Goal: Task Accomplishment & Management: Complete application form

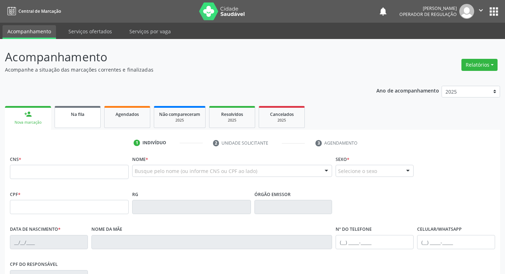
click at [79, 112] on span "Na fila" at bounding box center [77, 114] width 13 height 6
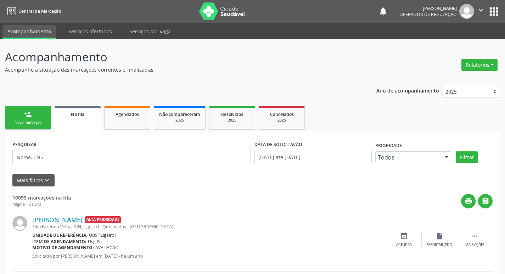
click at [83, 149] on div "PESQUISAR" at bounding box center [132, 154] width 242 height 30
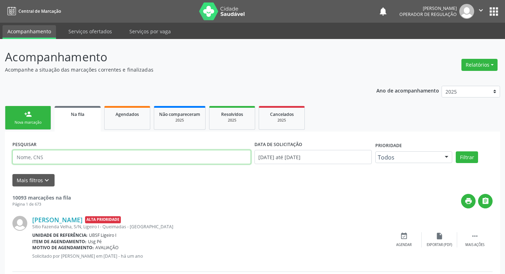
click at [83, 153] on input "text" at bounding box center [131, 157] width 238 height 14
type input "700300929620331"
click at [456, 151] on button "Filtrar" at bounding box center [467, 157] width 22 height 12
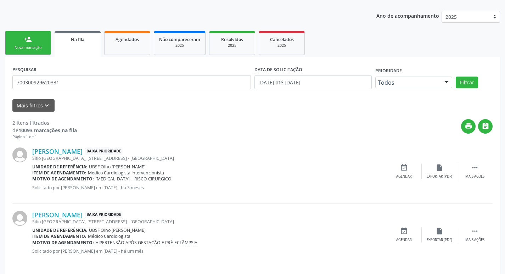
scroll to position [80, 0]
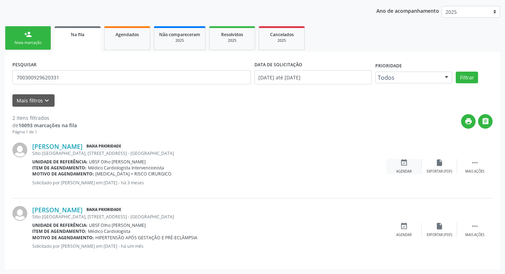
click at [403, 173] on div "Agendar" at bounding box center [404, 171] width 16 height 5
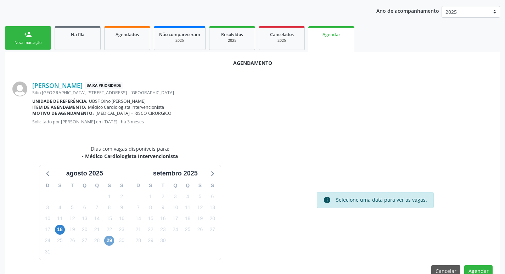
click at [111, 241] on span "29" at bounding box center [109, 241] width 10 height 10
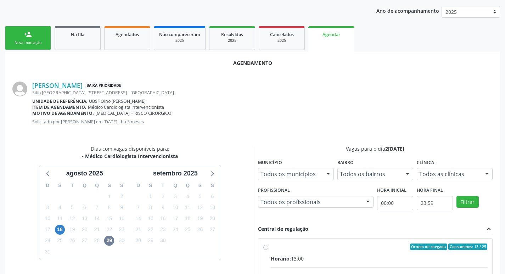
click at [62, 223] on div "11" at bounding box center [60, 218] width 10 height 11
click at [60, 226] on span "18" at bounding box center [60, 230] width 10 height 10
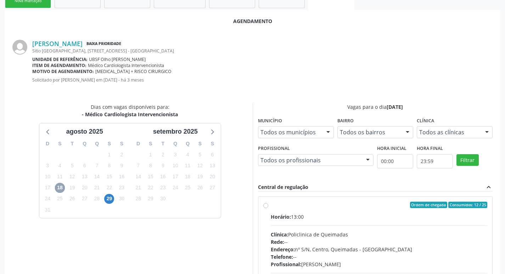
scroll to position [197, 0]
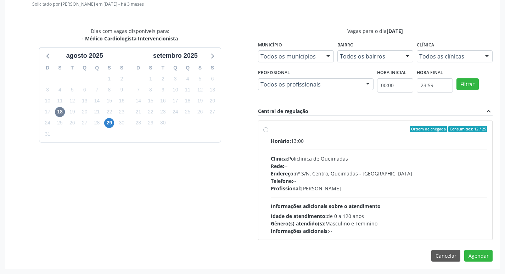
click at [312, 178] on div "Telefone: --" at bounding box center [379, 180] width 217 height 7
click at [268, 132] on input "Ordem de chegada Consumidos: 12 / 25 Horário: 13:00 Clínica: Policlinica de Que…" at bounding box center [265, 129] width 5 height 6
radio input "true"
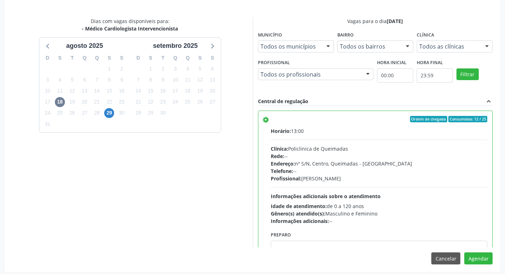
scroll to position [210, 0]
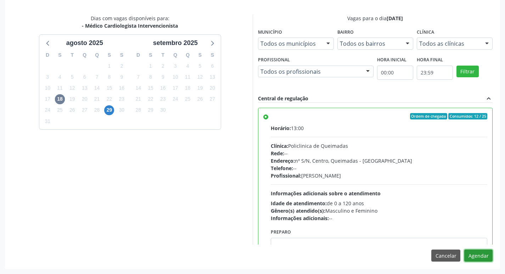
click at [487, 254] on button "Agendar" at bounding box center [478, 255] width 28 height 12
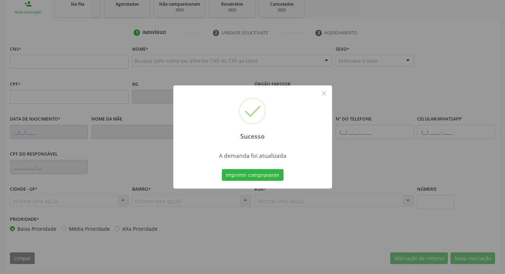
scroll to position [110, 0]
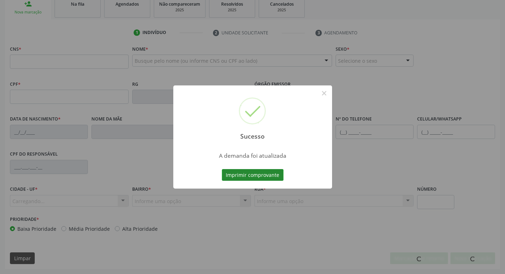
click at [246, 178] on button "Imprimir comprovante" at bounding box center [253, 175] width 62 height 12
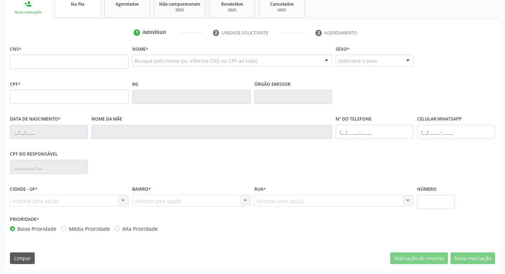
click at [75, 15] on link "Na fila" at bounding box center [78, 7] width 46 height 22
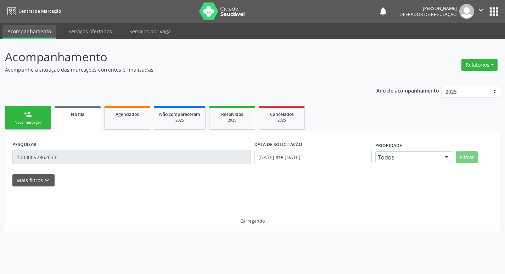
scroll to position [0, 0]
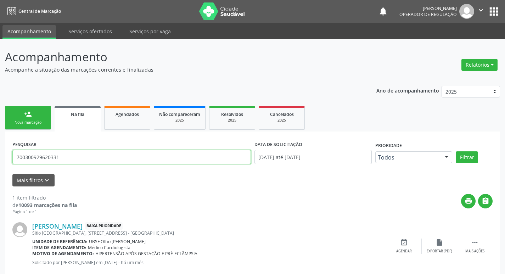
click at [103, 156] on input "700300929620331" at bounding box center [131, 157] width 238 height 14
type input "708608540194788"
click at [456, 151] on button "Filtrar" at bounding box center [467, 157] width 22 height 12
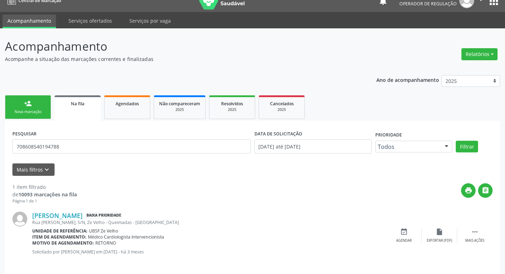
scroll to position [16, 0]
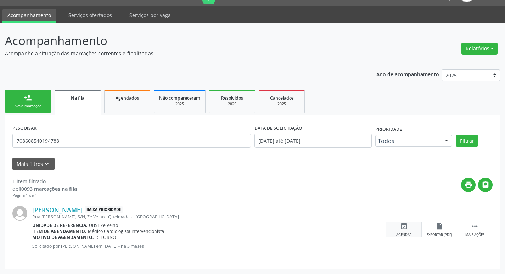
click at [411, 231] on div "event_available Agendar" at bounding box center [403, 229] width 35 height 15
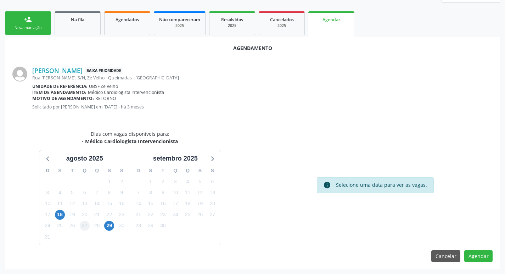
scroll to position [95, 0]
click at [61, 215] on span "18" at bounding box center [60, 214] width 10 height 10
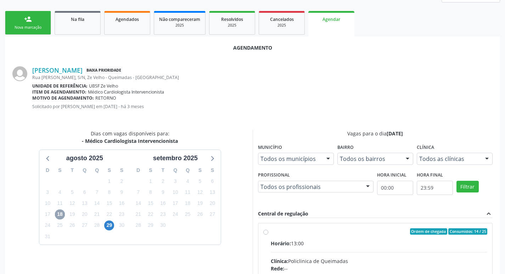
scroll to position [197, 0]
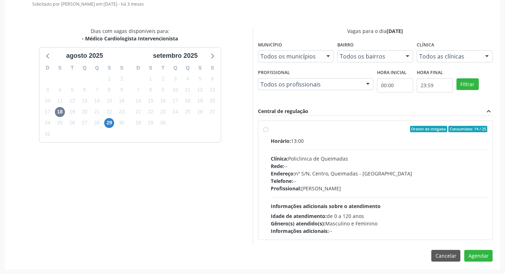
click at [431, 197] on hr at bounding box center [379, 197] width 217 height 0
click at [268, 132] on input "Ordem de chegada Consumidos: 14 / 25 Horário: 13:00 Clínica: Policlinica de Que…" at bounding box center [265, 129] width 5 height 6
radio input "true"
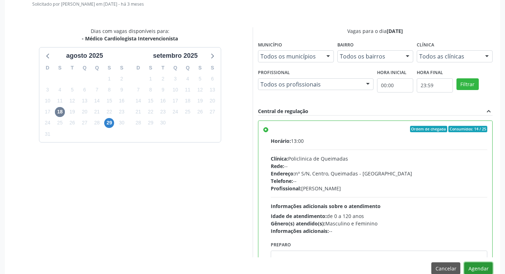
click at [472, 266] on button "Agendar" at bounding box center [478, 268] width 28 height 12
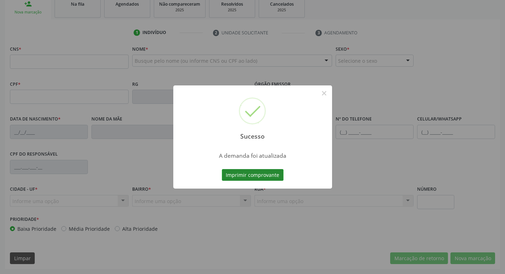
click at [245, 174] on button "Imprimir comprovante" at bounding box center [253, 175] width 62 height 12
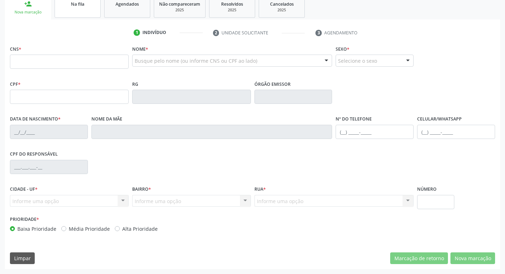
click at [89, 15] on link "Na fila" at bounding box center [78, 7] width 46 height 22
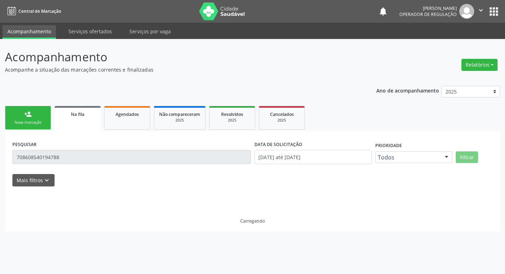
scroll to position [0, 0]
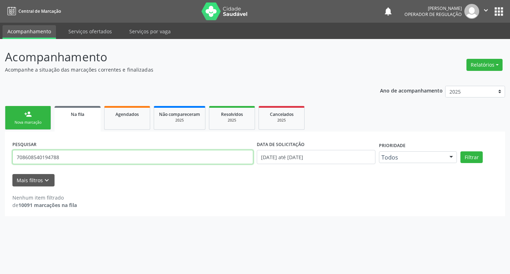
click at [99, 152] on input "708608540194788" at bounding box center [132, 157] width 241 height 14
type input "702401049256821"
click at [461, 151] on button "Filtrar" at bounding box center [472, 157] width 22 height 12
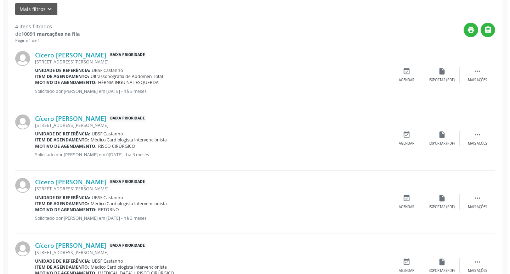
scroll to position [207, 0]
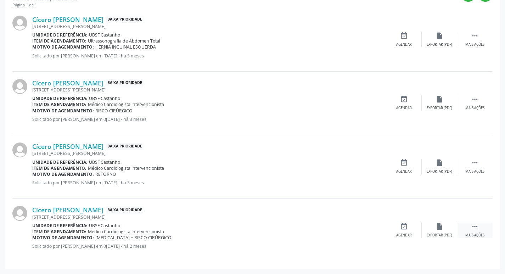
click at [473, 231] on div " Mais ações" at bounding box center [474, 230] width 35 height 15
click at [405, 229] on icon "cancel" at bounding box center [404, 227] width 8 height 8
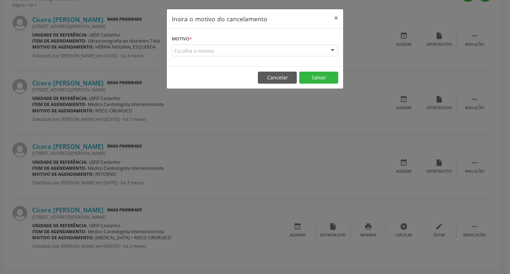
click at [275, 50] on div "Escolha o motivo" at bounding box center [255, 51] width 167 height 12
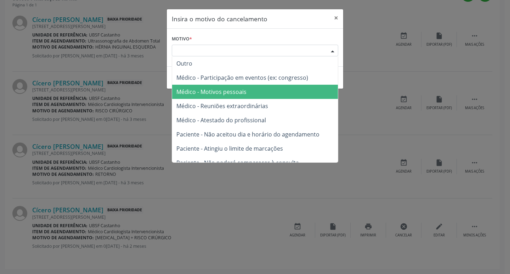
click at [259, 89] on span "Médico - Motivos pessoais" at bounding box center [255, 92] width 166 height 14
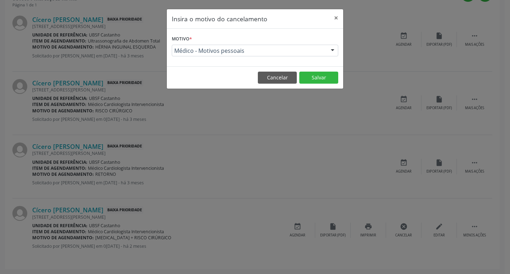
click at [320, 71] on footer "Cancelar Salvar" at bounding box center [255, 77] width 176 height 22
click at [320, 75] on button "Salvar" at bounding box center [318, 78] width 39 height 12
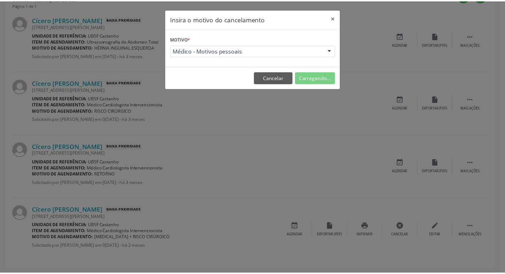
scroll to position [0, 0]
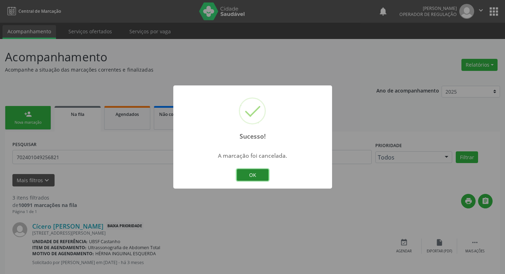
click at [256, 173] on button "OK" at bounding box center [253, 175] width 32 height 12
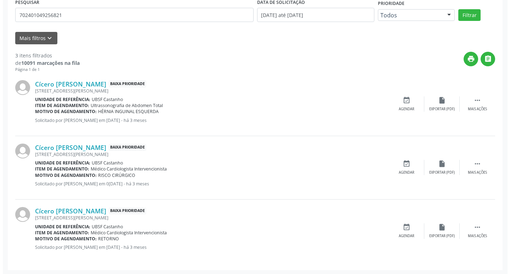
scroll to position [143, 0]
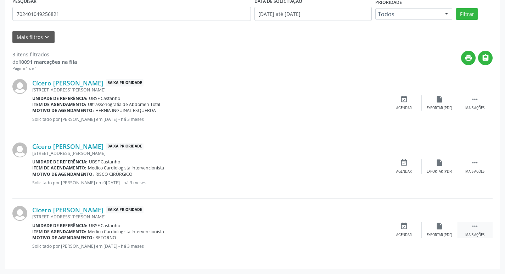
click at [474, 229] on icon "" at bounding box center [475, 226] width 8 height 8
click at [413, 226] on div "cancel Cancelar" at bounding box center [403, 229] width 35 height 15
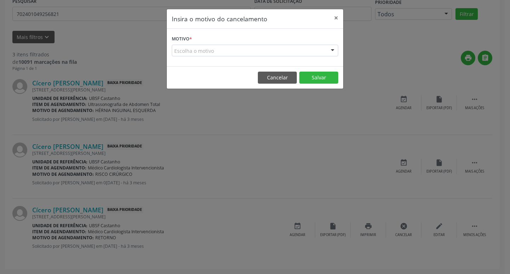
click at [271, 56] on div "Escolha o motivo Outro Médico - Participação em eventos (ex: congresso) Médico …" at bounding box center [255, 51] width 167 height 12
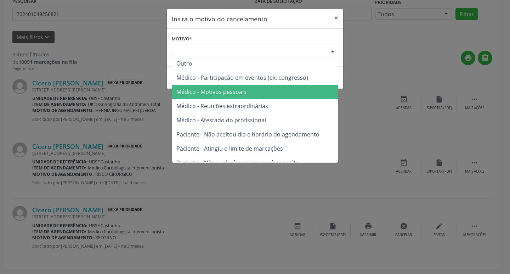
click at [264, 94] on span "Médico - Motivos pessoais" at bounding box center [255, 92] width 166 height 14
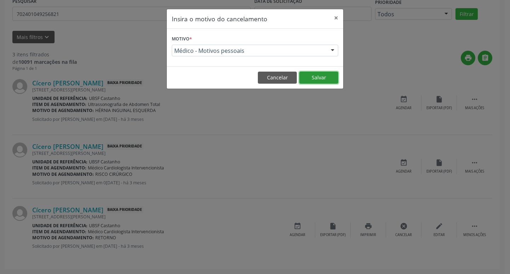
click at [319, 77] on button "Salvar" at bounding box center [318, 78] width 39 height 12
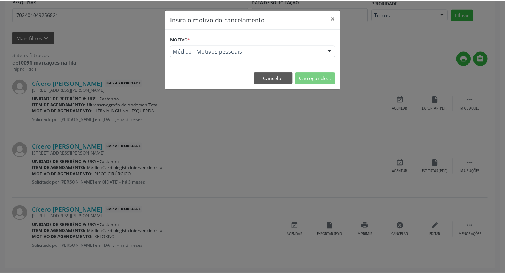
scroll to position [0, 0]
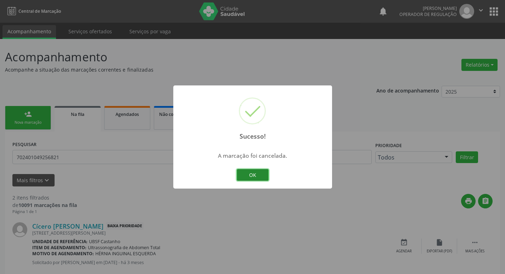
click at [261, 175] on button "OK" at bounding box center [253, 175] width 32 height 12
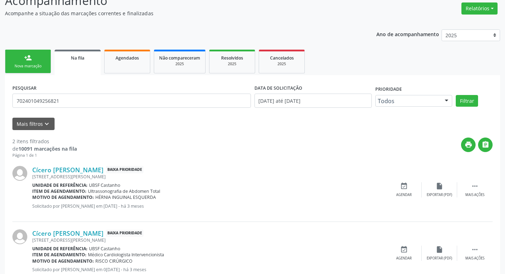
scroll to position [80, 0]
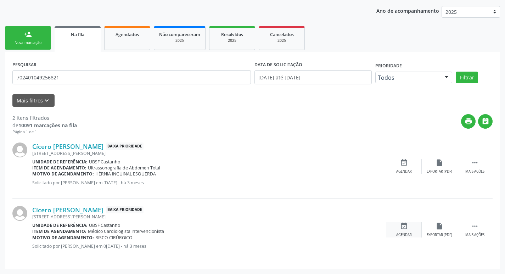
click at [403, 225] on icon "event_available" at bounding box center [404, 226] width 8 height 8
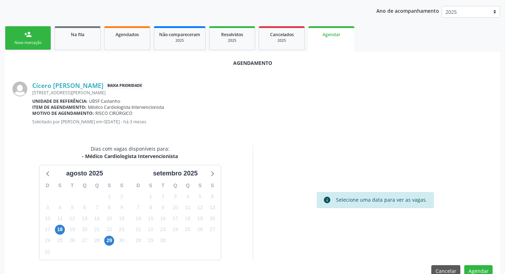
click at [65, 231] on div "18" at bounding box center [60, 229] width 12 height 11
click at [64, 231] on span "18" at bounding box center [60, 230] width 10 height 10
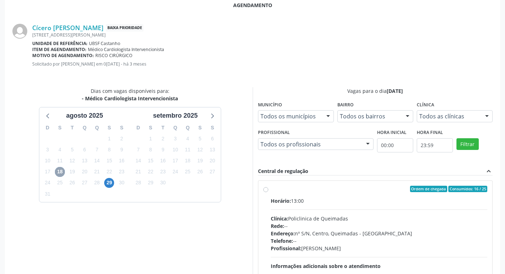
scroll to position [197, 0]
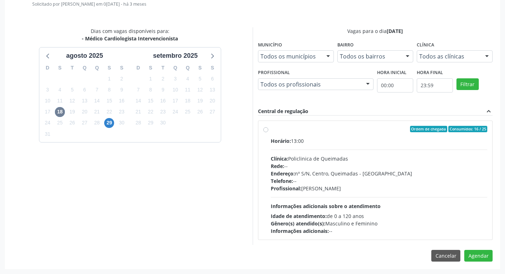
click at [391, 210] on div "Horário: 13:00 Clínica: Policlinica de Queimadas Rede: -- Endereço: nº S/N, Cen…" at bounding box center [379, 185] width 217 height 97
click at [268, 132] on input "Ordem de chegada Consumidos: 16 / 25 Horário: 13:00 Clínica: Policlinica de Que…" at bounding box center [265, 129] width 5 height 6
radio input "true"
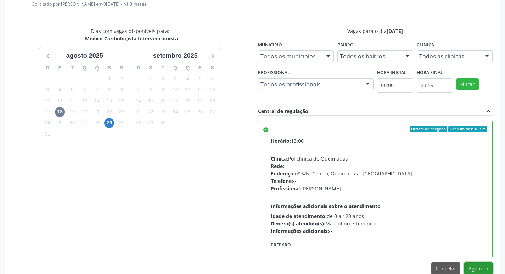
click at [482, 273] on button "Agendar" at bounding box center [478, 268] width 28 height 12
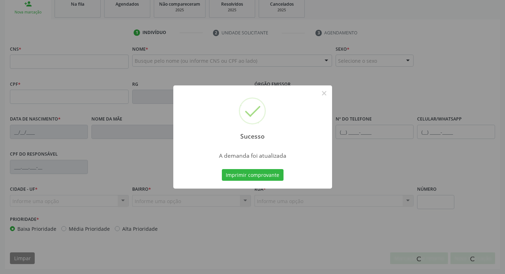
scroll to position [110, 0]
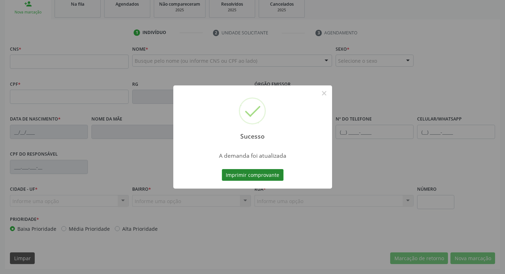
click at [273, 179] on button "Imprimir comprovante" at bounding box center [253, 175] width 62 height 12
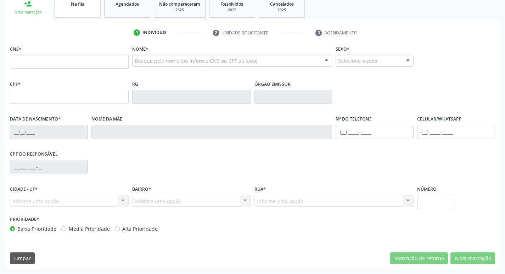
click at [86, 12] on link "Na fila" at bounding box center [78, 7] width 46 height 22
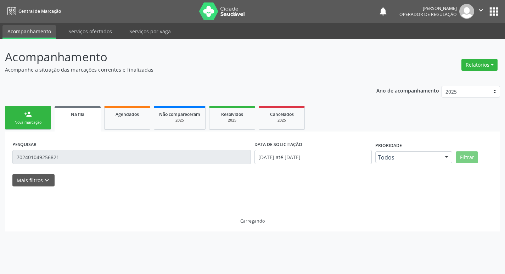
scroll to position [0, 0]
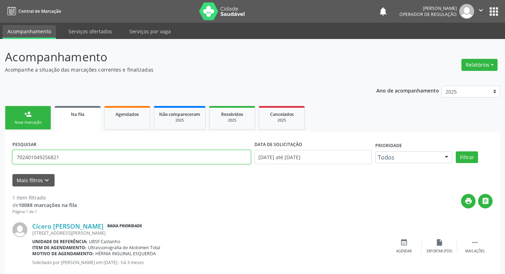
click at [83, 162] on input "702401049256821" at bounding box center [131, 157] width 238 height 14
type input "704001346527765"
click at [456, 151] on button "Filtrar" at bounding box center [467, 157] width 22 height 12
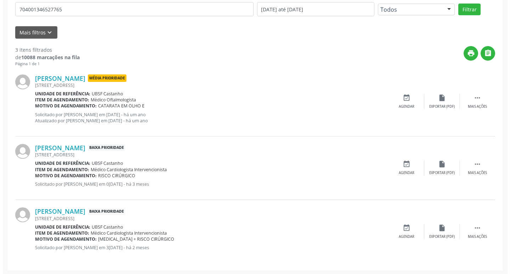
scroll to position [149, 0]
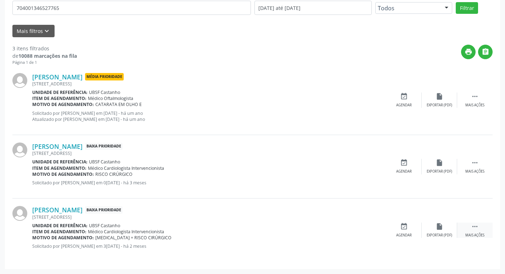
click at [473, 230] on div " Mais ações" at bounding box center [474, 230] width 35 height 15
click at [401, 232] on div "cancel Cancelar" at bounding box center [403, 230] width 35 height 15
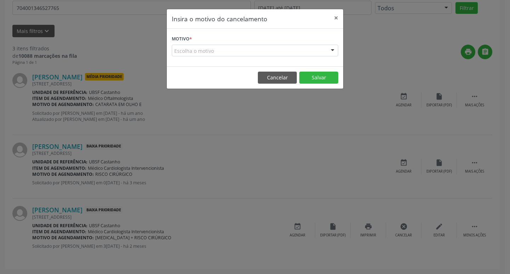
click at [240, 49] on div "Escolha o motivo" at bounding box center [255, 51] width 167 height 12
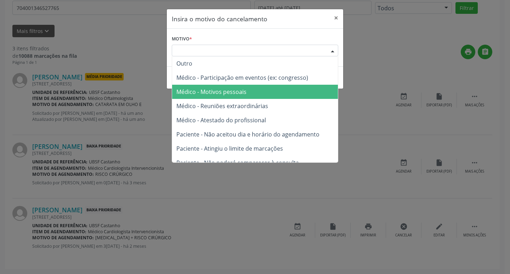
click at [230, 88] on span "Médico - Motivos pessoais" at bounding box center [211, 92] width 70 height 8
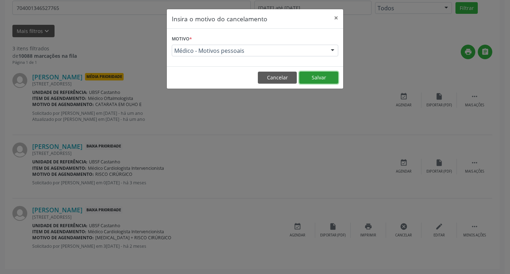
click at [307, 77] on button "Salvar" at bounding box center [318, 78] width 39 height 12
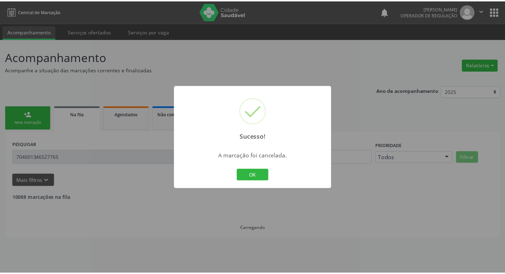
scroll to position [0, 0]
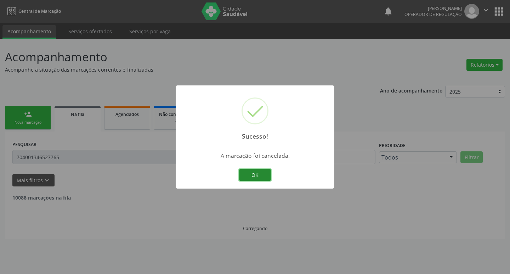
click at [260, 180] on button "OK" at bounding box center [255, 175] width 32 height 12
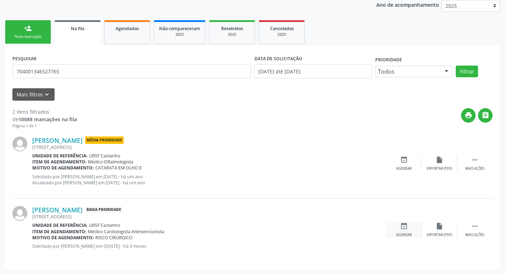
click at [408, 232] on div "event_available Agendar" at bounding box center [403, 229] width 35 height 15
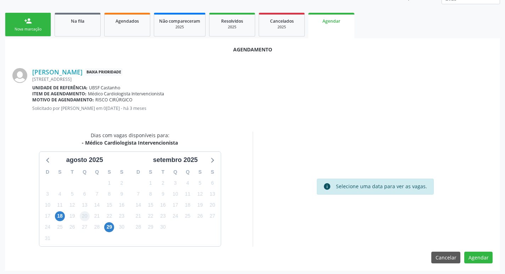
scroll to position [95, 0]
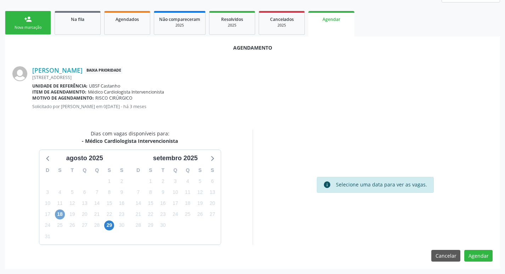
click at [60, 217] on span "18" at bounding box center [60, 214] width 10 height 10
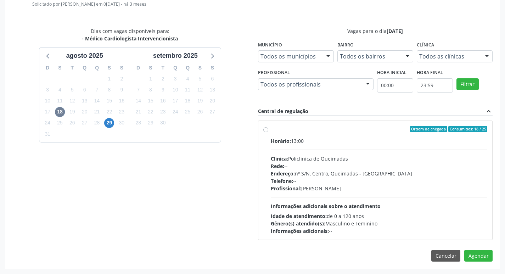
click at [412, 176] on div "Endereço: nº S/N, Centro, Queimadas - [GEOGRAPHIC_DATA]" at bounding box center [379, 173] width 217 height 7
click at [268, 132] on input "Ordem de chegada Consumidos: 18 / 25 Horário: 13:00 Clínica: Policlinica de Que…" at bounding box center [265, 129] width 5 height 6
radio input "true"
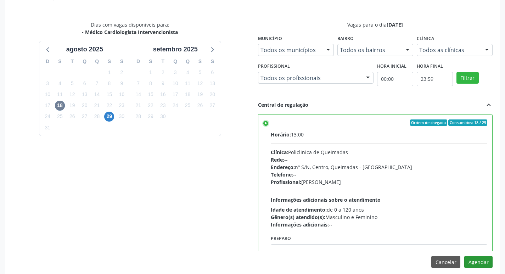
scroll to position [210, 0]
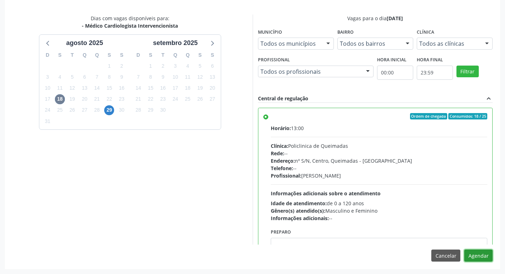
click at [486, 254] on button "Agendar" at bounding box center [478, 255] width 28 height 12
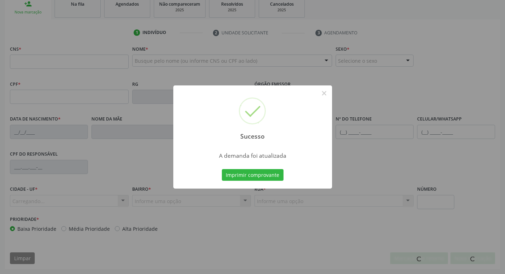
scroll to position [110, 0]
click at [271, 176] on button "Imprimir comprovante" at bounding box center [253, 175] width 62 height 12
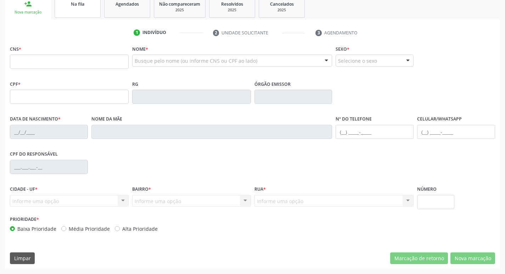
click at [86, 12] on link "Na fila" at bounding box center [78, 7] width 46 height 22
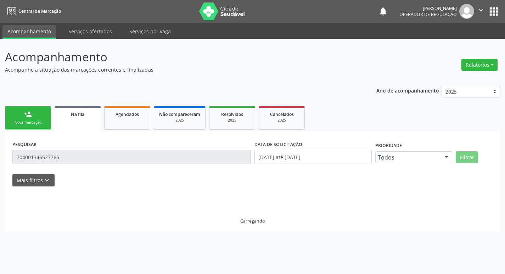
scroll to position [0, 0]
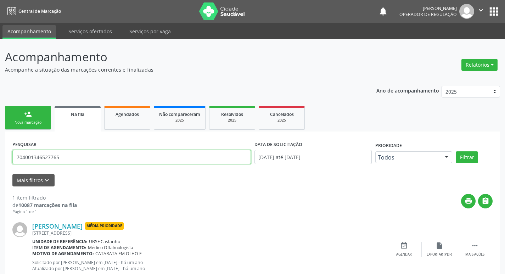
click at [76, 163] on input "704001346527765" at bounding box center [131, 157] width 238 height 14
type input "700905963232097"
click at [456, 151] on button "Filtrar" at bounding box center [467, 157] width 22 height 12
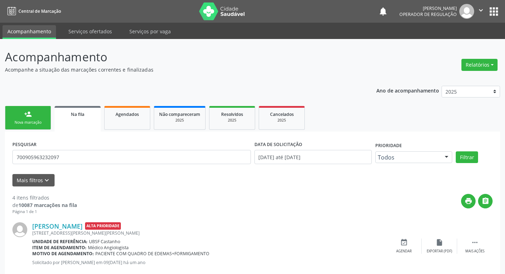
scroll to position [207, 0]
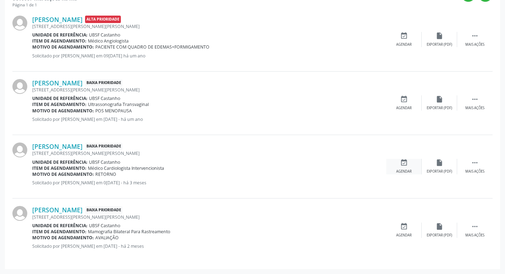
click at [394, 167] on div "event_available Agendar" at bounding box center [403, 166] width 35 height 15
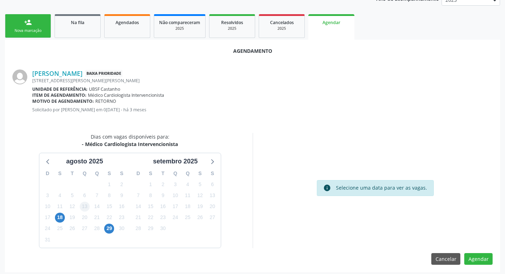
scroll to position [95, 0]
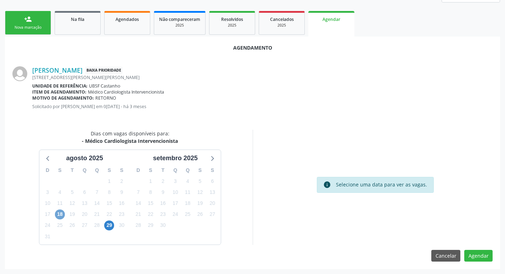
click at [62, 216] on span "18" at bounding box center [60, 214] width 10 height 10
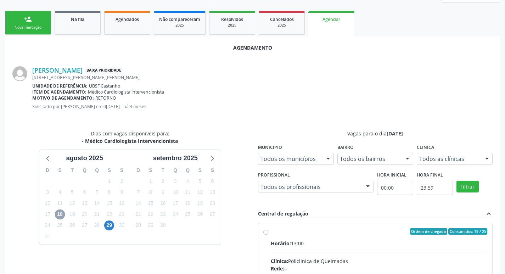
scroll to position [197, 0]
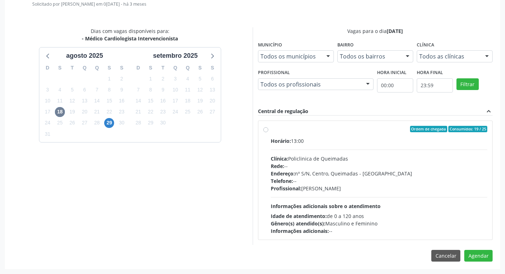
click at [449, 200] on div "Horário: 13:00 Clínica: Policlinica de Queimadas Rede: -- Endereço: nº S/N, Cen…" at bounding box center [379, 185] width 217 height 97
click at [268, 132] on input "Ordem de chegada Consumidos: 19 / 25 Horário: 13:00 Clínica: Policlinica de Que…" at bounding box center [265, 129] width 5 height 6
radio input "true"
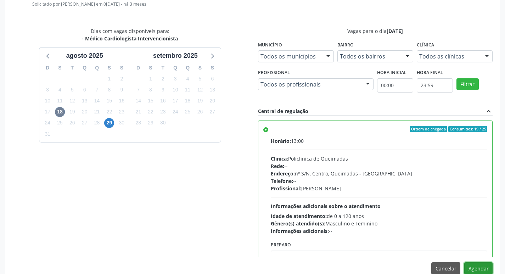
click at [483, 270] on button "Agendar" at bounding box center [478, 268] width 28 height 12
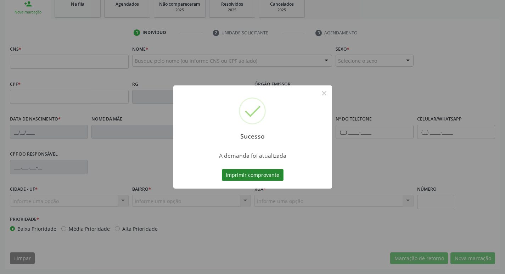
scroll to position [110, 0]
click at [262, 175] on button "Imprimir comprovante" at bounding box center [253, 175] width 62 height 12
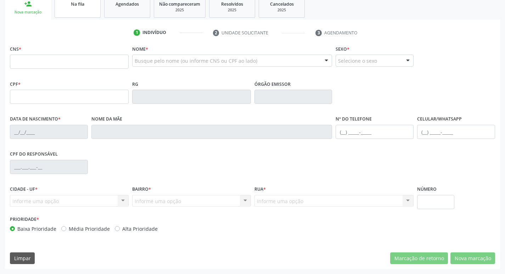
click at [90, 2] on div "Na fila" at bounding box center [77, 3] width 35 height 7
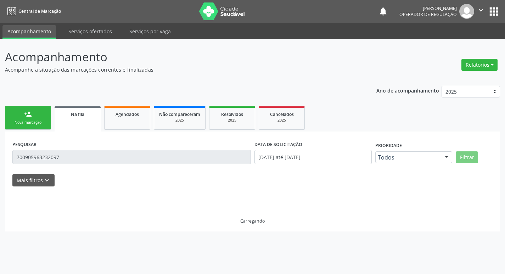
scroll to position [0, 0]
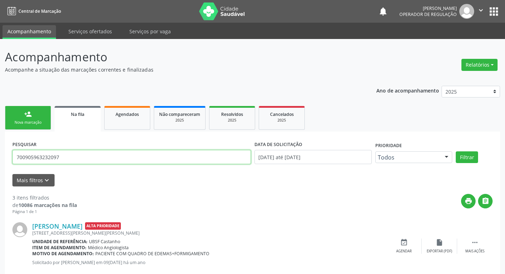
click at [62, 152] on input "700905963232097" at bounding box center [131, 157] width 238 height 14
type input "706501387228098"
click at [456, 151] on button "Filtrar" at bounding box center [467, 157] width 22 height 12
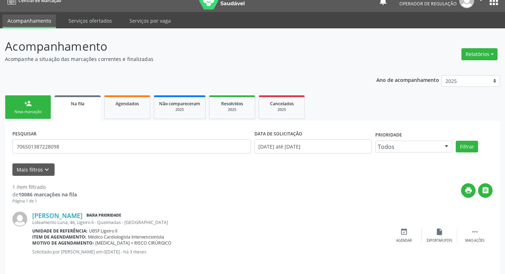
scroll to position [16, 0]
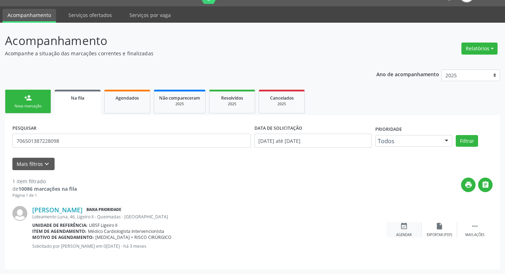
click at [407, 227] on icon "event_available" at bounding box center [404, 226] width 8 height 8
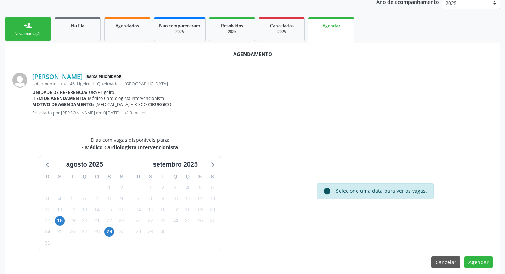
scroll to position [95, 0]
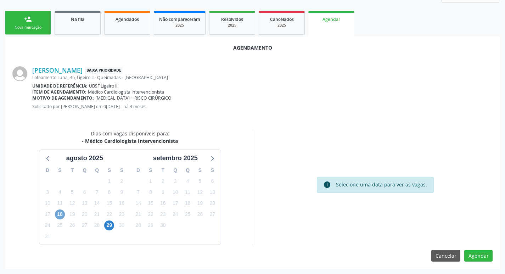
click at [58, 213] on span "18" at bounding box center [60, 214] width 10 height 10
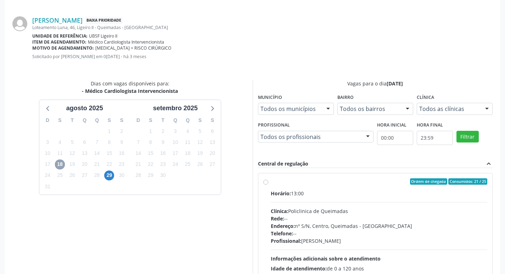
scroll to position [197, 0]
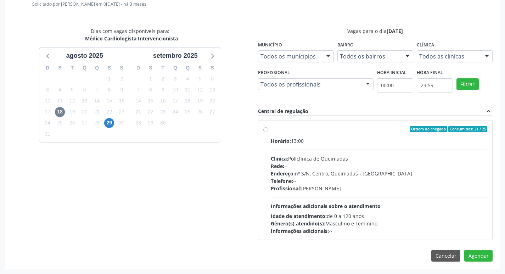
click at [400, 176] on div "Endereço: nº S/N, Centro, Queimadas - [GEOGRAPHIC_DATA]" at bounding box center [379, 173] width 217 height 7
click at [268, 132] on input "Ordem de chegada Consumidos: 21 / 25 Horário: 13:00 Clínica: Policlinica de Que…" at bounding box center [265, 129] width 5 height 6
radio input "true"
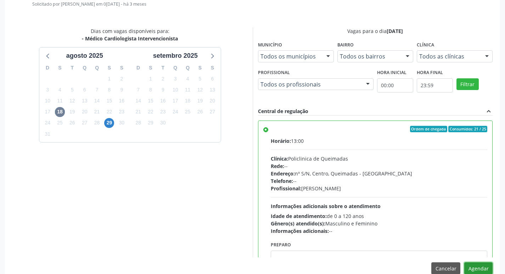
click at [489, 270] on button "Agendar" at bounding box center [478, 268] width 28 height 12
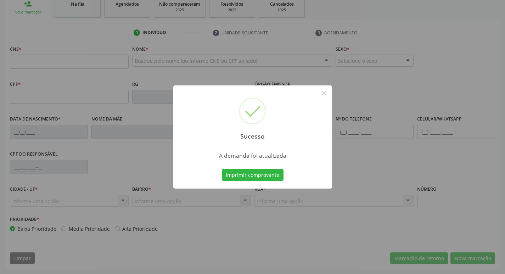
scroll to position [110, 0]
click at [249, 174] on button "Imprimir comprovante" at bounding box center [253, 175] width 62 height 12
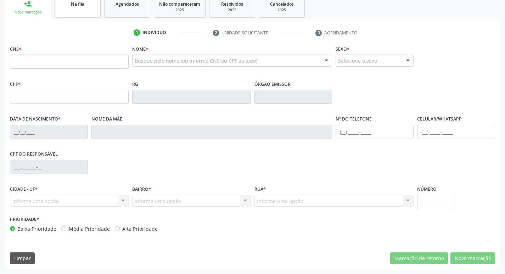
click at [86, 10] on link "Na fila" at bounding box center [78, 7] width 46 height 22
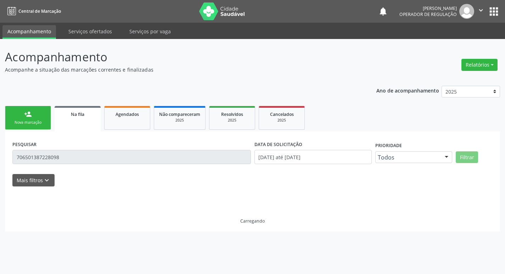
scroll to position [0, 0]
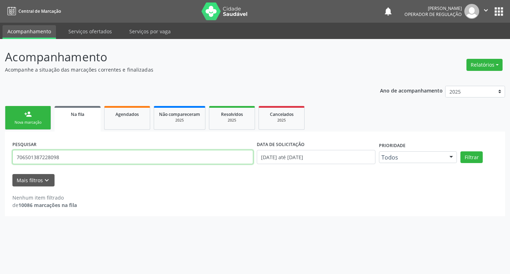
click at [86, 159] on input "706501387228098" at bounding box center [132, 157] width 241 height 14
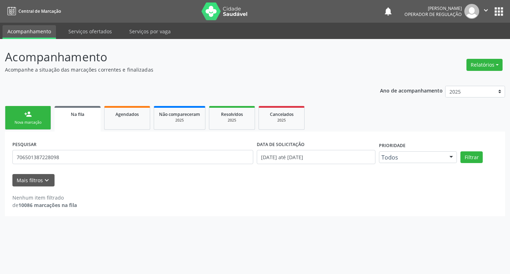
click at [89, 149] on div "PESQUISAR 706501387228098" at bounding box center [133, 154] width 245 height 30
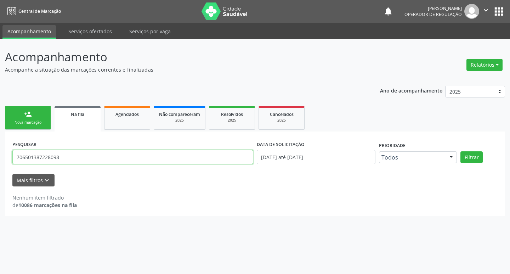
click at [88, 153] on input "706501387228098" at bounding box center [132, 157] width 241 height 14
type input "702003805073780"
click at [461, 151] on button "Filtrar" at bounding box center [472, 157] width 22 height 12
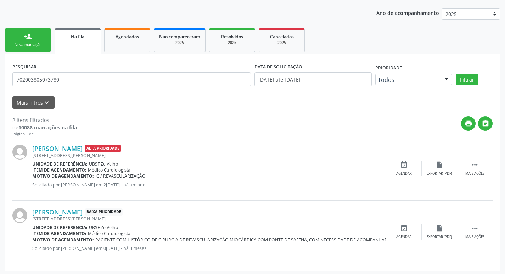
scroll to position [80, 0]
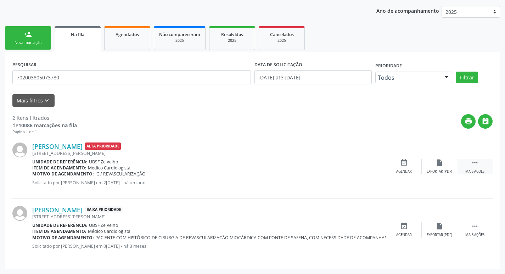
click at [475, 168] on div " Mais ações" at bounding box center [474, 166] width 35 height 15
click at [430, 165] on div "edit Editar" at bounding box center [439, 166] width 35 height 15
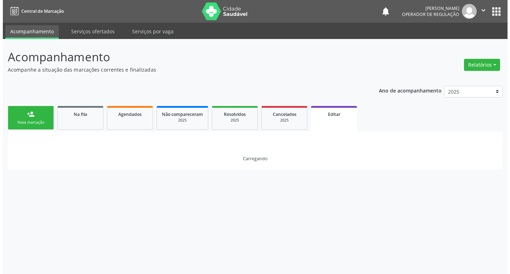
scroll to position [0, 0]
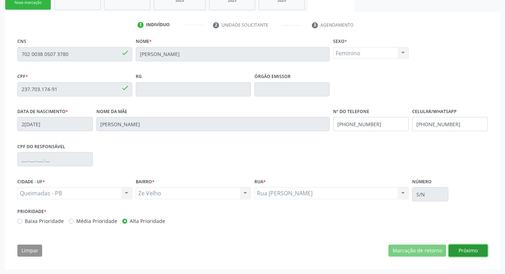
click at [463, 249] on button "Próximo" at bounding box center [468, 251] width 39 height 12
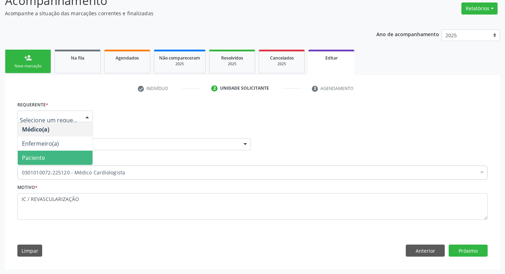
click at [63, 158] on span "Paciente" at bounding box center [55, 158] width 75 height 14
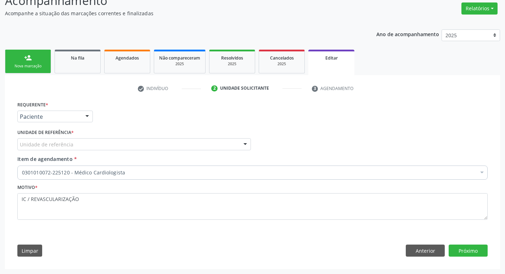
click at [73, 146] on div "Unidade de referência" at bounding box center [134, 144] width 234 height 12
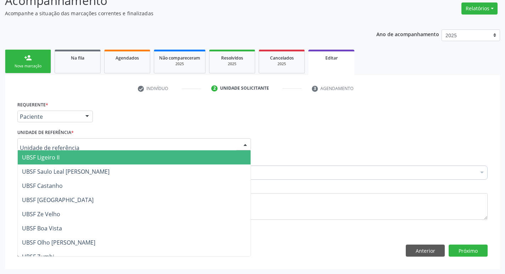
type input "Z"
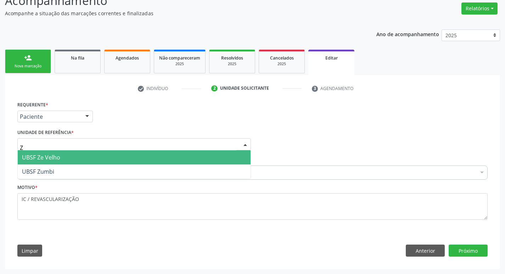
click at [68, 162] on span "UBSF Ze Velho" at bounding box center [134, 157] width 233 height 14
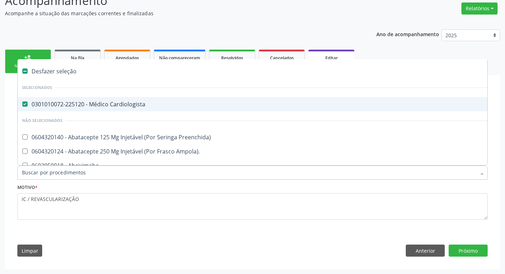
click at [128, 107] on div "0301010072-225120 - Médico Cardiologista" at bounding box center [298, 104] width 552 height 6
checkbox Cardiologista "false"
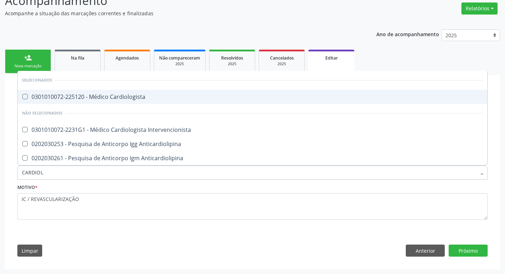
type input "CARDIOLO"
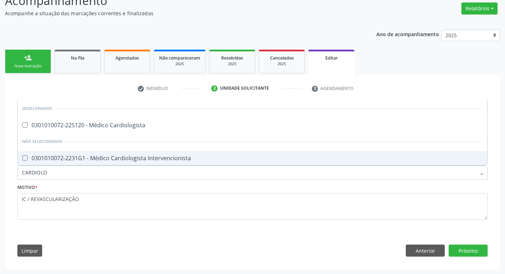
click at [148, 155] on div "0301010072-2231G1 - Médico Cardiologista Intervencionista" at bounding box center [252, 158] width 461 height 6
checkbox Intervencionista "true"
click at [460, 247] on button "Próximo" at bounding box center [468, 251] width 39 height 12
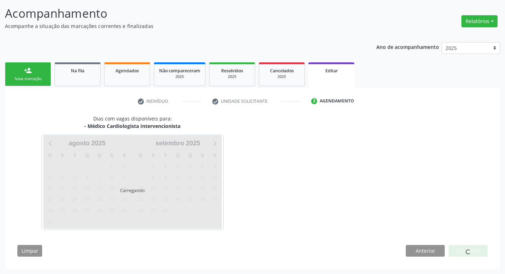
scroll to position [44, 0]
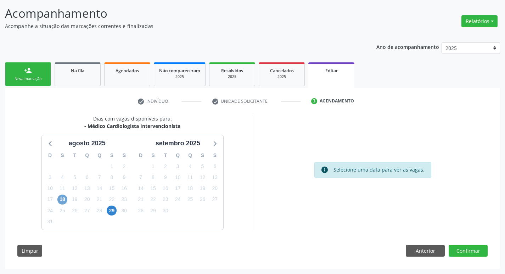
click at [64, 200] on span "18" at bounding box center [62, 200] width 10 height 10
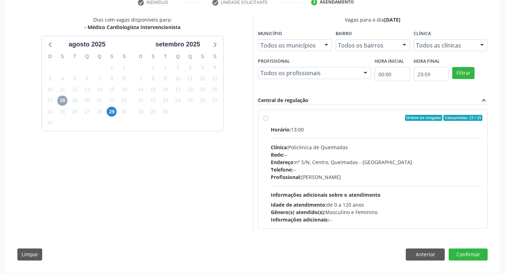
scroll to position [146, 0]
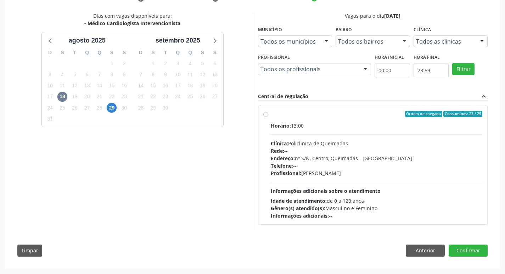
click at [454, 226] on div "Ordem de chegada Consumidos: 23 / 25 Horário: 13:00 Clínica: Policlinica de Que…" at bounding box center [373, 165] width 230 height 129
click at [417, 185] on div "Horário: 13:00 Clínica: Policlinica de Queimadas Rede: -- Endereço: nº S/N, Cen…" at bounding box center [377, 170] width 212 height 97
click at [268, 117] on input "Ordem de chegada Consumidos: 23 / 25 Horário: 13:00 Clínica: Policlinica de Que…" at bounding box center [265, 114] width 5 height 6
radio input "true"
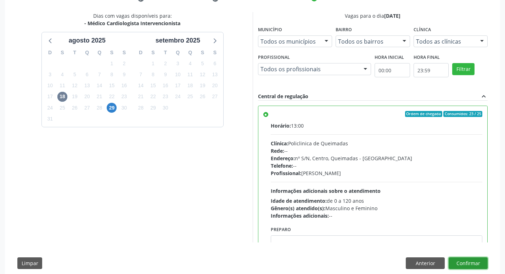
click at [454, 259] on button "Confirmar" at bounding box center [468, 263] width 39 height 12
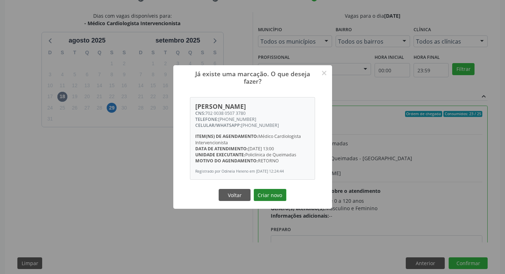
click at [263, 192] on button "Criar novo" at bounding box center [270, 195] width 33 height 12
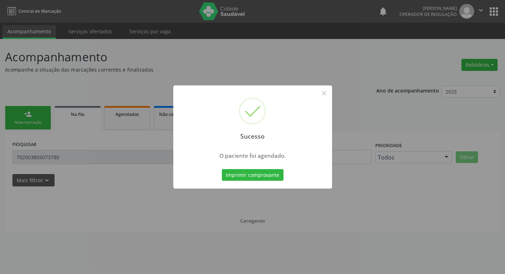
scroll to position [0, 0]
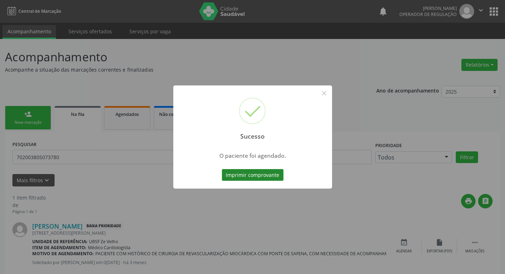
click at [259, 180] on button "Imprimir comprovante" at bounding box center [253, 175] width 62 height 12
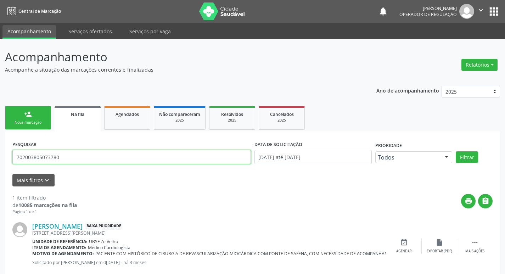
click at [82, 161] on input "702003805073780" at bounding box center [131, 157] width 238 height 14
type input "705001671776955"
click at [456, 151] on button "Filtrar" at bounding box center [467, 157] width 22 height 12
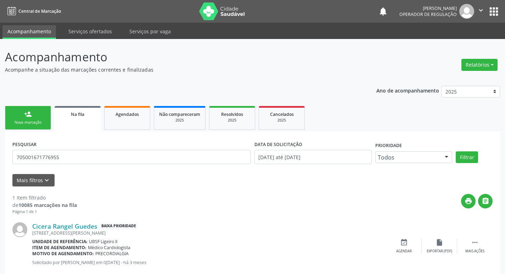
scroll to position [16, 0]
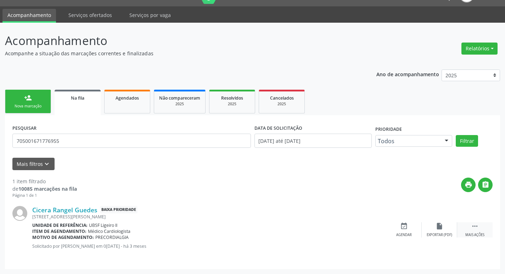
click at [481, 236] on div "Mais ações" at bounding box center [474, 234] width 19 height 5
click at [427, 227] on div "edit Editar" at bounding box center [439, 229] width 35 height 15
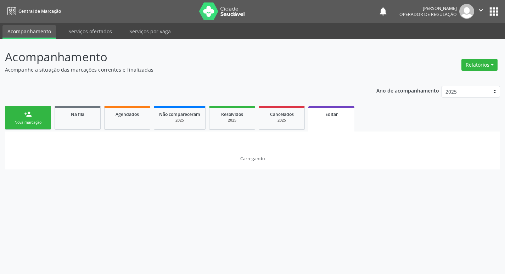
scroll to position [0, 0]
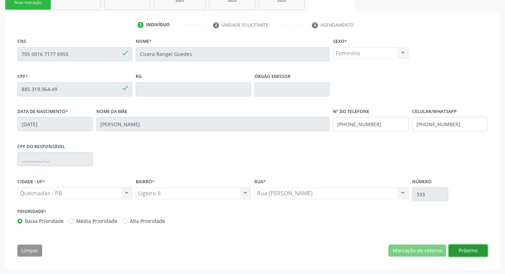
click at [473, 256] on button "Próximo" at bounding box center [468, 251] width 39 height 12
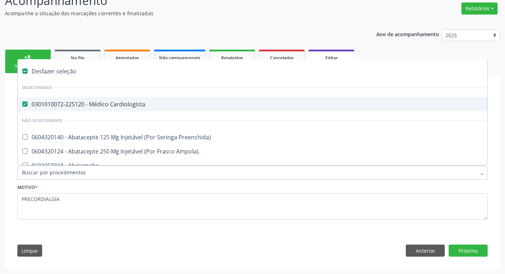
click at [115, 106] on div "0301010072-225120 - Médico Cardiologista" at bounding box center [298, 104] width 552 height 6
checkbox Cardiologista "false"
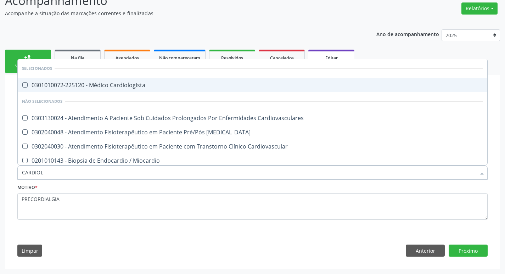
type input "CARDIOLO"
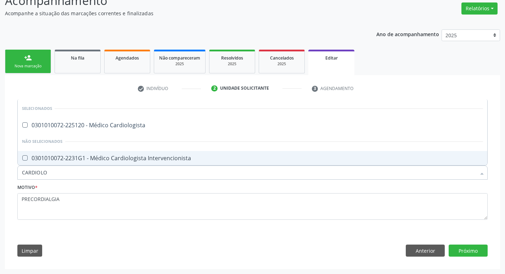
click at [121, 158] on div "0301010072-2231G1 - Médico Cardiologista Intervencionista" at bounding box center [252, 158] width 461 height 6
checkbox Intervencionista "true"
click at [473, 253] on button "Próximo" at bounding box center [468, 251] width 39 height 12
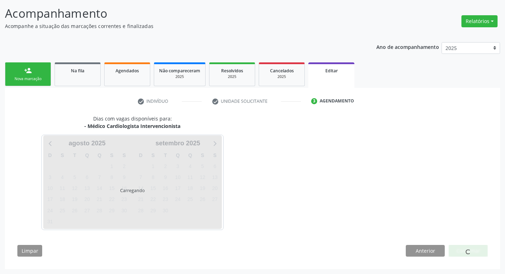
scroll to position [44, 0]
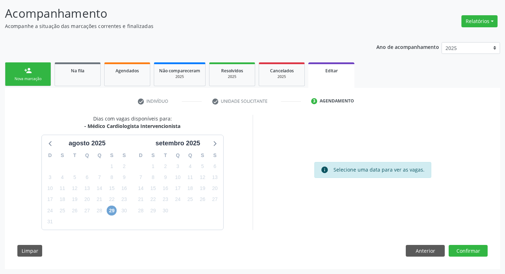
click at [108, 209] on span "29" at bounding box center [112, 211] width 10 height 10
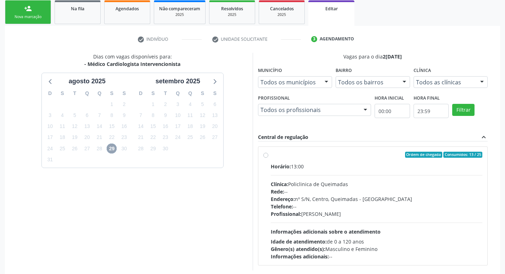
scroll to position [146, 0]
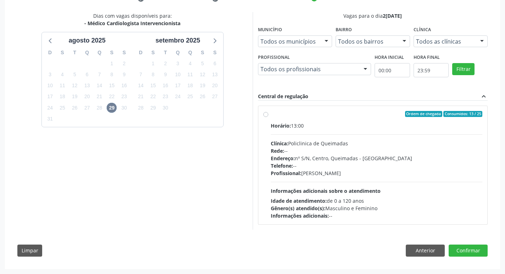
click at [394, 189] on div "Horário: 13:00 Clínica: Policlinica de Queimadas Rede: -- Endereço: nº S/N, Cen…" at bounding box center [377, 170] width 212 height 97
click at [268, 117] on input "Ordem de chegada Consumidos: 13 / 25 Horário: 13:00 Clínica: Policlinica de Que…" at bounding box center [265, 114] width 5 height 6
radio input "true"
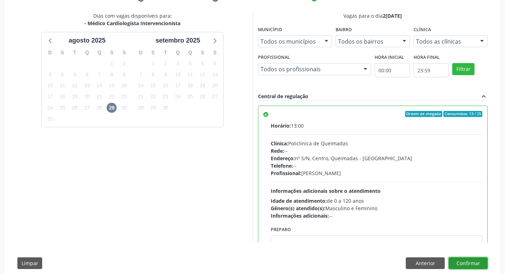
click at [462, 260] on button "Confirmar" at bounding box center [468, 263] width 39 height 12
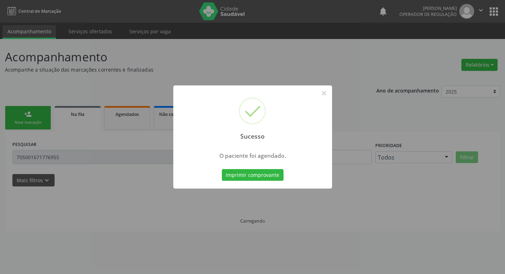
scroll to position [0, 0]
click at [267, 179] on button "Imprimir comprovante" at bounding box center [255, 175] width 62 height 12
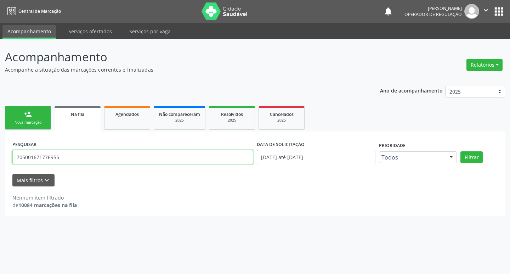
click at [68, 154] on input "705001671776955" at bounding box center [132, 157] width 241 height 14
type input "707805675632810"
click at [461, 151] on button "Filtrar" at bounding box center [472, 157] width 22 height 12
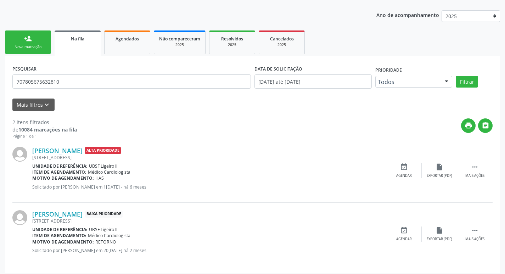
scroll to position [80, 0]
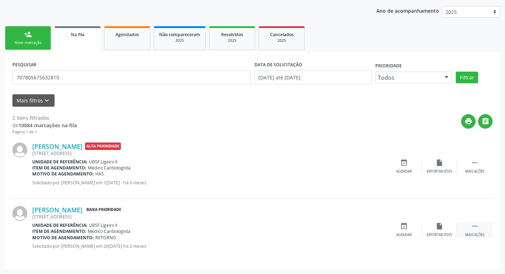
click at [477, 237] on div "Mais ações" at bounding box center [474, 234] width 19 height 5
click at [449, 231] on div "edit Editar" at bounding box center [439, 229] width 35 height 15
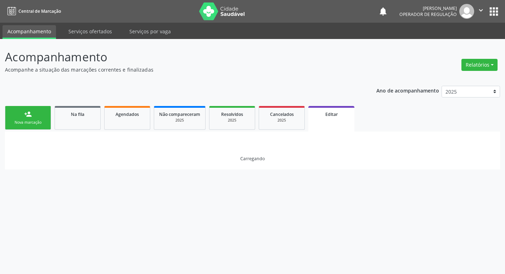
scroll to position [0, 0]
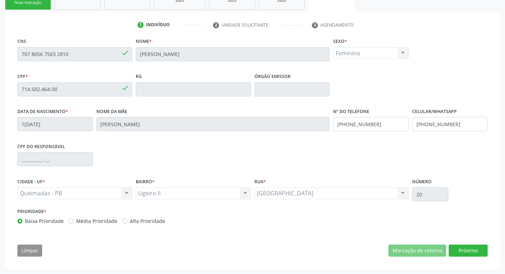
click at [459, 243] on div "CNS 707 8056 7563 2810 done Nome * Eliane Marcelino Pereira Sexo * Feminino Mas…" at bounding box center [252, 148] width 480 height 225
click at [460, 250] on button "Próximo" at bounding box center [468, 251] width 39 height 12
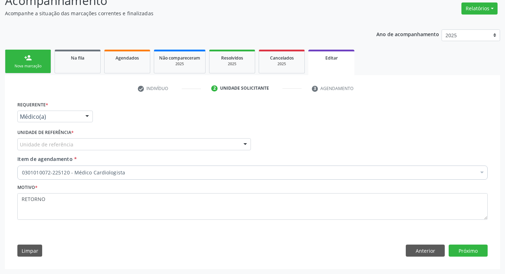
scroll to position [56, 0]
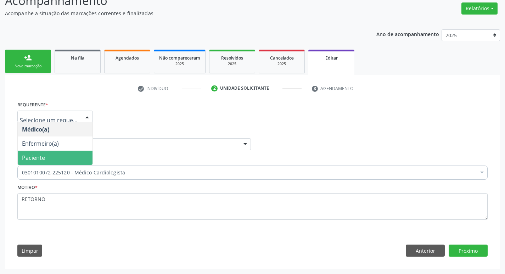
click at [52, 157] on span "Paciente" at bounding box center [55, 158] width 75 height 14
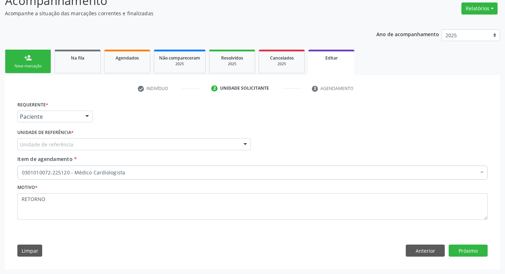
click at [77, 147] on div "Unidade de referência" at bounding box center [134, 144] width 234 height 12
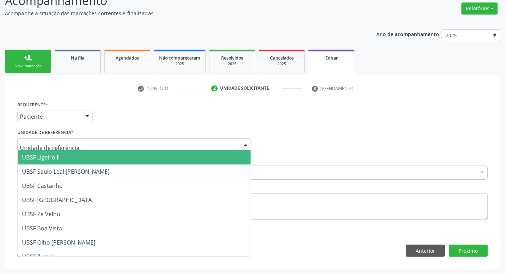
click at [80, 160] on span "UBSF Ligeiro II" at bounding box center [134, 157] width 233 height 14
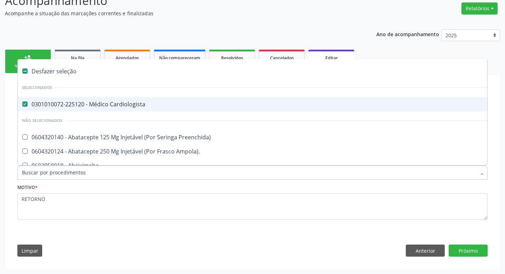
click at [106, 101] on div "0301010072-225120 - Médico Cardiologista" at bounding box center [298, 104] width 552 height 6
checkbox Cardiologista "false"
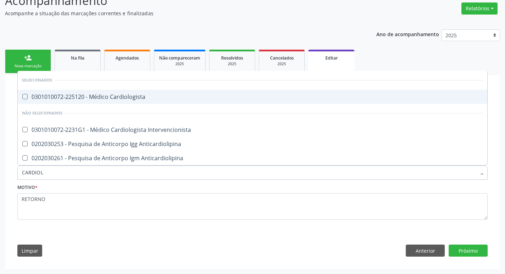
type input "CARDIOLO"
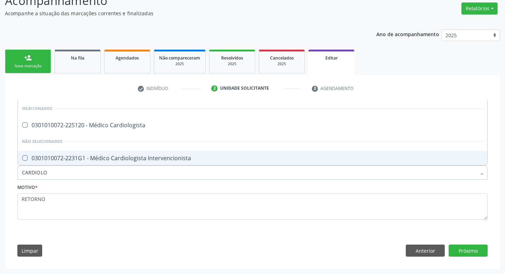
click at [125, 155] on div "0301010072-2231G1 - Médico Cardiologista Intervencionista" at bounding box center [252, 158] width 461 height 6
checkbox Intervencionista "true"
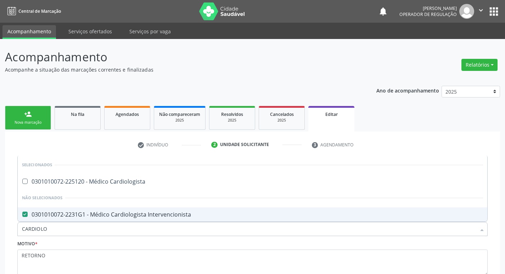
scroll to position [56, 0]
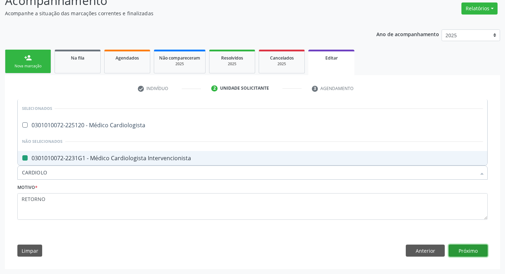
click at [475, 249] on button "Próximo" at bounding box center [468, 251] width 39 height 12
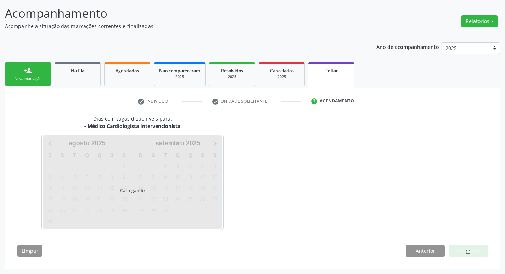
scroll to position [44, 0]
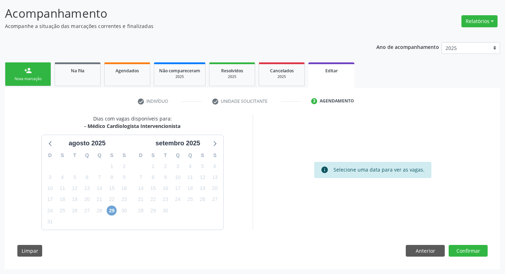
click at [108, 210] on span "29" at bounding box center [112, 211] width 10 height 10
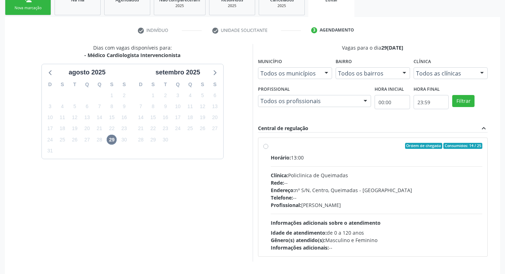
click at [441, 213] on div "Horário: 13:00 Clínica: Policlinica de Queimadas Rede: -- Endereço: nº S/N, Cen…" at bounding box center [377, 202] width 212 height 97
click at [268, 149] on input "Ordem de chegada Consumidos: 14 / 25 Horário: 13:00 Clínica: Policlinica de Que…" at bounding box center [265, 146] width 5 height 6
radio input "true"
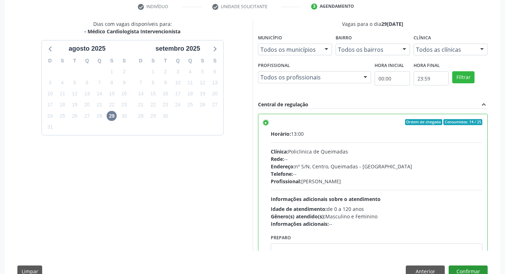
scroll to position [159, 0]
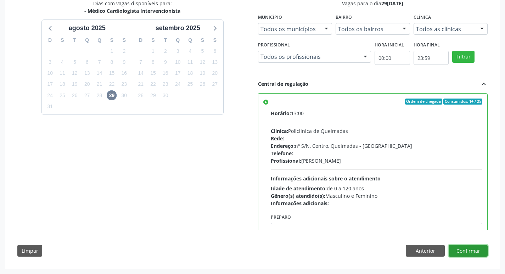
click at [478, 249] on button "Confirmar" at bounding box center [468, 251] width 39 height 12
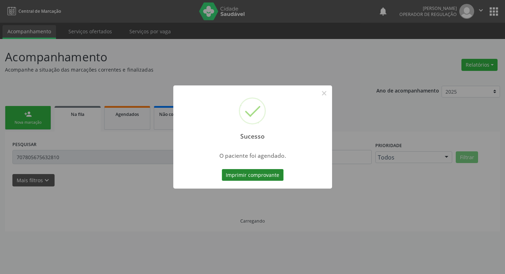
scroll to position [0, 0]
click at [273, 174] on button "Imprimir comprovante" at bounding box center [255, 175] width 62 height 12
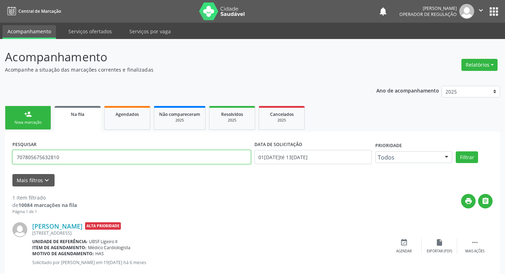
click at [64, 157] on input "707805675632810" at bounding box center [131, 157] width 238 height 14
type input "702309185575613"
click at [456, 151] on button "Filtrar" at bounding box center [467, 157] width 22 height 12
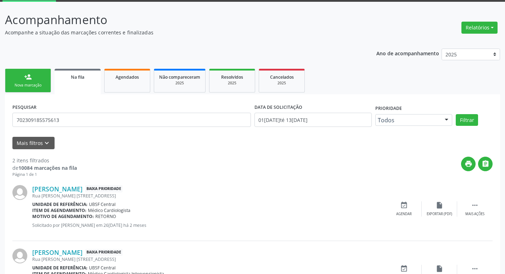
scroll to position [80, 0]
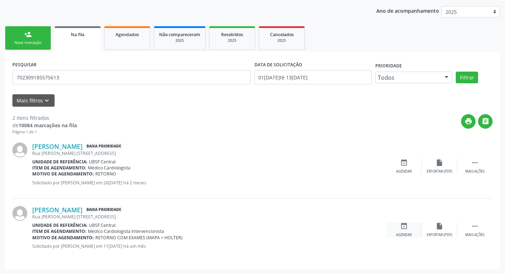
click at [398, 232] on div "event_available Agendar" at bounding box center [403, 229] width 35 height 15
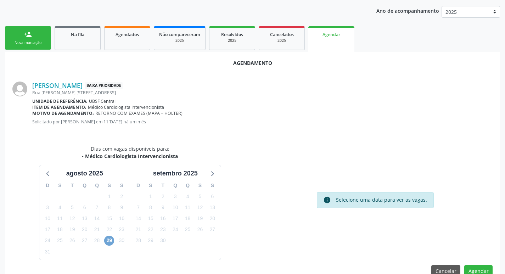
click at [111, 241] on span "29" at bounding box center [109, 241] width 10 height 10
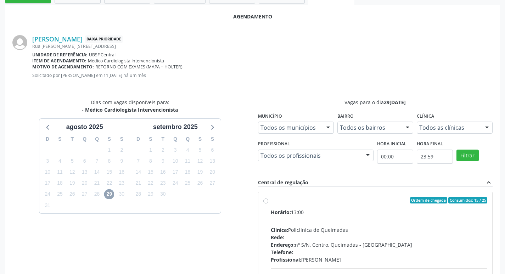
scroll to position [197, 0]
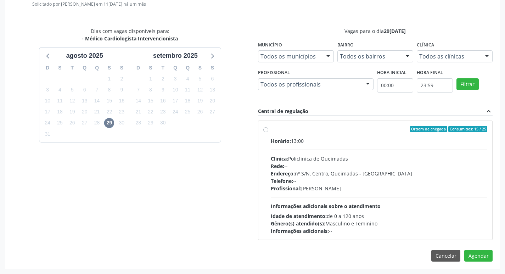
click at [455, 171] on div "Endereço: nº S/N, Centro, Queimadas - [GEOGRAPHIC_DATA]" at bounding box center [379, 173] width 217 height 7
click at [268, 132] on input "Ordem de chegada Consumidos: 15 / 25 Horário: 13:00 Clínica: Policlinica de Que…" at bounding box center [265, 129] width 5 height 6
radio input "true"
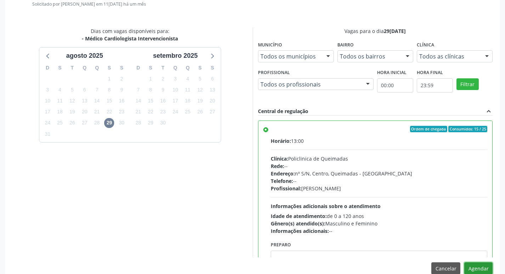
click at [479, 266] on button "Agendar" at bounding box center [478, 268] width 28 height 12
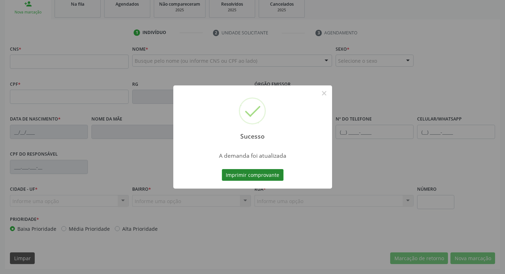
click at [252, 173] on button "Imprimir comprovante" at bounding box center [253, 175] width 62 height 12
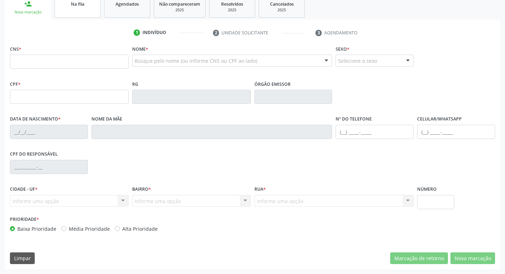
click at [99, 12] on link "Na fila" at bounding box center [78, 7] width 46 height 22
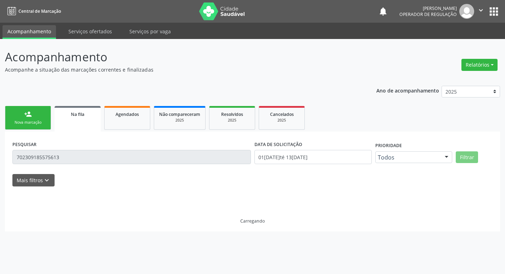
scroll to position [0, 0]
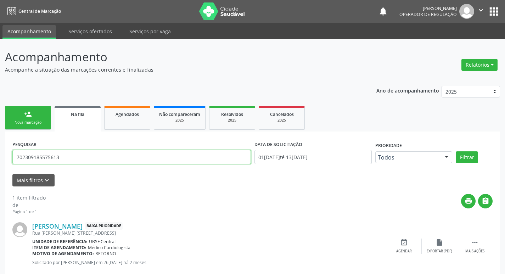
click at [100, 153] on input "702309185575613" at bounding box center [131, 157] width 238 height 14
type input "700002236433500"
click at [456, 151] on button "Filtrar" at bounding box center [467, 157] width 22 height 12
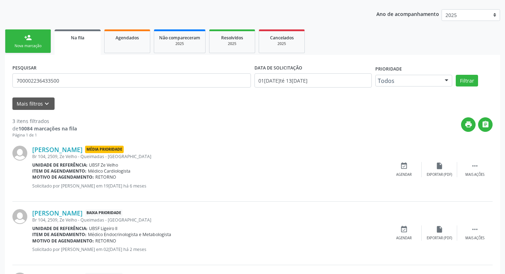
scroll to position [143, 0]
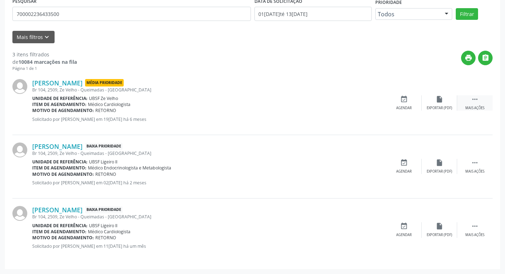
click at [473, 107] on div "Mais ações" at bounding box center [474, 108] width 19 height 5
click at [448, 104] on div "edit Editar" at bounding box center [439, 102] width 35 height 15
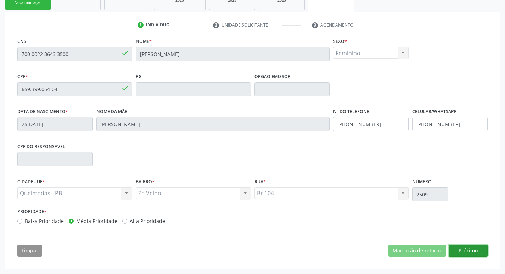
click at [467, 254] on button "Próximo" at bounding box center [468, 251] width 39 height 12
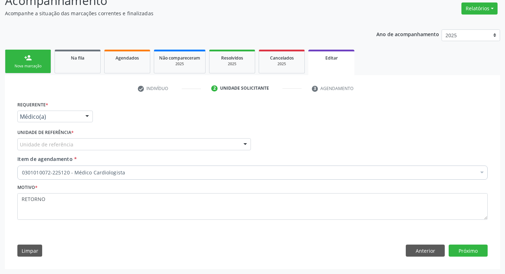
click at [79, 119] on div "Médico(a)" at bounding box center [54, 117] width 75 height 12
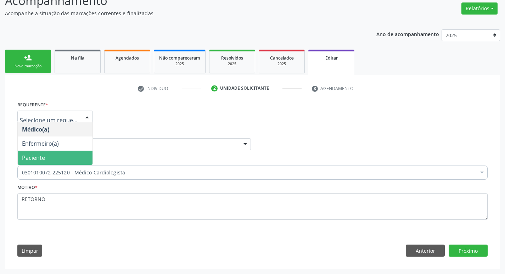
click at [62, 154] on span "Paciente" at bounding box center [55, 158] width 75 height 14
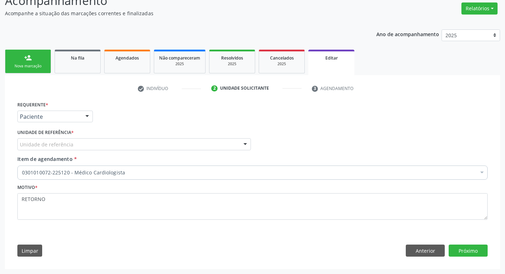
click at [75, 145] on div "Unidade de referência" at bounding box center [134, 144] width 234 height 12
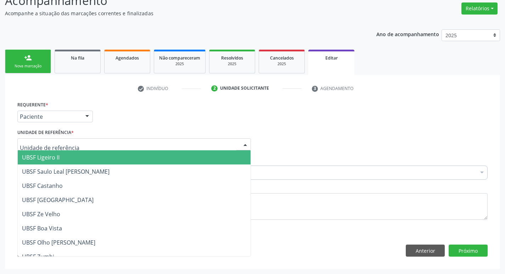
type input "Z"
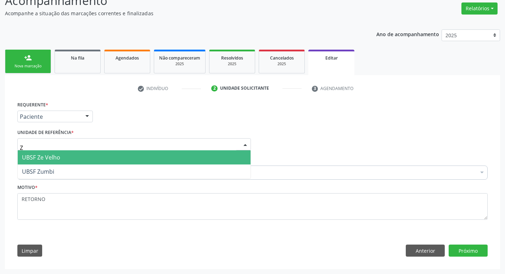
click at [74, 153] on span "UBSF Ze Velho" at bounding box center [134, 157] width 233 height 14
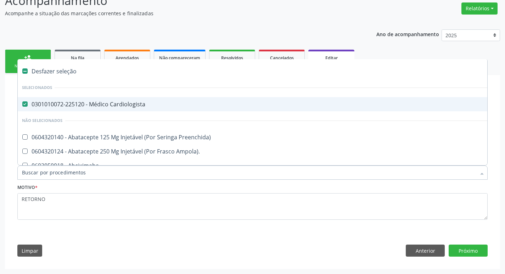
click at [100, 100] on span "0301010072-225120 - Médico Cardiologista" at bounding box center [298, 104] width 560 height 14
checkbox Cardiologista "false"
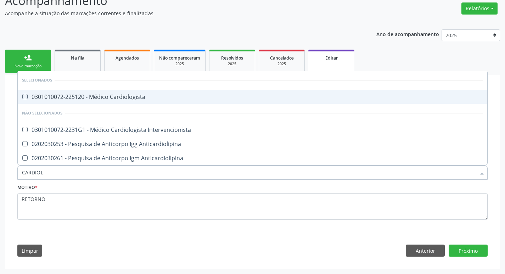
type input "CARDIOLO"
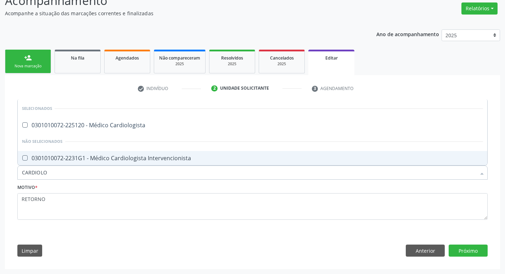
click at [110, 159] on div "0301010072-2231G1 - Médico Cardiologista Intervencionista" at bounding box center [252, 158] width 461 height 6
checkbox Intervencionista "true"
click at [464, 248] on button "Próximo" at bounding box center [468, 251] width 39 height 12
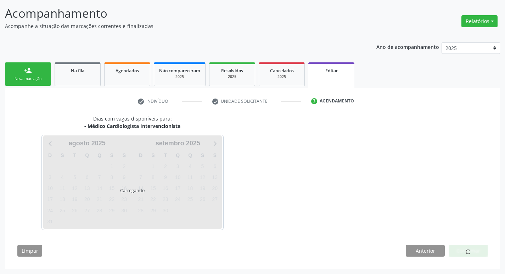
scroll to position [44, 0]
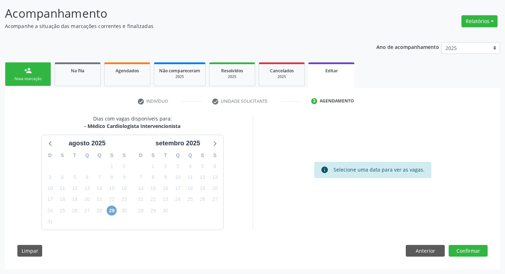
click at [113, 211] on span "29" at bounding box center [112, 211] width 10 height 10
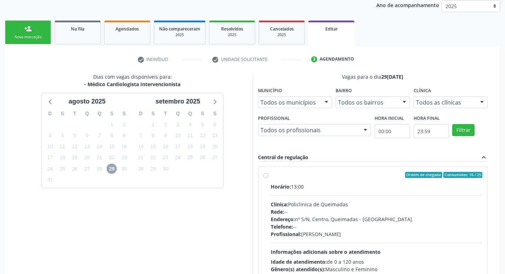
scroll to position [146, 0]
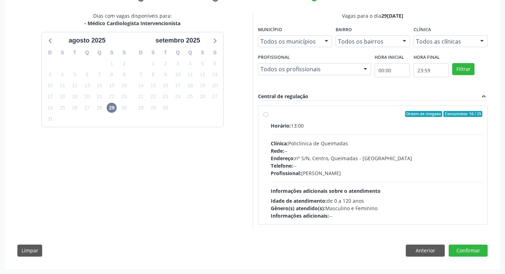
click at [376, 223] on div "Ordem de chegada Consumidos: 16 / 25 Horário: 13:00 Clínica: Policlinica de Que…" at bounding box center [372, 165] width 229 height 119
radio input "true"
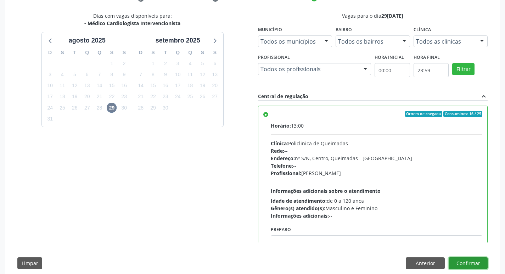
click at [468, 262] on button "Confirmar" at bounding box center [468, 263] width 39 height 12
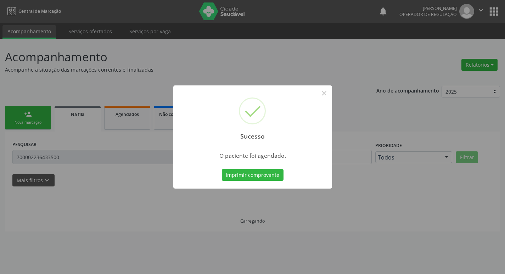
scroll to position [0, 0]
click at [245, 174] on button "Imprimir comprovante" at bounding box center [255, 175] width 62 height 12
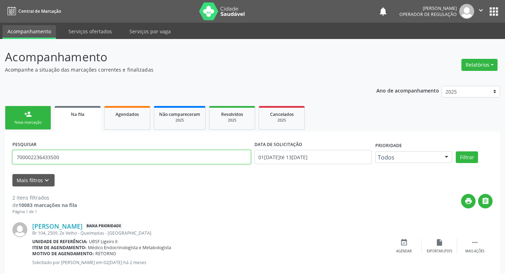
click at [61, 157] on input "700002236433500" at bounding box center [131, 157] width 238 height 14
click at [456, 151] on button "Filtrar" at bounding box center [467, 157] width 22 height 12
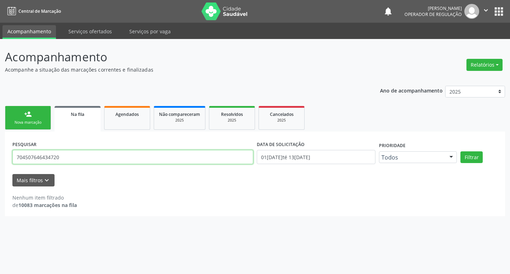
click at [116, 152] on input "704507646434720" at bounding box center [132, 157] width 241 height 14
type input "704507646434720"
click at [461, 151] on button "Filtrar" at bounding box center [472, 157] width 22 height 12
click at [75, 161] on input "704507646434720" at bounding box center [132, 157] width 241 height 14
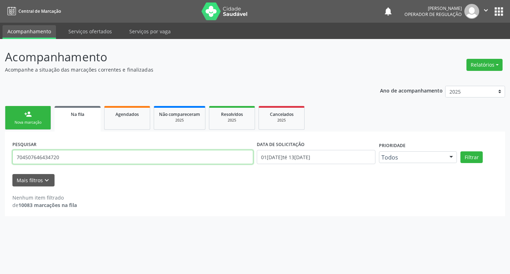
click at [75, 161] on input "704507646434720" at bounding box center [132, 157] width 241 height 14
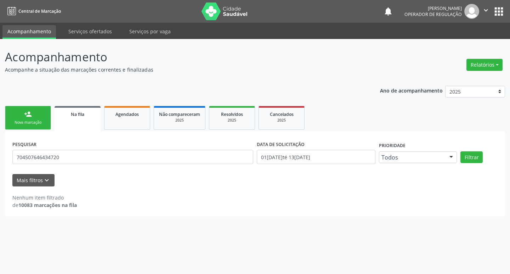
click at [30, 124] on div "Nova marcação" at bounding box center [27, 122] width 35 height 5
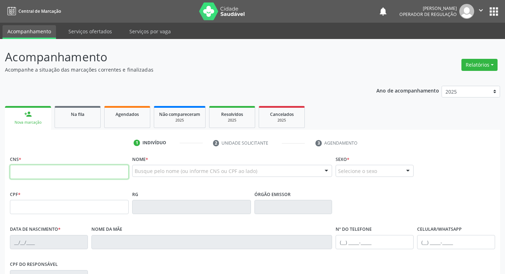
click at [78, 165] on input "text" at bounding box center [69, 172] width 119 height 14
paste input "704 5076 4643 4720"
type input "704 5076 4643 4720"
type input "022.085.134-44"
type input "12/09/1944"
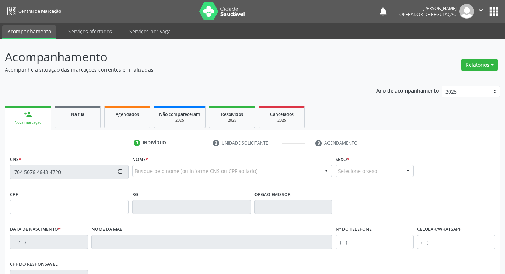
type input "Luzia Maria da Conceição"
type input "(83) 99978-7888"
type input "S/N"
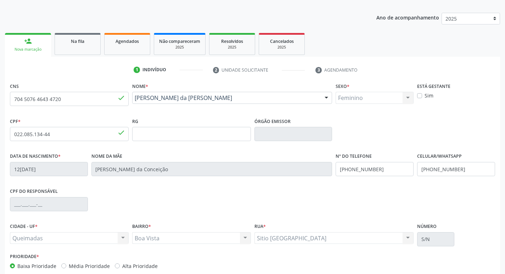
scroll to position [110, 0]
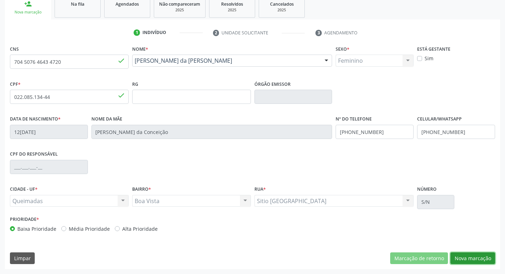
click at [454, 254] on button "Nova marcação" at bounding box center [472, 258] width 45 height 12
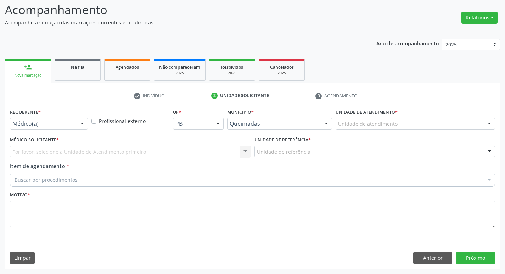
click at [79, 126] on div at bounding box center [82, 124] width 11 height 12
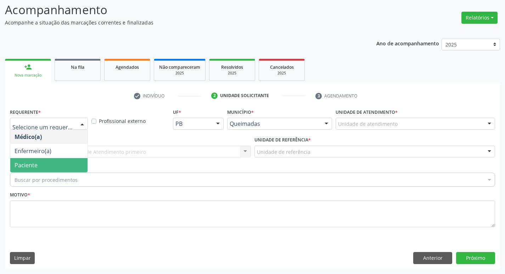
click at [72, 163] on span "Paciente" at bounding box center [48, 165] width 77 height 14
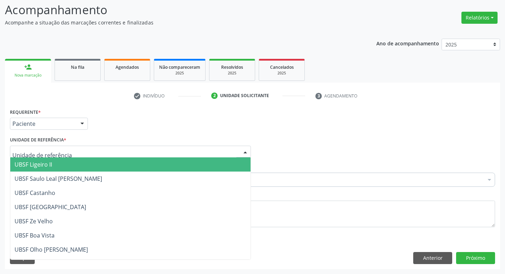
click at [84, 153] on div at bounding box center [130, 152] width 241 height 12
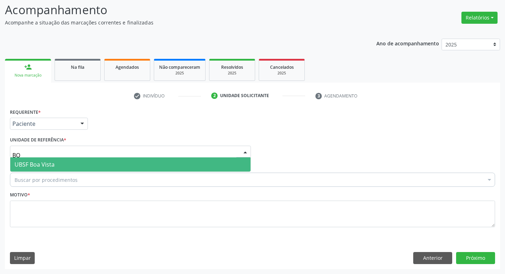
type input "BOA"
click at [70, 167] on span "UBSF Boa Vista" at bounding box center [130, 164] width 240 height 14
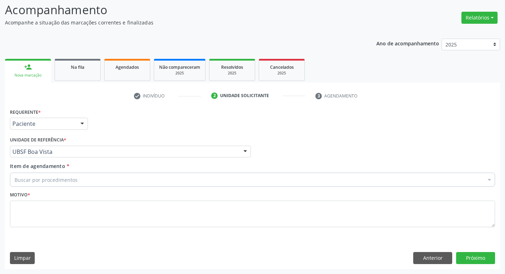
click at [63, 175] on div "Buscar por procedimentos" at bounding box center [252, 180] width 485 height 14
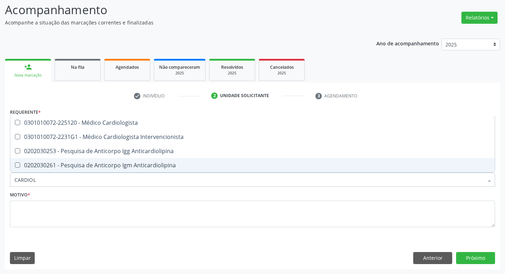
type input "CARDIOLO"
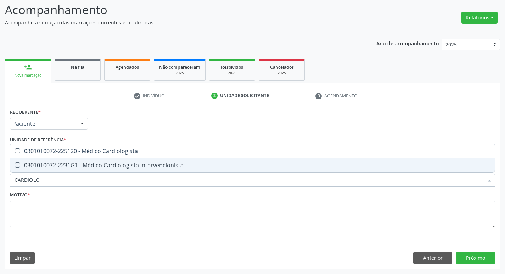
click at [69, 162] on div "0301010072-2231G1 - Médico Cardiologista Intervencionista" at bounding box center [253, 165] width 476 height 6
checkbox Intervencionista "true"
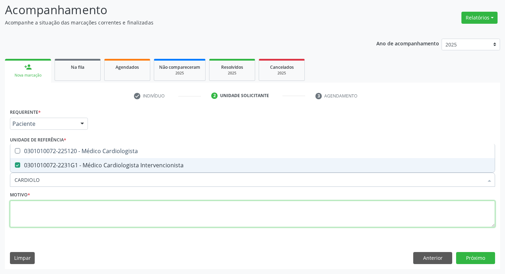
click at [79, 211] on textarea at bounding box center [252, 214] width 485 height 27
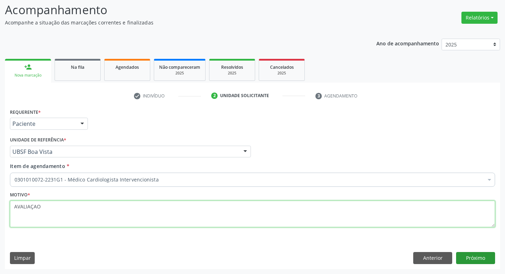
type textarea "AVALIAÇAO"
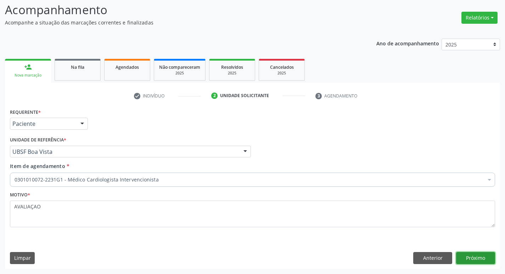
click at [477, 252] on button "Próximo" at bounding box center [475, 258] width 39 height 12
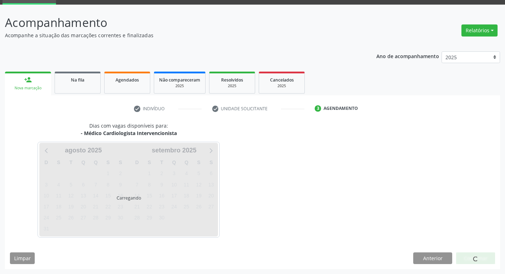
scroll to position [34, 0]
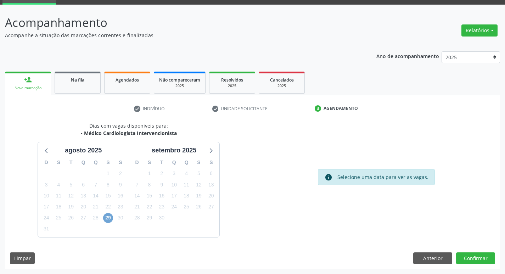
click at [107, 216] on span "29" at bounding box center [108, 218] width 10 height 10
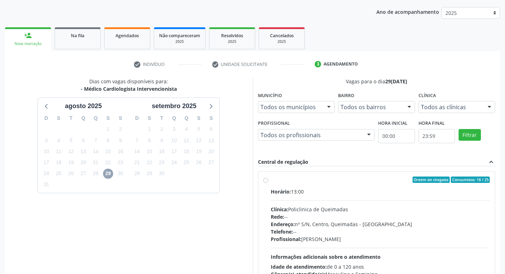
scroll to position [137, 0]
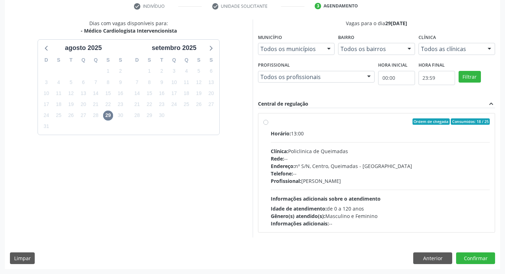
click at [411, 209] on div "Idade de atendimento: de 0 a 120 anos" at bounding box center [380, 208] width 219 height 7
click at [268, 125] on input "Ordem de chegada Consumidos: 18 / 25 Horário: 13:00 Clínica: Policlinica de Que…" at bounding box center [265, 121] width 5 height 6
radio input "true"
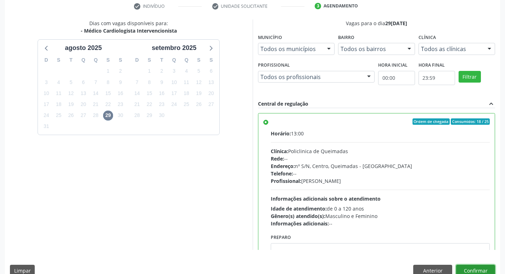
click at [472, 267] on button "Confirmar" at bounding box center [475, 271] width 39 height 12
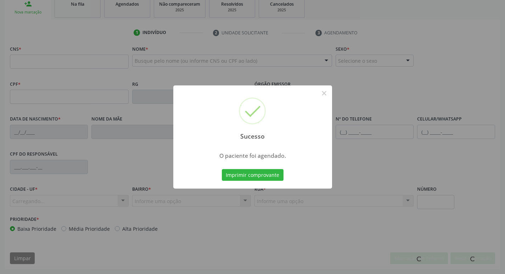
scroll to position [110, 0]
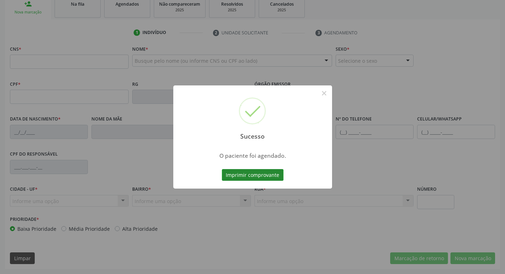
click at [276, 169] on button "Imprimir comprovante" at bounding box center [253, 175] width 62 height 12
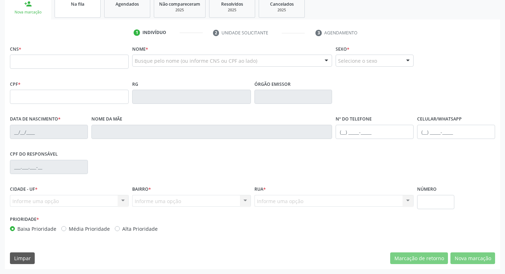
click at [88, 7] on link "Na fila" at bounding box center [78, 7] width 46 height 22
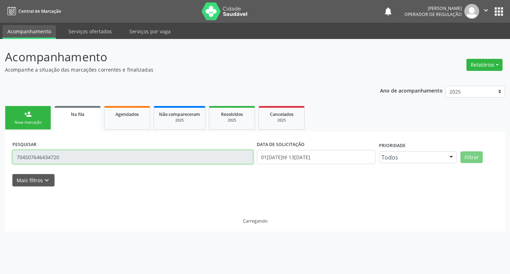
click at [113, 158] on input "704507646434720" at bounding box center [132, 157] width 241 height 14
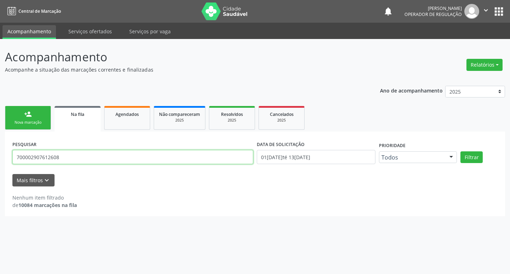
type input "700002907612608"
click at [461, 151] on button "Filtrar" at bounding box center [472, 157] width 22 height 12
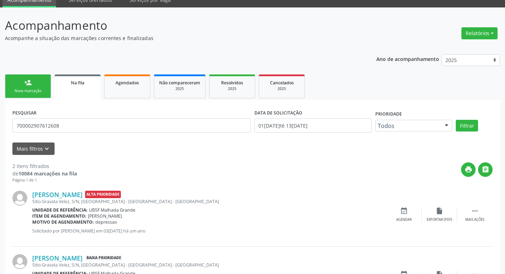
scroll to position [80, 0]
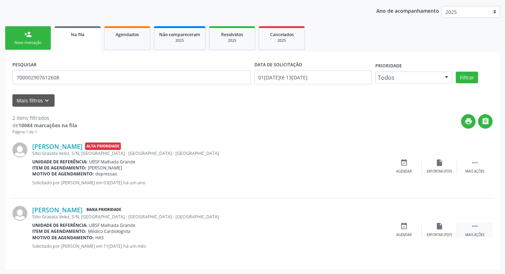
click at [478, 231] on div " Mais ações" at bounding box center [474, 229] width 35 height 15
click at [427, 230] on div "edit Editar" at bounding box center [439, 229] width 35 height 15
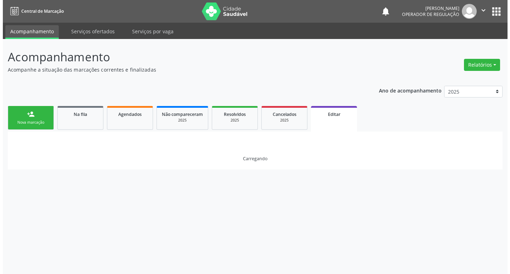
scroll to position [0, 0]
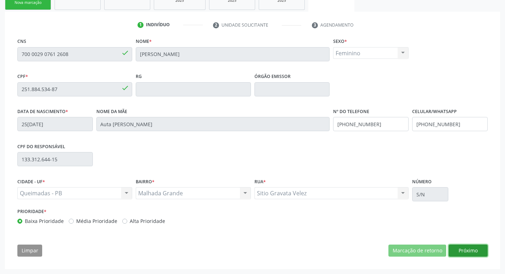
click at [457, 251] on button "Próximo" at bounding box center [468, 251] width 39 height 12
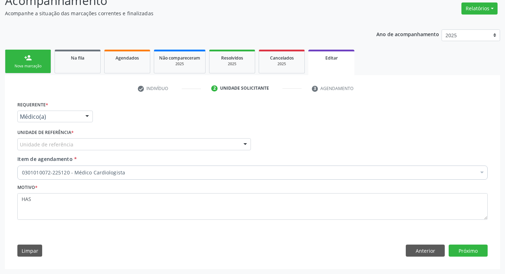
scroll to position [56, 0]
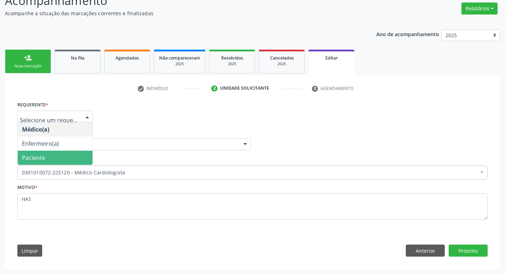
click at [53, 155] on span "Paciente" at bounding box center [55, 158] width 75 height 14
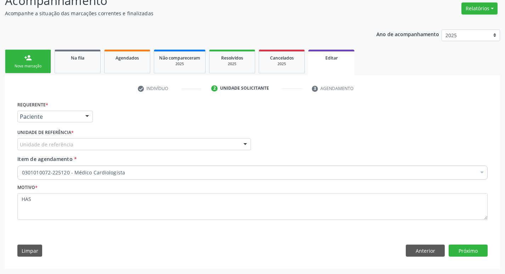
click at [72, 147] on div "Unidade de referência" at bounding box center [134, 144] width 234 height 12
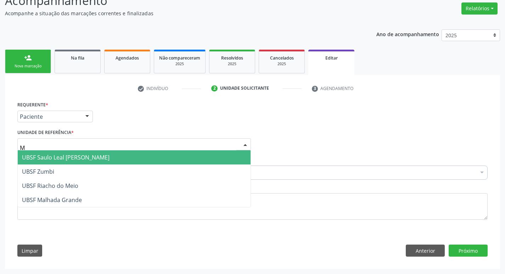
type input "MA"
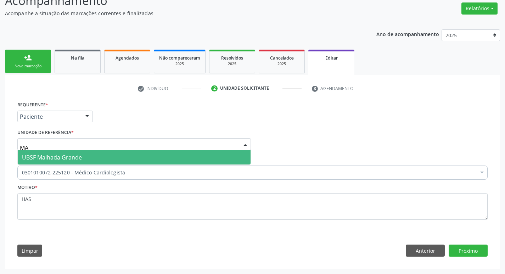
click at [80, 161] on span "UBSF Malhada Grande" at bounding box center [52, 157] width 60 height 8
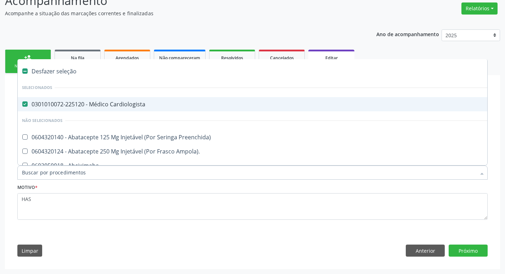
click at [97, 105] on div "0301010072-225120 - Médico Cardiologista" at bounding box center [298, 104] width 552 height 6
checkbox Cardiologista "false"
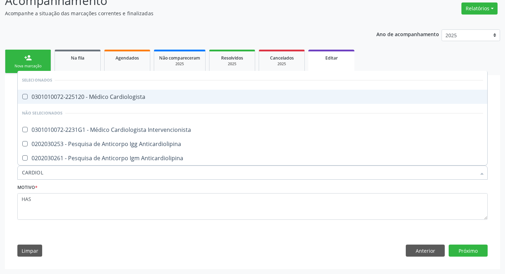
type input "CARDIOLO"
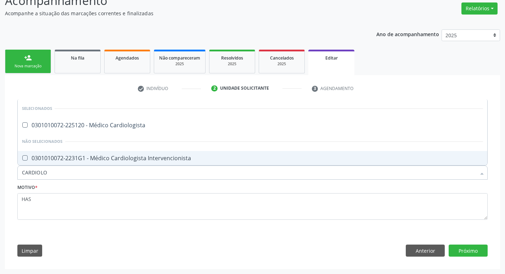
click at [136, 153] on span "0301010072-2231G1 - Médico Cardiologista Intervencionista" at bounding box center [253, 158] width 470 height 14
checkbox Intervencionista "true"
click at [461, 247] on button "Próximo" at bounding box center [468, 251] width 39 height 12
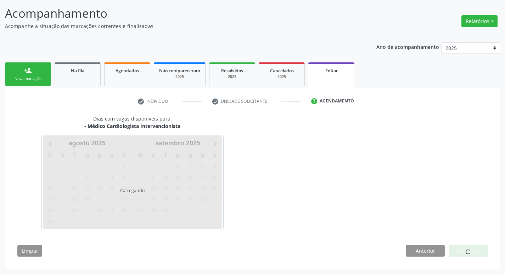
scroll to position [44, 0]
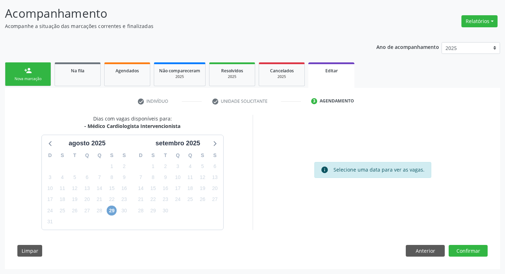
click at [114, 209] on span "29" at bounding box center [112, 211] width 10 height 10
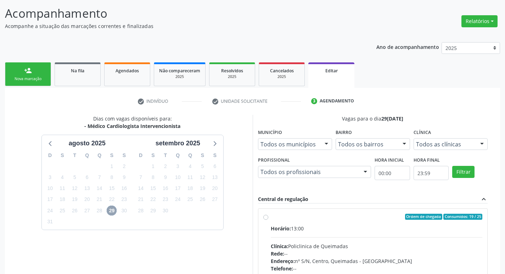
scroll to position [146, 0]
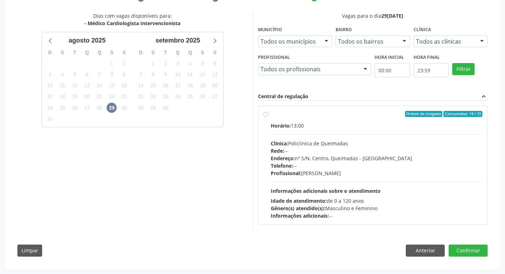
click at [377, 195] on div "Horário: 13:00 Clínica: Policlinica de Queimadas Rede: -- Endereço: nº S/N, Cen…" at bounding box center [377, 170] width 212 height 97
click at [268, 117] on input "Ordem de chegada Consumidos: 19 / 25 Horário: 13:00 Clínica: Policlinica de Que…" at bounding box center [265, 114] width 5 height 6
radio input "true"
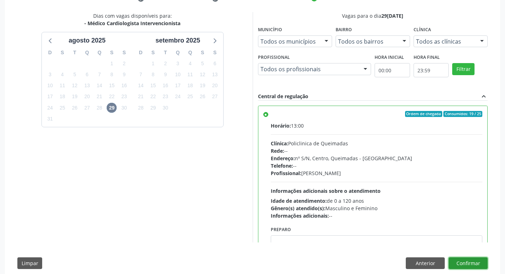
click at [472, 258] on button "Confirmar" at bounding box center [468, 263] width 39 height 12
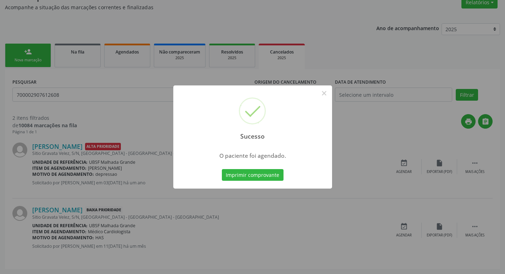
scroll to position [0, 0]
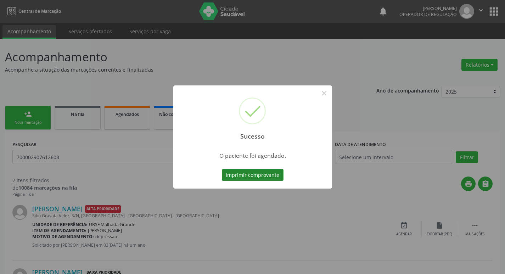
click at [262, 177] on button "Imprimir comprovante" at bounding box center [253, 175] width 62 height 12
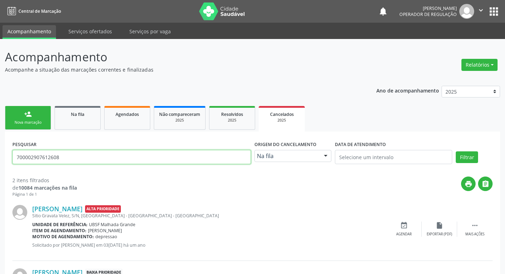
click at [82, 156] on input "700002907612608" at bounding box center [131, 157] width 238 height 14
type input "703404347593800"
click at [456, 151] on button "Filtrar" at bounding box center [467, 157] width 22 height 12
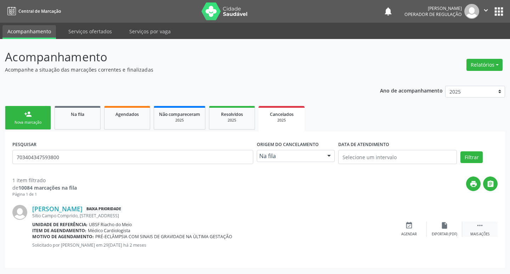
click at [482, 232] on div "Mais ações" at bounding box center [480, 234] width 19 height 5
click at [441, 225] on icon "edit" at bounding box center [445, 225] width 8 height 8
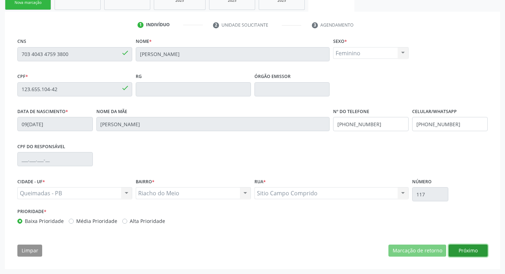
click at [468, 252] on button "Próximo" at bounding box center [468, 251] width 39 height 12
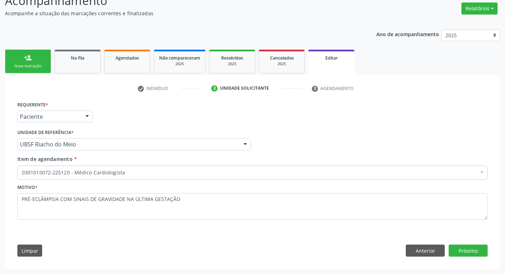
scroll to position [56, 0]
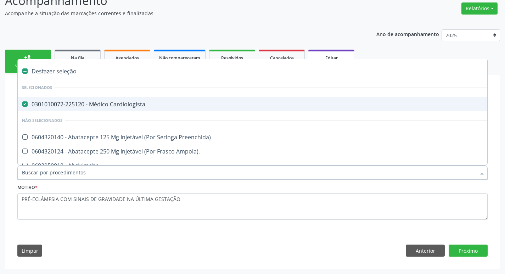
click at [112, 101] on div "0301010072-225120 - Médico Cardiologista" at bounding box center [298, 104] width 552 height 6
checkbox Cardiologista "false"
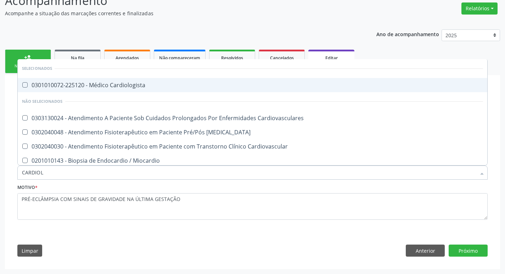
type input "CARDIOLO"
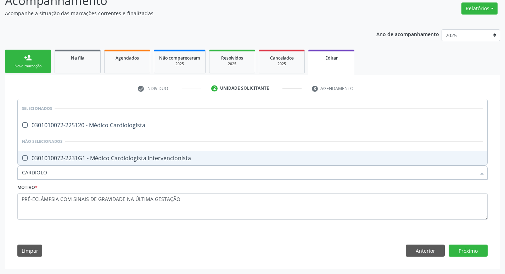
click at [160, 163] on span "0301010072-2231G1 - Médico Cardiologista Intervencionista" at bounding box center [253, 158] width 470 height 14
checkbox Intervencionista "true"
click at [482, 245] on button "Próximo" at bounding box center [468, 251] width 39 height 12
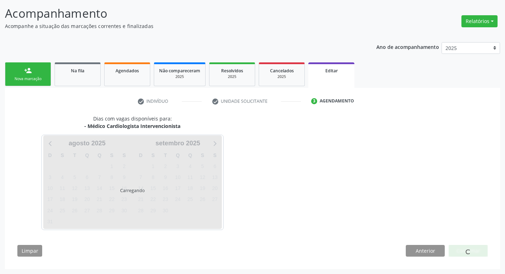
scroll to position [44, 0]
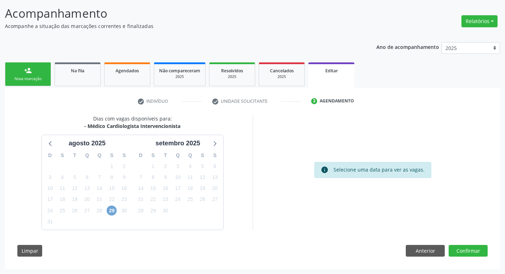
click at [110, 206] on span "29" at bounding box center [112, 211] width 10 height 10
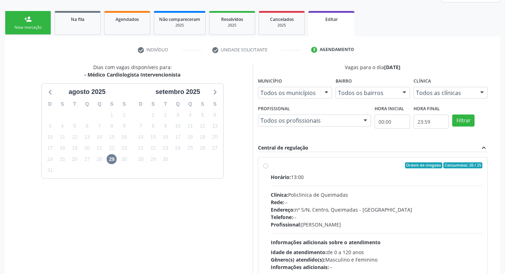
scroll to position [146, 0]
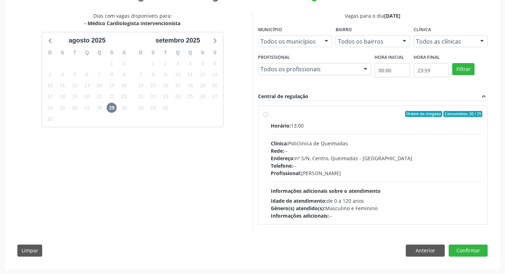
click at [438, 181] on div "Horário: 13:00 Clínica: Policlinica de Queimadas Rede: -- Endereço: nº S/N, Cen…" at bounding box center [377, 170] width 212 height 97
click at [268, 117] on input "Ordem de chegada Consumidos: 20 / 25 Horário: 13:00 Clínica: Policlinica de Que…" at bounding box center [265, 114] width 5 height 6
radio input "true"
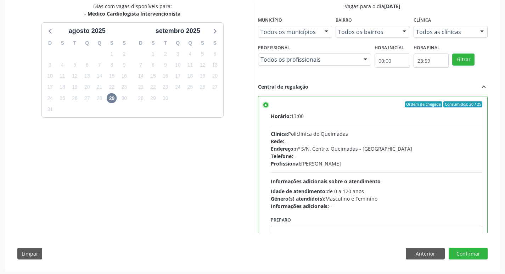
scroll to position [159, 0]
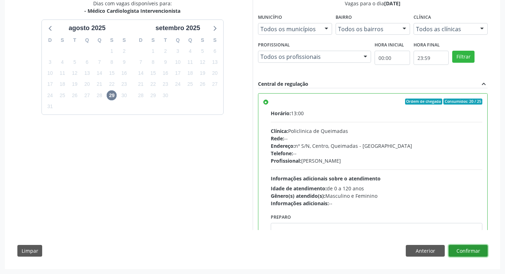
click at [486, 249] on button "Confirmar" at bounding box center [468, 251] width 39 height 12
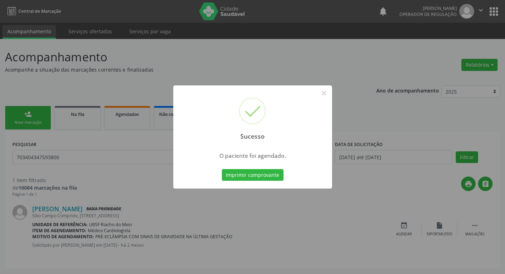
scroll to position [0, 0]
click at [247, 173] on button "Imprimir comprovante" at bounding box center [255, 175] width 62 height 12
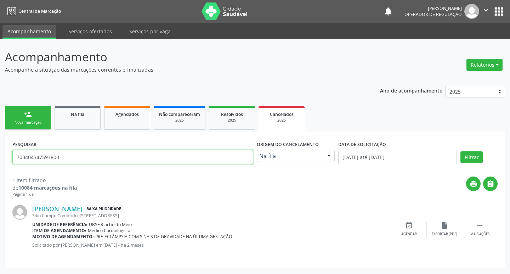
click at [44, 152] on input "703404347593800" at bounding box center [132, 157] width 241 height 14
type input "700000142610903"
click at [461, 151] on button "Filtrar" at bounding box center [472, 157] width 22 height 12
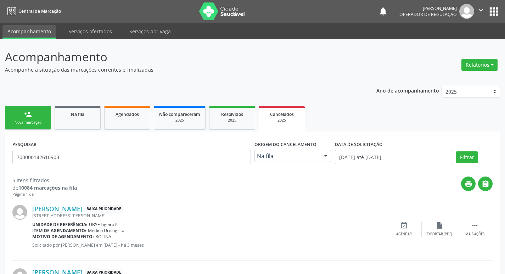
click at [50, 122] on link "person_add Nova marcação" at bounding box center [28, 118] width 46 height 24
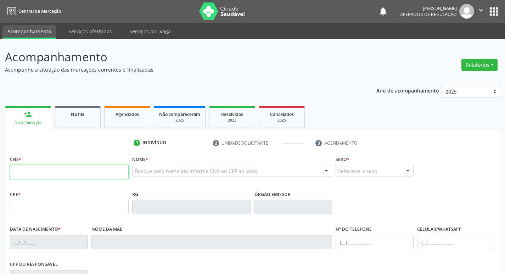
click at [78, 176] on input "text" at bounding box center [69, 172] width 119 height 14
click at [68, 117] on div "Na fila" at bounding box center [77, 113] width 35 height 7
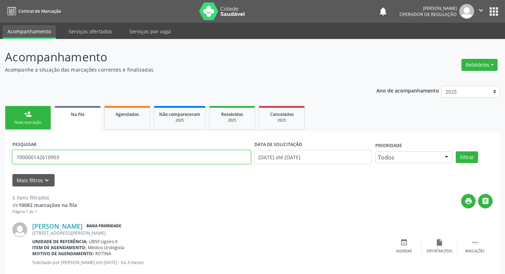
click at [88, 156] on input "700000142610903" at bounding box center [131, 157] width 238 height 14
type input "700704968069071"
click at [456, 151] on button "Filtrar" at bounding box center [467, 157] width 22 height 12
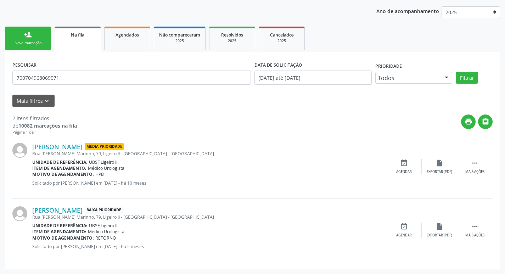
scroll to position [80, 0]
click at [466, 166] on div " Mais ações" at bounding box center [474, 166] width 35 height 15
click at [299, 167] on div "event_available Agendar" at bounding box center [297, 166] width 35 height 15
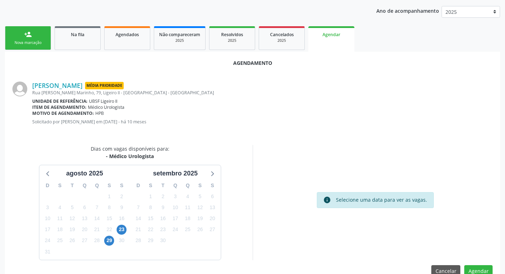
scroll to position [95, 0]
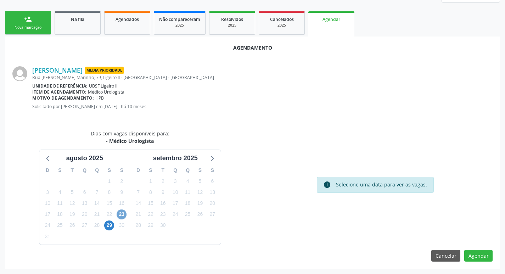
click at [122, 217] on span "23" at bounding box center [122, 214] width 10 height 10
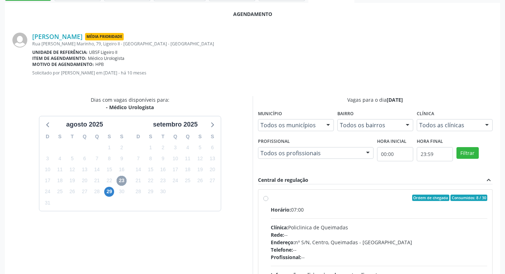
scroll to position [197, 0]
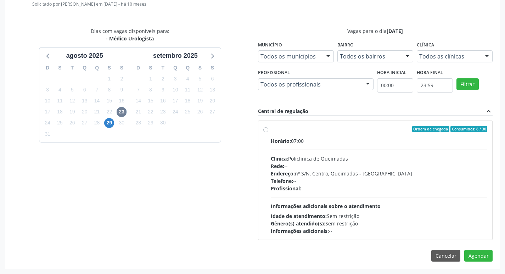
click at [292, 215] on span "Idade de atendimento:" at bounding box center [299, 216] width 56 height 7
click at [268, 132] on input "Ordem de chegada Consumidos: 8 / 30 Horário: 07:00 Clínica: Policlinica de Quei…" at bounding box center [265, 129] width 5 height 6
radio input "true"
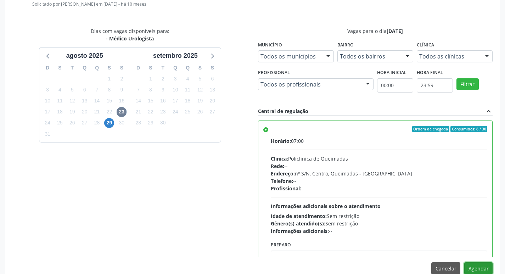
click at [484, 263] on button "Agendar" at bounding box center [478, 268] width 28 height 12
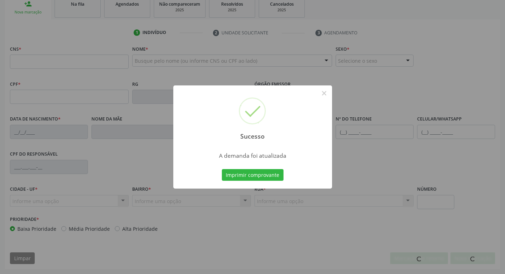
scroll to position [110, 0]
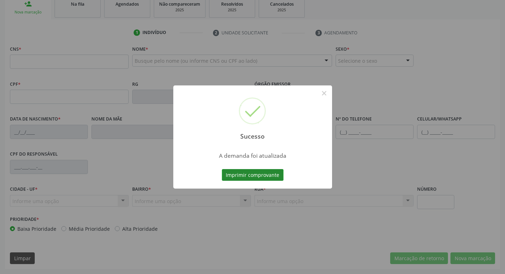
click at [274, 175] on button "Imprimir comprovante" at bounding box center [253, 175] width 62 height 12
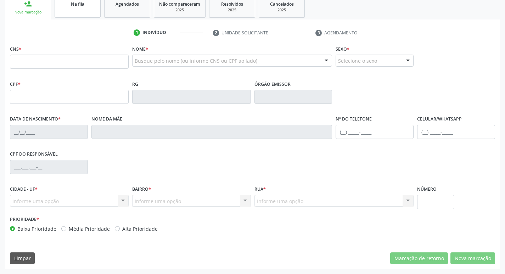
click at [67, 13] on link "Na fila" at bounding box center [78, 7] width 46 height 22
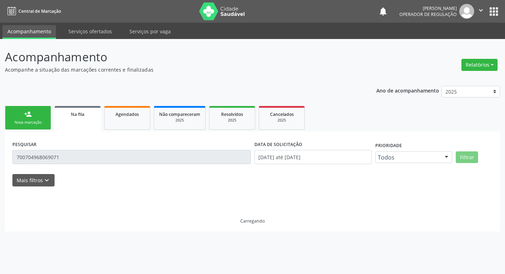
scroll to position [0, 0]
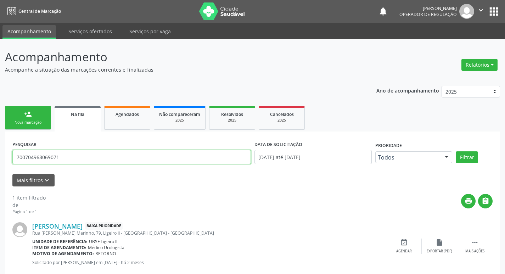
click at [97, 156] on input "700704968069071" at bounding box center [131, 157] width 238 height 14
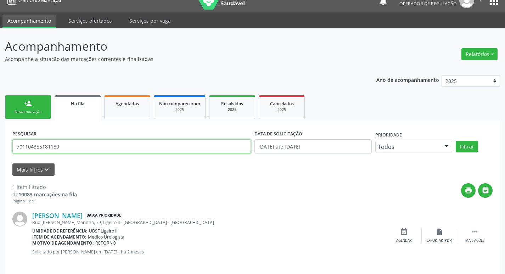
scroll to position [16, 0]
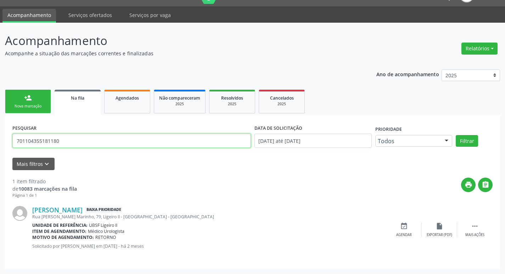
type input "701104355181180"
click at [456, 135] on button "Filtrar" at bounding box center [467, 141] width 22 height 12
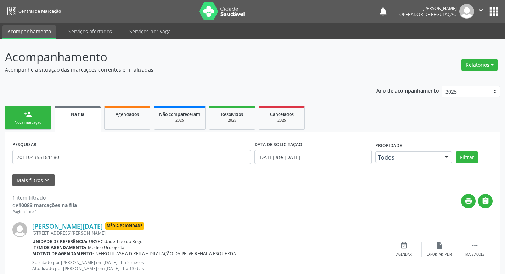
scroll to position [22, 0]
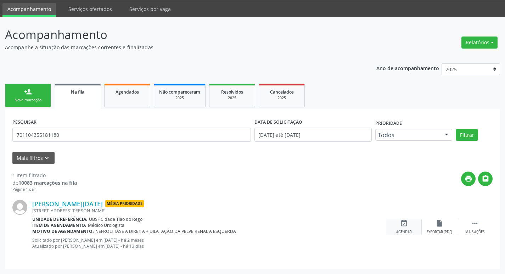
click at [403, 227] on icon "event_available" at bounding box center [404, 223] width 8 height 8
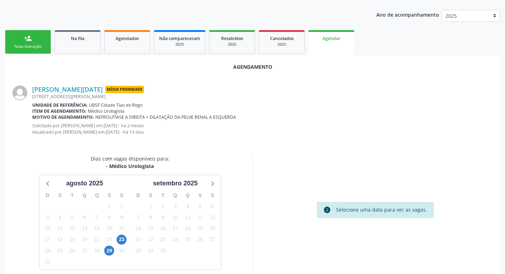
scroll to position [101, 0]
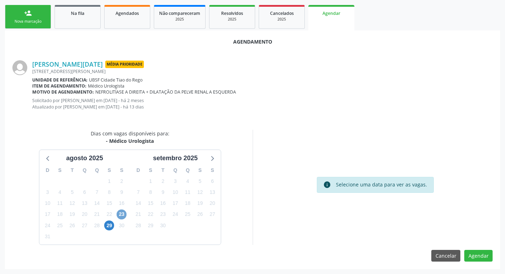
click at [122, 214] on span "23" at bounding box center [122, 214] width 10 height 10
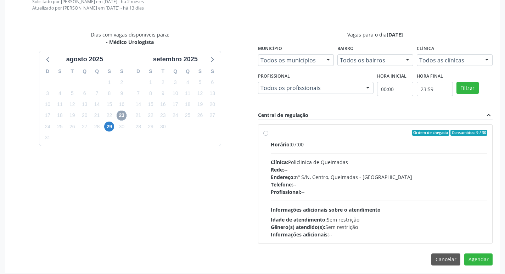
scroll to position [204, 0]
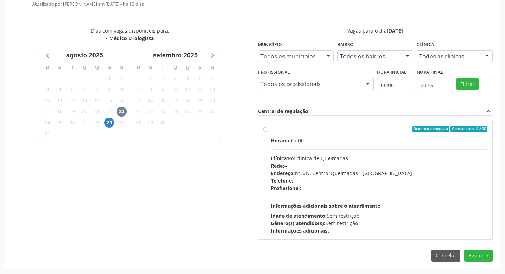
click at [442, 193] on div "Horário: 07:00 Clínica: Policlinica de Queimadas Rede: -- Endereço: nº S/N, Cen…" at bounding box center [379, 185] width 217 height 97
click at [268, 132] on input "Ordem de chegada Consumidos: 9 / 30 Horário: 07:00 Clínica: Policlinica de Quei…" at bounding box center [265, 129] width 5 height 6
radio input "true"
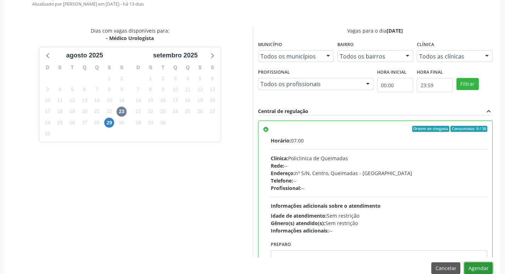
click at [476, 268] on button "Agendar" at bounding box center [478, 268] width 28 height 12
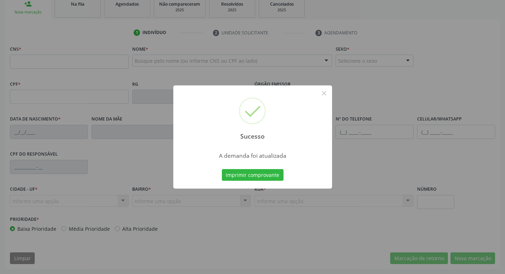
scroll to position [110, 0]
click at [265, 178] on button "Imprimir comprovante" at bounding box center [253, 175] width 62 height 12
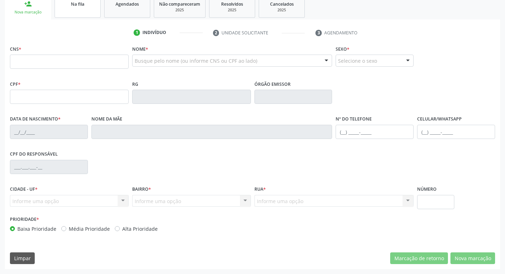
click at [97, 12] on link "Na fila" at bounding box center [78, 7] width 46 height 22
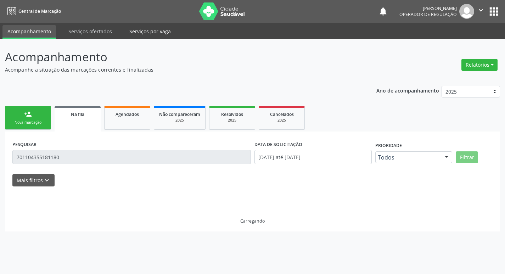
scroll to position [0, 0]
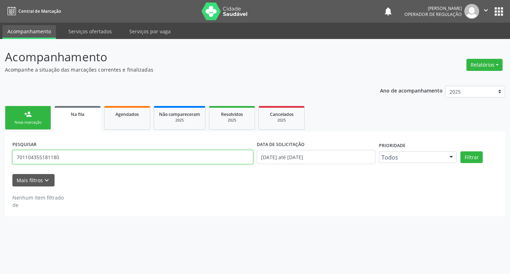
click at [120, 160] on input "701104355181180" at bounding box center [132, 157] width 241 height 14
type input "703403218335715"
click at [461, 151] on button "Filtrar" at bounding box center [472, 157] width 22 height 12
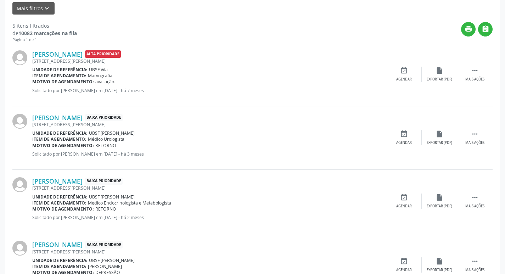
scroll to position [177, 0]
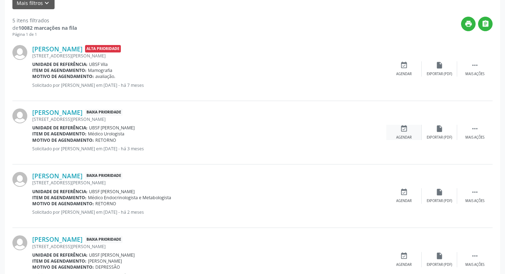
click at [406, 131] on icon "event_available" at bounding box center [404, 129] width 8 height 8
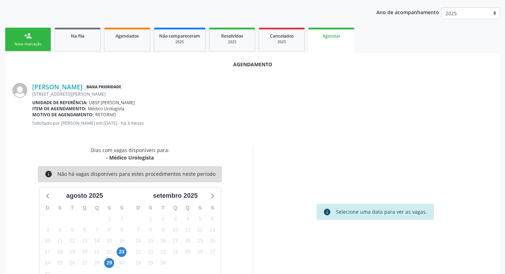
scroll to position [95, 0]
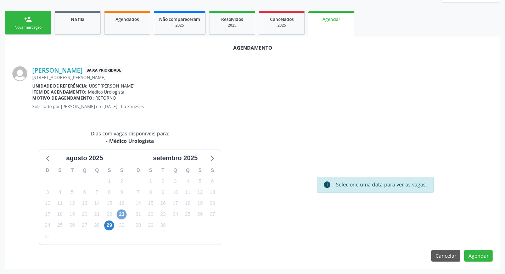
click at [123, 214] on span "23" at bounding box center [122, 214] width 10 height 10
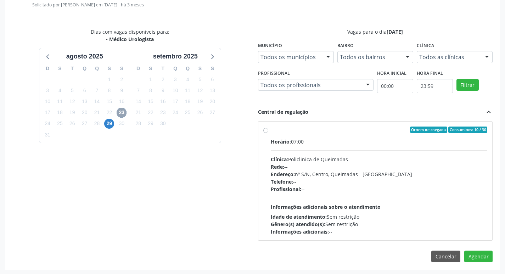
scroll to position [197, 0]
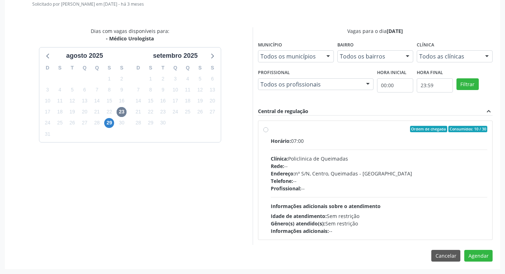
click at [410, 213] on div "Idade de atendimento: Sem restrição" at bounding box center [379, 215] width 217 height 7
click at [268, 132] on input "Ordem de chegada Consumidos: 10 / 30 Horário: 07:00 Clínica: Policlinica de Que…" at bounding box center [265, 129] width 5 height 6
radio input "true"
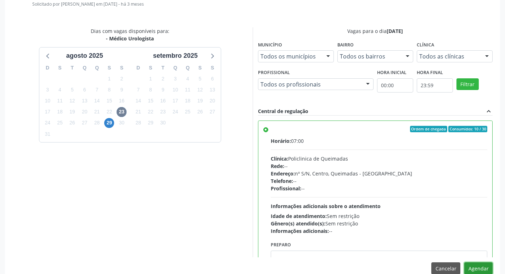
click at [488, 269] on button "Agendar" at bounding box center [478, 268] width 28 height 12
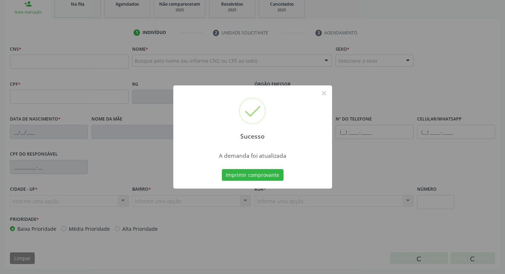
scroll to position [110, 0]
click at [245, 171] on button "Imprimir comprovante" at bounding box center [253, 175] width 62 height 12
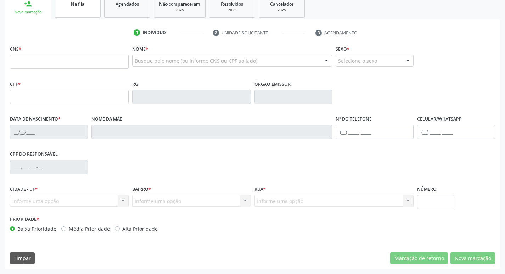
click at [88, 8] on link "Na fila" at bounding box center [78, 7] width 46 height 22
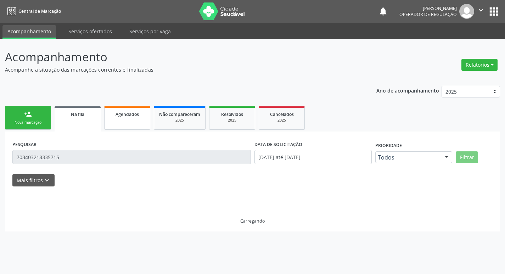
scroll to position [0, 0]
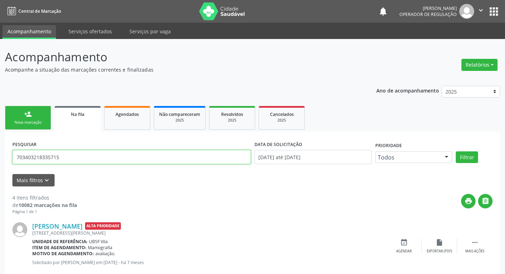
click at [136, 159] on input "703403218335715" at bounding box center [131, 157] width 238 height 14
type input "704205772536783"
click at [456, 151] on button "Filtrar" at bounding box center [467, 157] width 22 height 12
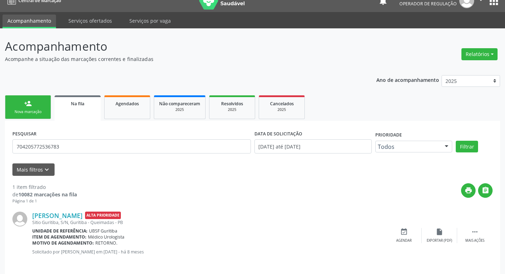
scroll to position [16, 0]
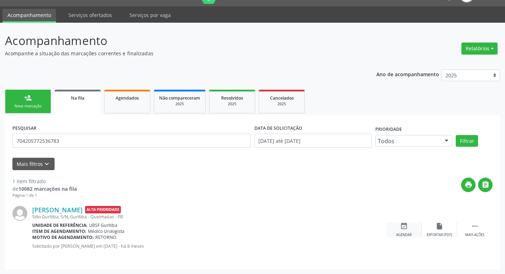
click at [404, 231] on div "event_available Agendar" at bounding box center [403, 229] width 35 height 15
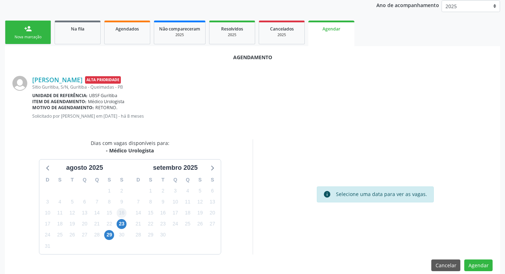
scroll to position [95, 0]
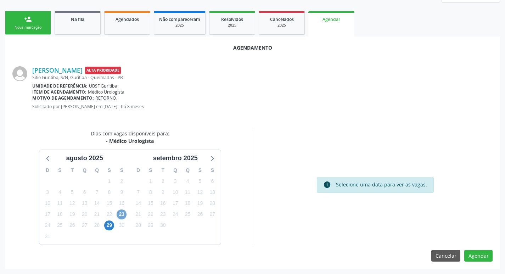
click at [119, 213] on span "23" at bounding box center [122, 214] width 10 height 10
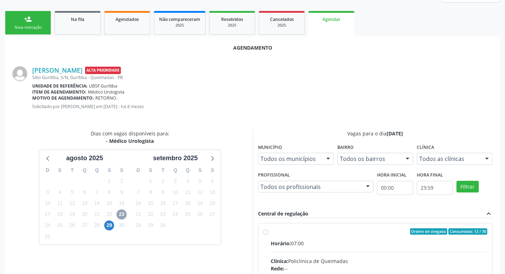
scroll to position [197, 0]
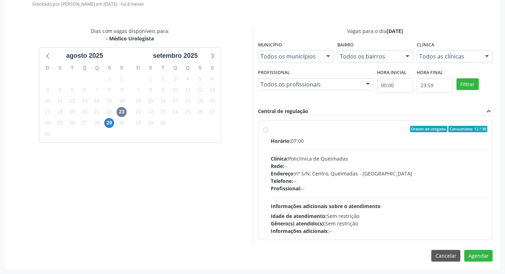
click at [407, 171] on div "Endereço: nº S/N, Centro, Queimadas - [GEOGRAPHIC_DATA]" at bounding box center [379, 173] width 217 height 7
click at [268, 132] on input "Ordem de chegada Consumidos: 12 / 30 Horário: 07:00 Clínica: Policlinica de Que…" at bounding box center [265, 129] width 5 height 6
radio input "true"
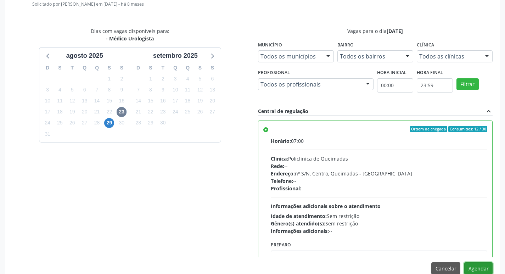
click at [471, 268] on button "Agendar" at bounding box center [478, 268] width 28 height 12
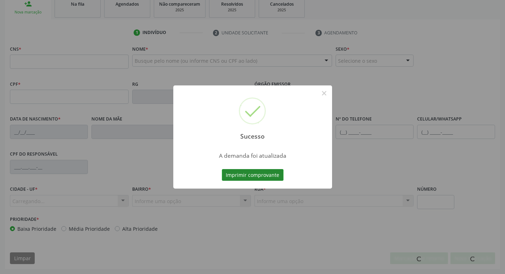
scroll to position [110, 0]
click at [269, 174] on button "Imprimir comprovante" at bounding box center [253, 175] width 62 height 12
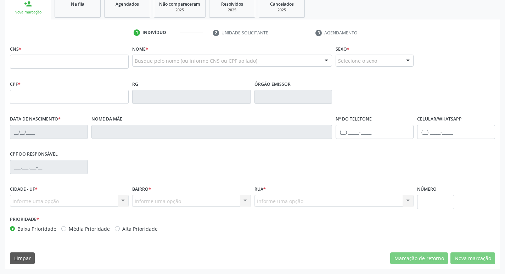
click at [72, 9] on link "Na fila" at bounding box center [78, 7] width 46 height 22
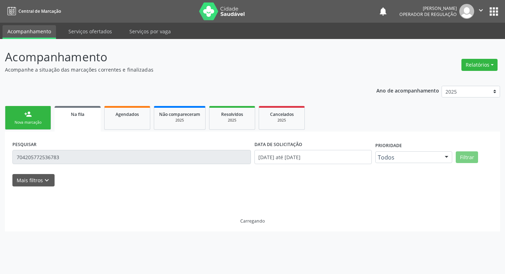
scroll to position [0, 0]
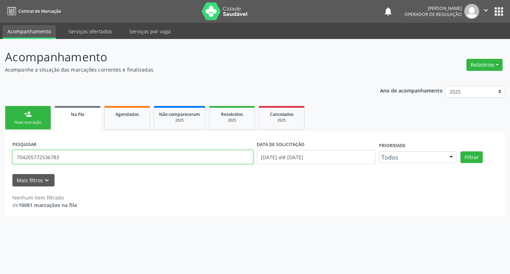
click at [63, 153] on input "704205772536783" at bounding box center [132, 157] width 241 height 14
type input "701004891267693"
click at [461, 151] on button "Filtrar" at bounding box center [472, 157] width 22 height 12
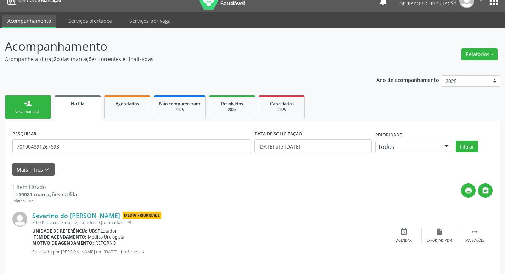
scroll to position [16, 0]
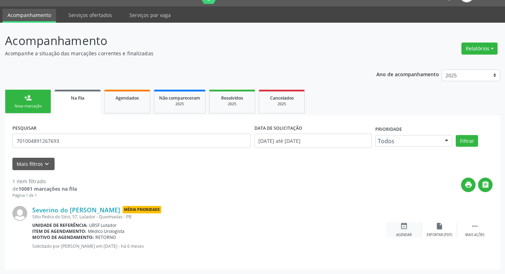
click at [408, 228] on div "event_available Agendar" at bounding box center [403, 229] width 35 height 15
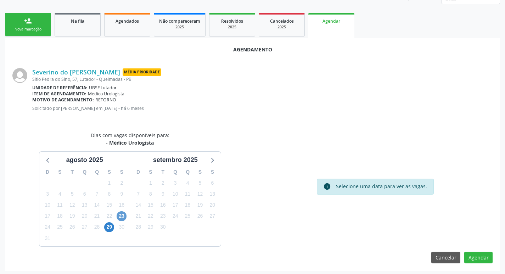
scroll to position [95, 0]
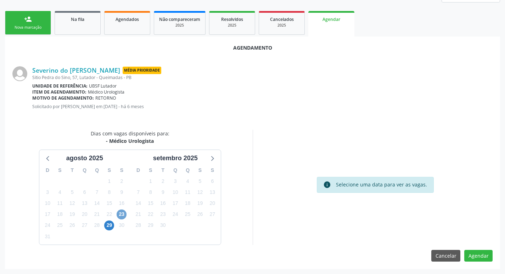
click at [122, 215] on span "23" at bounding box center [122, 214] width 10 height 10
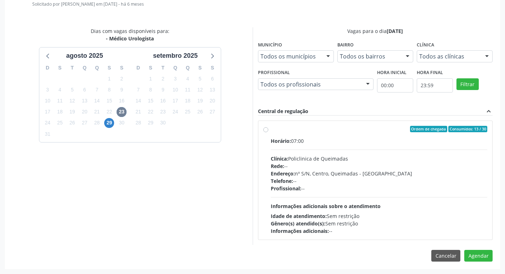
click at [429, 174] on div "Endereço: nº S/N, Centro, Queimadas - [GEOGRAPHIC_DATA]" at bounding box center [379, 173] width 217 height 7
click at [268, 132] on input "Ordem de chegada Consumidos: 13 / 30 Horário: 07:00 Clínica: Policlinica de Que…" at bounding box center [265, 129] width 5 height 6
radio input "true"
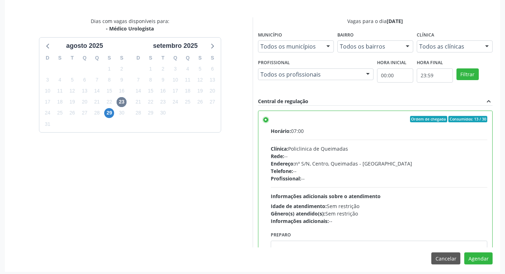
scroll to position [210, 0]
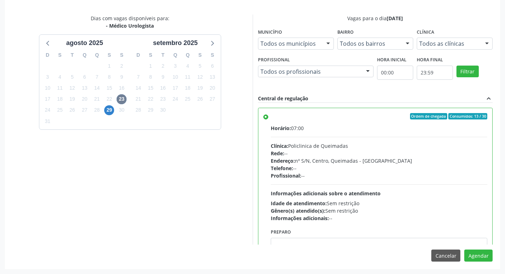
click at [474, 264] on div "Agendamento [PERSON_NAME] do [PERSON_NAME] Média Prioridade [STREET_ADDRESS] Un…" at bounding box center [252, 94] width 495 height 347
click at [478, 257] on button "Agendar" at bounding box center [478, 255] width 28 height 12
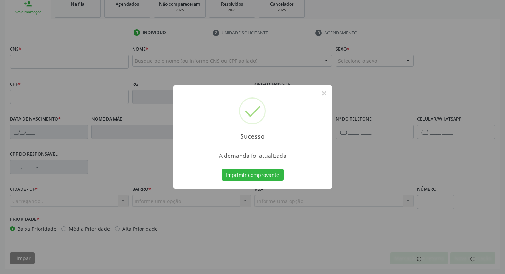
scroll to position [110, 0]
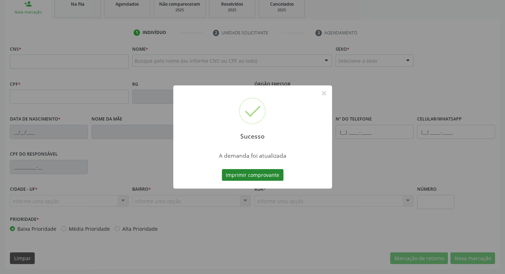
click at [265, 177] on button "Imprimir comprovante" at bounding box center [253, 175] width 62 height 12
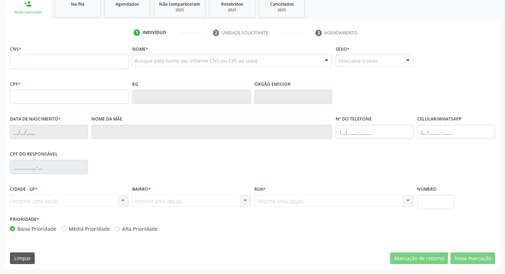
click at [92, 16] on link "Na fila" at bounding box center [78, 7] width 46 height 22
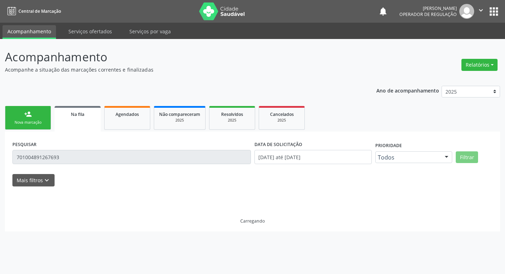
scroll to position [0, 0]
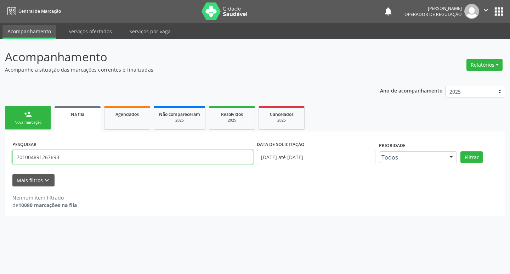
click at [60, 150] on input "701004891267693" at bounding box center [132, 157] width 241 height 14
type input "704603643844427"
click at [461, 151] on button "Filtrar" at bounding box center [472, 157] width 22 height 12
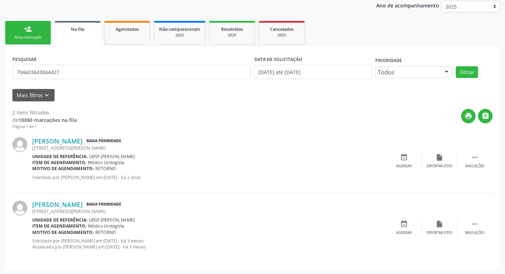
scroll to position [86, 0]
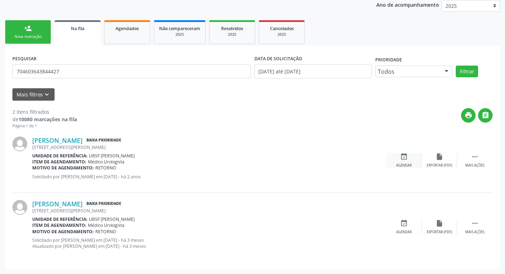
click at [402, 162] on div "event_available Agendar" at bounding box center [403, 160] width 35 height 15
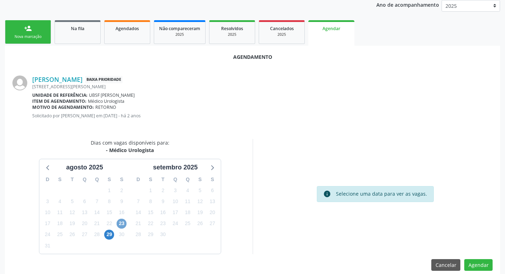
click at [119, 223] on span "23" at bounding box center [122, 224] width 10 height 10
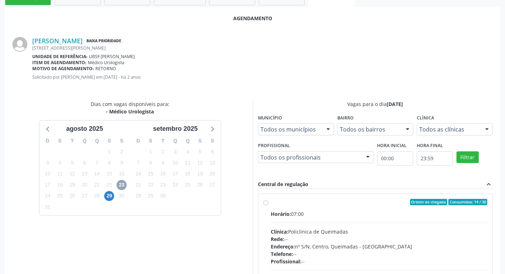
scroll to position [192, 0]
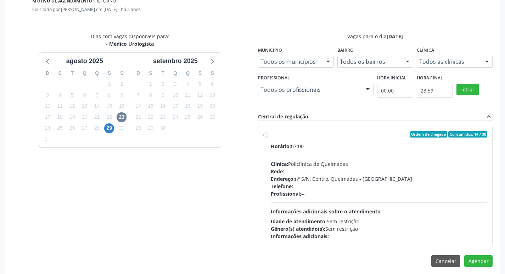
click at [409, 210] on div "Horário: 07:00 Clínica: Policlinica de Queimadas Rede: -- Endereço: nº S/N, Cen…" at bounding box center [379, 190] width 217 height 97
click at [268, 137] on input "Ordem de chegada Consumidos: 14 / 30 Horário: 07:00 Clínica: Policlinica de Que…" at bounding box center [265, 134] width 5 height 6
radio input "true"
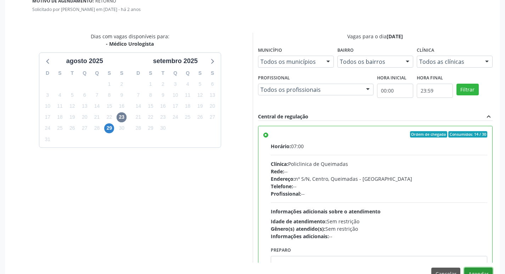
click at [489, 273] on button "Agendar" at bounding box center [478, 274] width 28 height 12
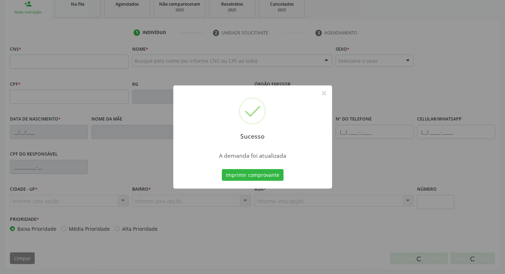
scroll to position [110, 0]
click at [273, 175] on button "Imprimir comprovante" at bounding box center [253, 175] width 62 height 12
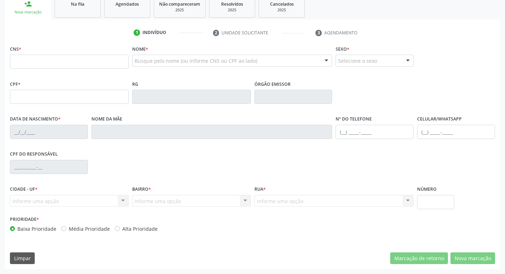
click at [74, 13] on div "Sucesso × A demanda foi atualizada Imprimir comprovante Cancel" at bounding box center [252, 137] width 505 height 274
click at [84, 18] on ul "person_add Nova marcação Na fila Agendados Não compareceram 2025 Resolvidos 202…" at bounding box center [252, 7] width 495 height 26
click at [85, 15] on link "Na fila" at bounding box center [78, 7] width 46 height 22
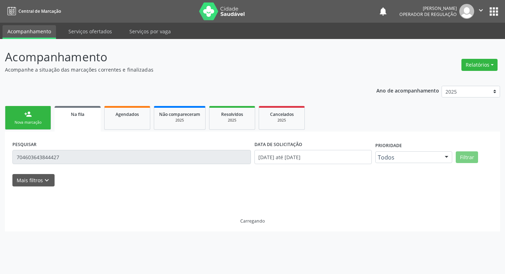
scroll to position [0, 0]
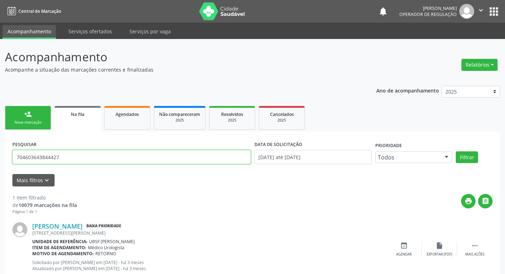
click at [65, 157] on input "704603643844427" at bounding box center [131, 157] width 238 height 14
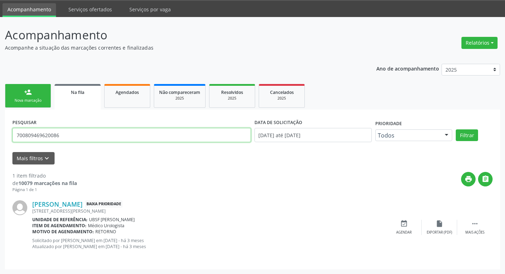
scroll to position [22, 0]
type input "700809469620086"
click at [456, 129] on button "Filtrar" at bounding box center [467, 135] width 22 height 12
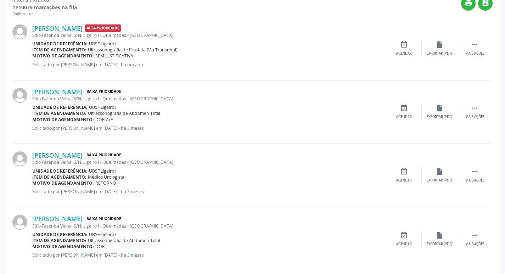
scroll to position [207, 0]
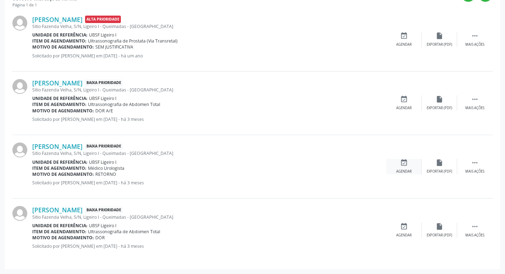
click at [403, 162] on icon "event_available" at bounding box center [404, 163] width 8 height 8
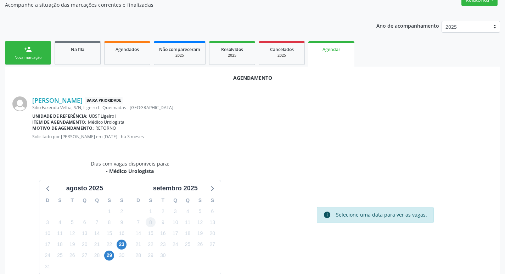
scroll to position [78, 0]
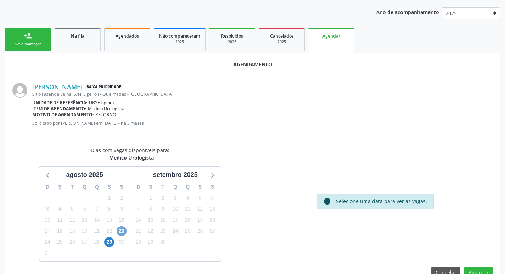
click at [117, 234] on span "23" at bounding box center [122, 231] width 10 height 10
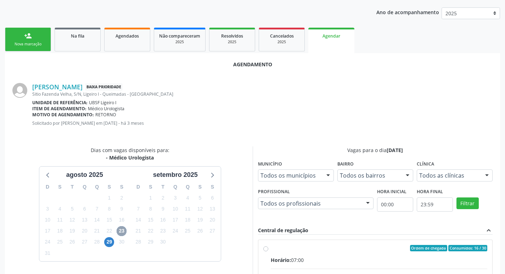
scroll to position [197, 0]
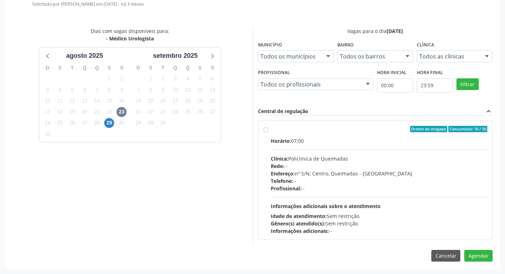
click at [461, 231] on div "Informações adicionais: --" at bounding box center [379, 230] width 217 height 7
click at [268, 132] on input "Ordem de chegada Consumidos: 16 / 30 Horário: 07:00 Clínica: Policlinica de Que…" at bounding box center [265, 129] width 5 height 6
radio input "true"
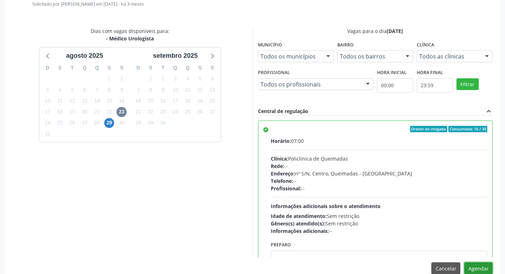
click at [480, 269] on button "Agendar" at bounding box center [478, 268] width 28 height 12
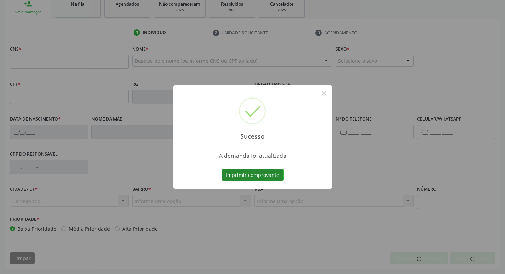
click at [260, 172] on button "Imprimir comprovante" at bounding box center [253, 175] width 62 height 12
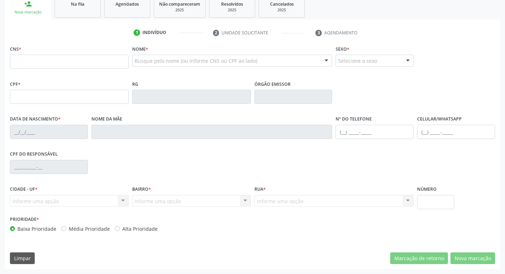
click at [96, 11] on link "Na fila" at bounding box center [78, 7] width 46 height 22
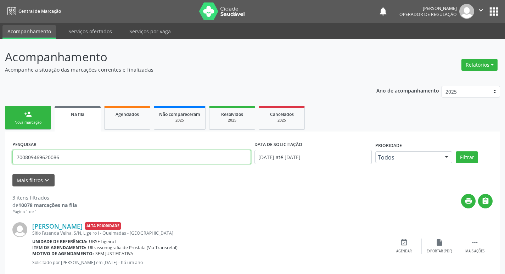
click at [83, 154] on input "700809469620086" at bounding box center [131, 157] width 238 height 14
type input "705409483418390"
click at [456, 151] on button "Filtrar" at bounding box center [467, 157] width 22 height 12
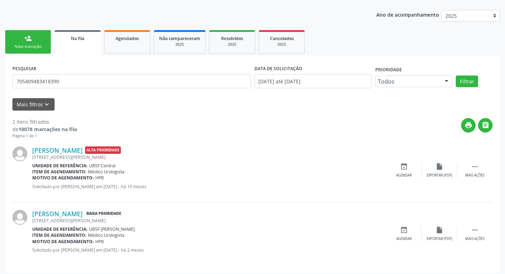
scroll to position [80, 0]
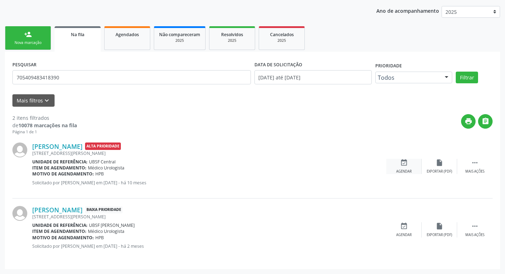
click at [397, 165] on div "event_available Agendar" at bounding box center [403, 166] width 35 height 15
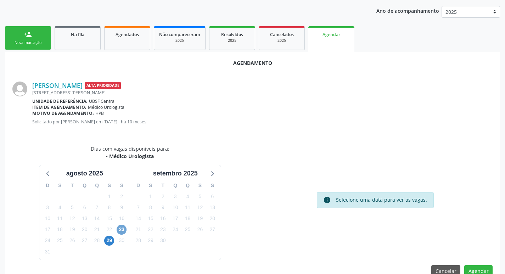
click at [119, 231] on span "23" at bounding box center [122, 230] width 10 height 10
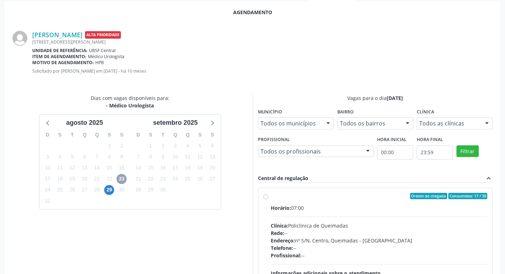
scroll to position [197, 0]
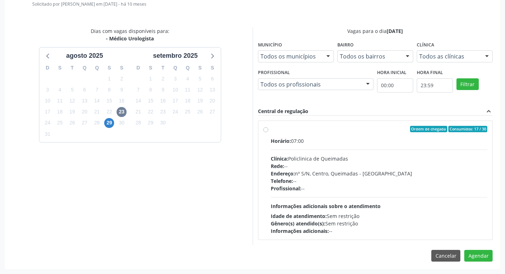
click at [437, 220] on div "Gênero(s) atendido(s): Sem restrição" at bounding box center [379, 223] width 217 height 7
click at [268, 132] on input "Ordem de chegada Consumidos: 17 / 30 Horário: 07:00 Clínica: Policlinica de Que…" at bounding box center [265, 129] width 5 height 6
radio input "true"
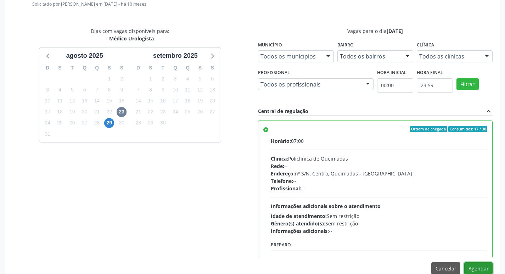
click at [477, 268] on button "Agendar" at bounding box center [478, 268] width 28 height 12
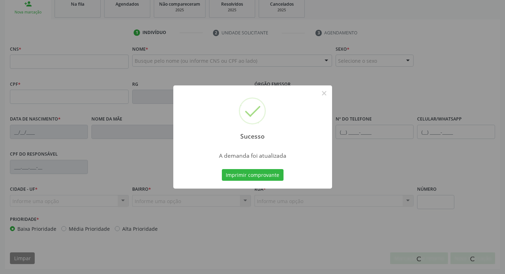
scroll to position [110, 0]
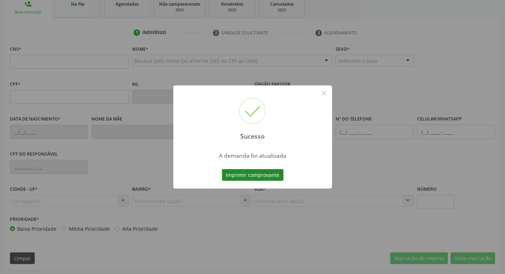
click at [268, 175] on button "Imprimir comprovante" at bounding box center [253, 175] width 62 height 12
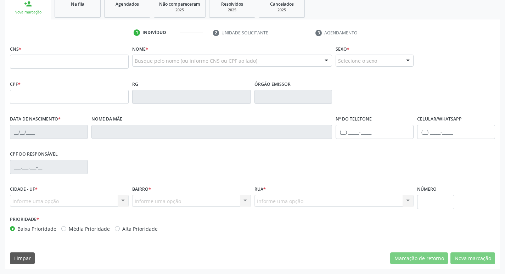
click at [91, 5] on div "Sucesso × A demanda foi atualizada Imprimir comprovante Cancel" at bounding box center [252, 137] width 505 height 274
drag, startPoint x: 91, startPoint y: 11, endPoint x: 106, endPoint y: 61, distance: 52.1
click at [91, 10] on link "Na fila" at bounding box center [78, 7] width 46 height 22
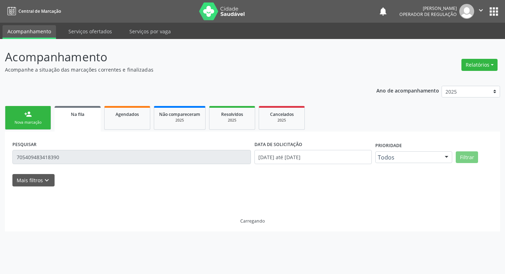
scroll to position [0, 0]
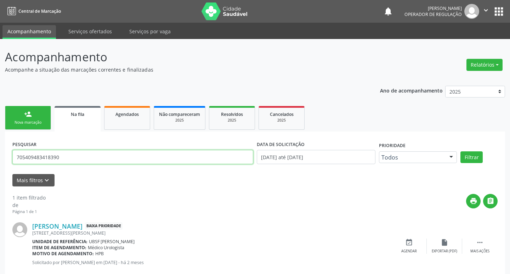
click at [97, 161] on input "705409483418390" at bounding box center [132, 157] width 241 height 14
click at [97, 161] on input "705409483418390" at bounding box center [131, 157] width 238 height 14
type input "700908959749695"
click at [456, 151] on button "Filtrar" at bounding box center [467, 157] width 22 height 12
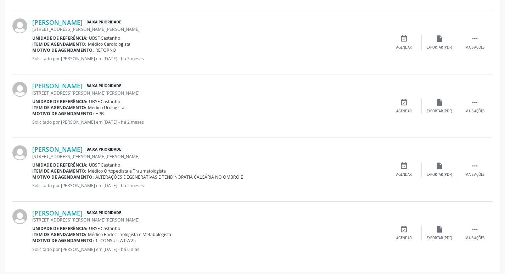
scroll to position [334, 0]
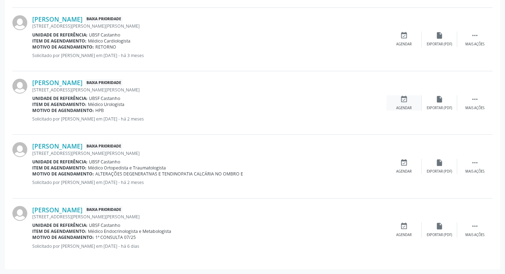
click at [408, 102] on div "event_available Agendar" at bounding box center [403, 102] width 35 height 15
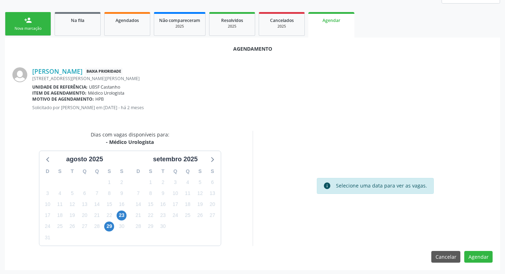
scroll to position [95, 0]
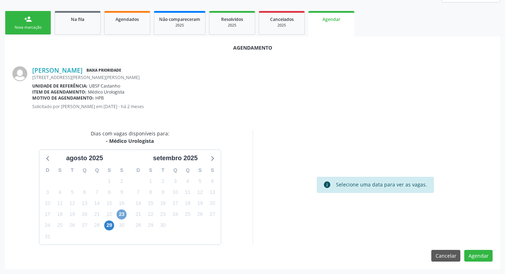
click at [122, 210] on span "23" at bounding box center [122, 214] width 10 height 10
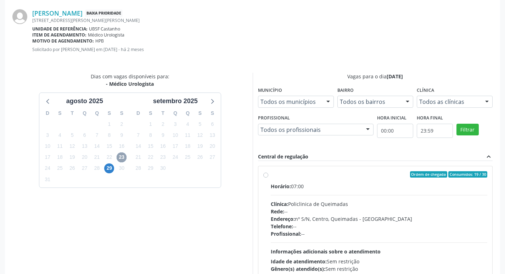
scroll to position [197, 0]
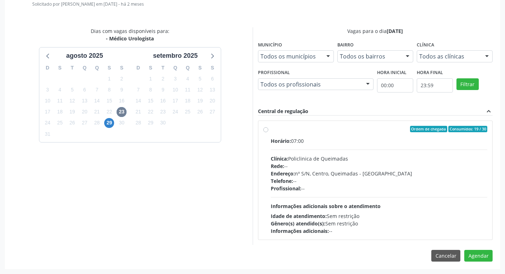
click at [345, 157] on div "Clínica: Policlinica de Queimadas" at bounding box center [379, 158] width 217 height 7
click at [268, 132] on input "Ordem de chegada Consumidos: 19 / 30 Horário: 07:00 Clínica: Policlinica de Que…" at bounding box center [265, 129] width 5 height 6
radio input "true"
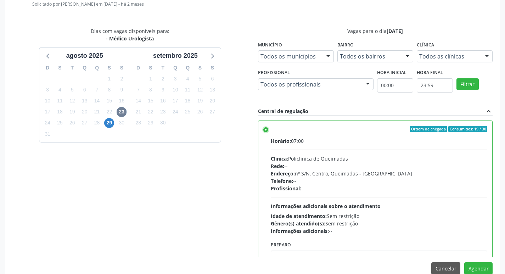
scroll to position [210, 0]
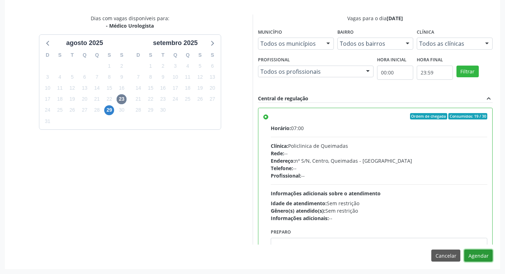
click at [480, 254] on button "Agendar" at bounding box center [478, 255] width 28 height 12
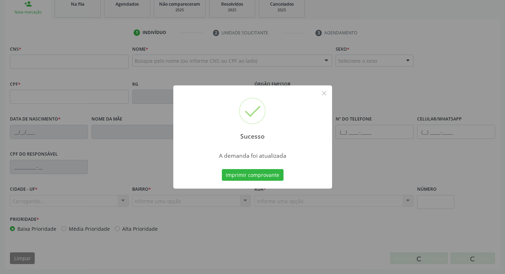
scroll to position [110, 0]
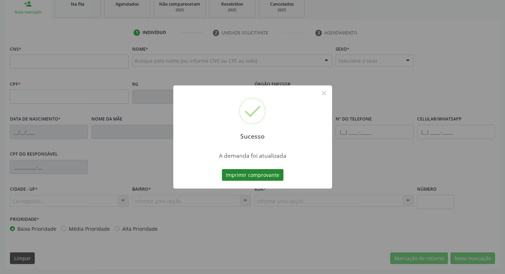
click at [251, 175] on button "Imprimir comprovante" at bounding box center [253, 175] width 62 height 12
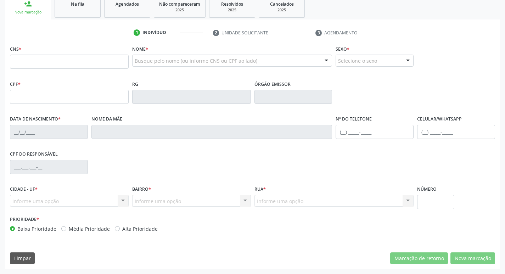
click at [85, 5] on div "Na fila" at bounding box center [77, 3] width 35 height 7
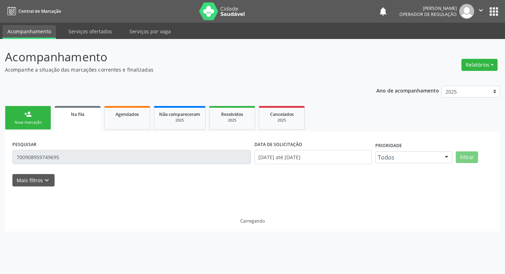
scroll to position [0, 0]
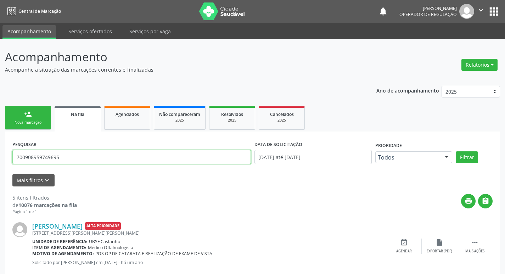
click at [85, 157] on input "700908959749695" at bounding box center [131, 157] width 238 height 14
type input "703100604556290"
click at [456, 151] on button "Filtrar" at bounding box center [467, 157] width 22 height 12
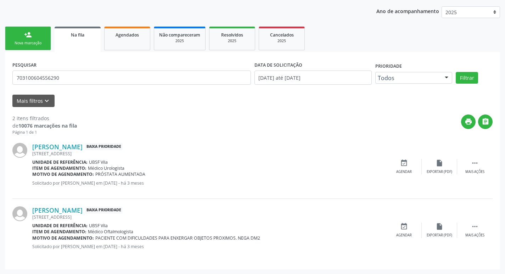
scroll to position [80, 0]
click at [401, 167] on div "event_available Agendar" at bounding box center [403, 166] width 35 height 15
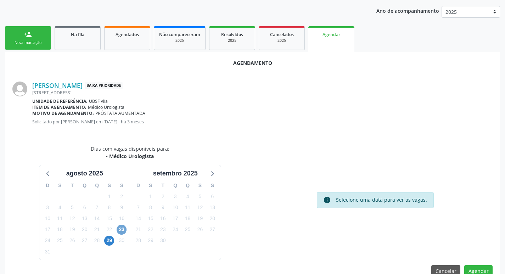
click at [123, 234] on span "23" at bounding box center [122, 230] width 10 height 10
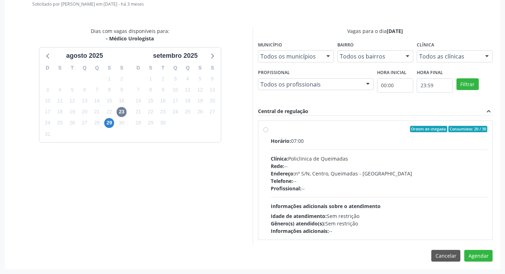
click at [440, 186] on div "Profissional: --" at bounding box center [379, 188] width 217 height 7
click at [268, 132] on input "Ordem de chegada Consumidos: 20 / 30 Horário: 07:00 Clínica: Policlinica de Que…" at bounding box center [265, 129] width 5 height 6
radio input "true"
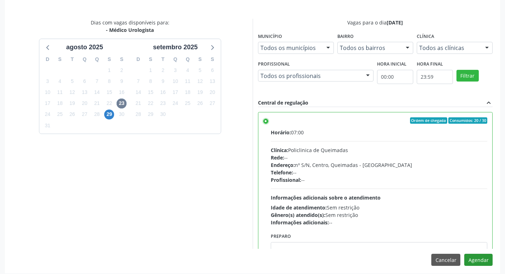
scroll to position [210, 0]
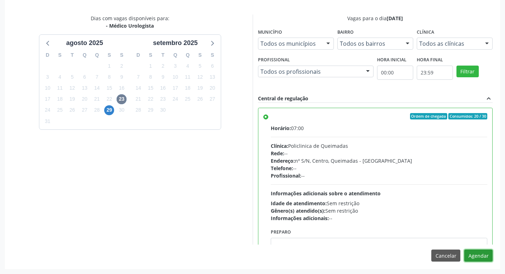
click at [476, 255] on button "Agendar" at bounding box center [478, 255] width 28 height 12
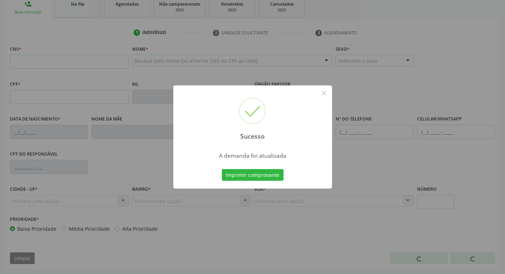
scroll to position [110, 0]
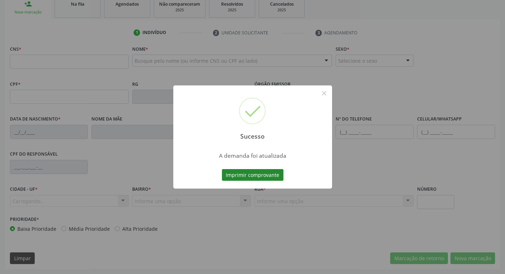
click at [274, 171] on button "Imprimir comprovante" at bounding box center [253, 175] width 62 height 12
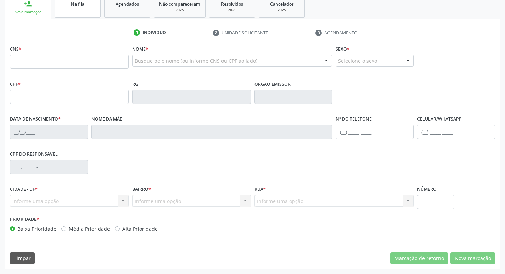
click at [86, 6] on div "Na fila" at bounding box center [77, 3] width 35 height 7
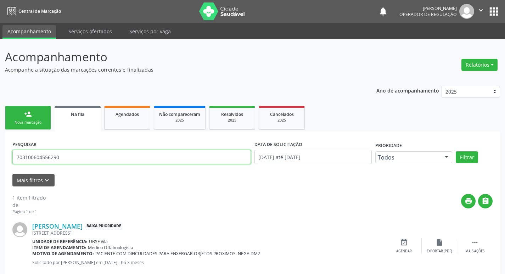
click at [69, 157] on input "703100604556290" at bounding box center [131, 157] width 238 height 14
type input "701205052545615"
click at [456, 151] on button "Filtrar" at bounding box center [467, 157] width 22 height 12
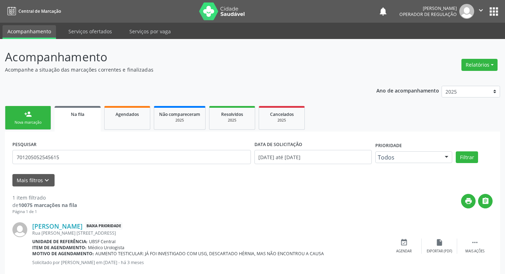
scroll to position [16, 0]
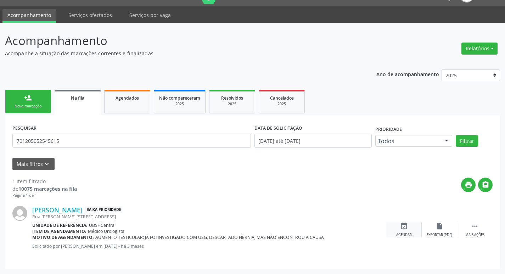
click at [398, 229] on div "event_available Agendar" at bounding box center [403, 229] width 35 height 15
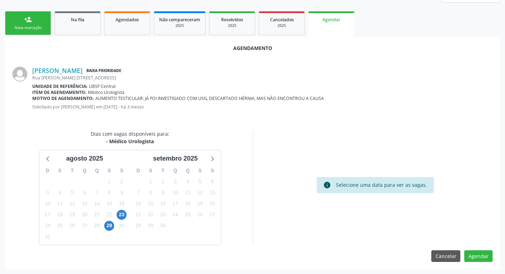
scroll to position [95, 0]
click at [117, 213] on span "23" at bounding box center [122, 214] width 10 height 10
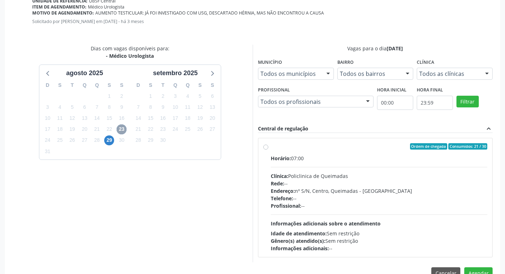
scroll to position [197, 0]
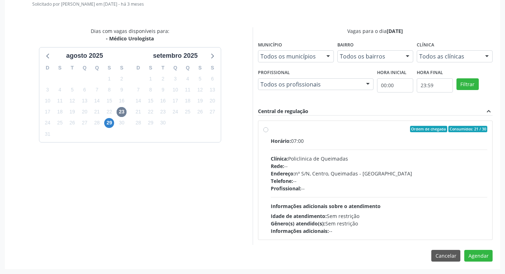
click at [412, 196] on div "Horário: 07:00 Clínica: Policlinica de Queimadas Rede: -- Endereço: nº S/N, Cen…" at bounding box center [379, 185] width 217 height 97
click at [268, 132] on input "Ordem de chegada Consumidos: 21 / 30 Horário: 07:00 Clínica: Policlinica de Que…" at bounding box center [265, 129] width 5 height 6
radio input "true"
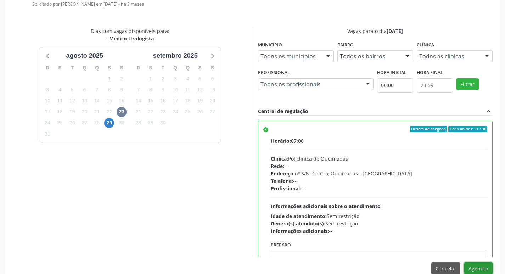
click at [480, 271] on button "Agendar" at bounding box center [478, 268] width 28 height 12
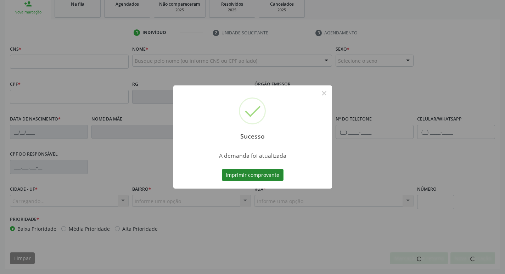
click at [249, 174] on button "Imprimir comprovante" at bounding box center [253, 175] width 62 height 12
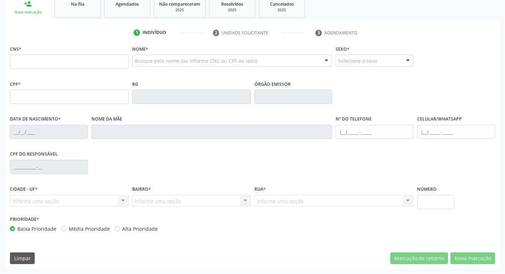
click at [91, 10] on div "Sucesso × A demanda foi atualizada Imprimir comprovante Cancel" at bounding box center [252, 137] width 505 height 274
drag, startPoint x: 92, startPoint y: 10, endPoint x: 104, endPoint y: 63, distance: 54.8
click at [92, 10] on link "Na fila" at bounding box center [78, 7] width 46 height 22
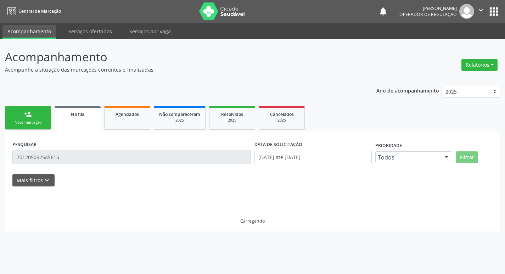
scroll to position [0, 0]
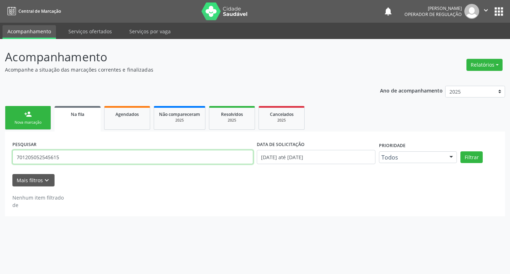
click at [72, 158] on input "701205052545615" at bounding box center [132, 157] width 241 height 14
click at [461, 151] on button "Filtrar" at bounding box center [472, 157] width 22 height 12
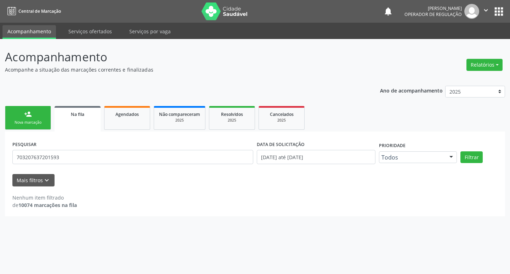
click at [128, 150] on div "PESQUISAR 703207637201593" at bounding box center [133, 154] width 245 height 30
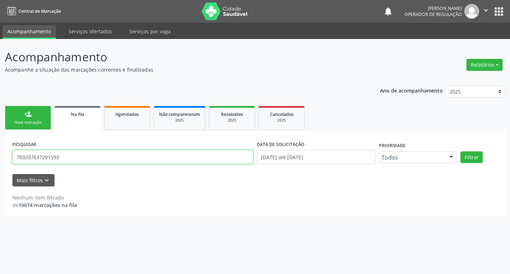
click at [127, 155] on input "703207637201593" at bounding box center [132, 157] width 241 height 14
type input "703207637204593"
click at [461, 151] on button "Filtrar" at bounding box center [472, 157] width 22 height 12
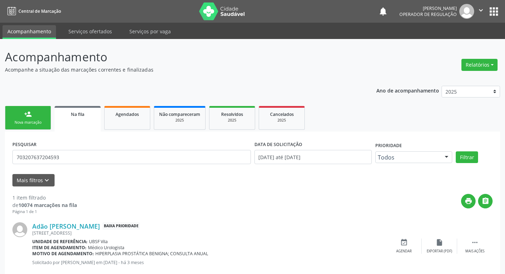
scroll to position [16, 0]
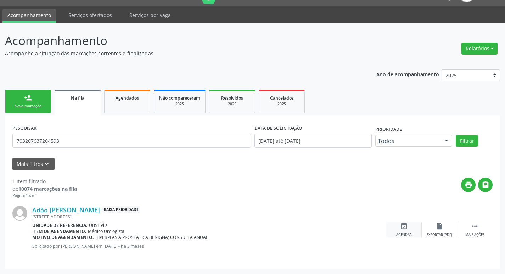
click at [402, 231] on div "event_available Agendar" at bounding box center [403, 229] width 35 height 15
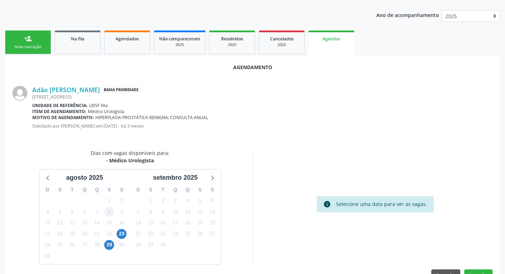
scroll to position [78, 0]
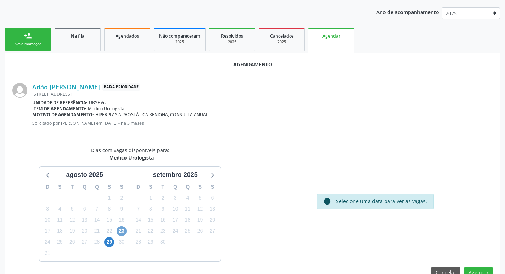
click at [123, 227] on span "23" at bounding box center [122, 231] width 10 height 10
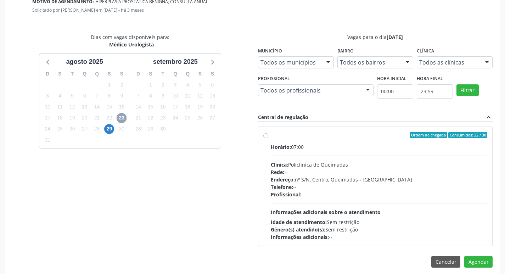
scroll to position [197, 0]
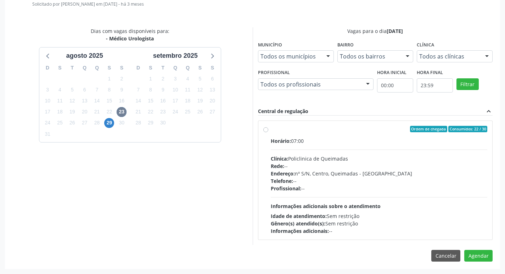
click at [349, 199] on div "Horário: 07:00 Clínica: Policlinica de Queimadas Rede: -- Endereço: nº S/N, Cen…" at bounding box center [379, 185] width 217 height 97
click at [268, 132] on input "Ordem de chegada Consumidos: 22 / 30 Horário: 07:00 Clínica: Policlinica de Que…" at bounding box center [265, 129] width 5 height 6
radio input "true"
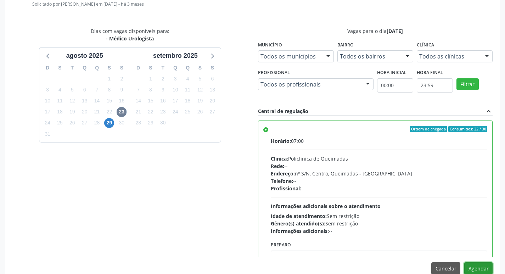
click at [479, 266] on button "Agendar" at bounding box center [478, 268] width 28 height 12
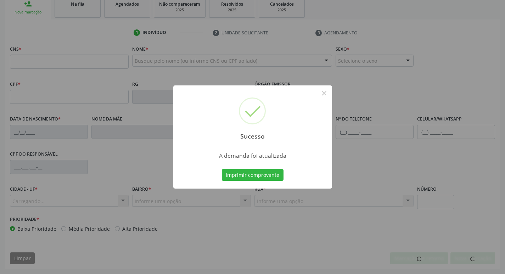
scroll to position [110, 0]
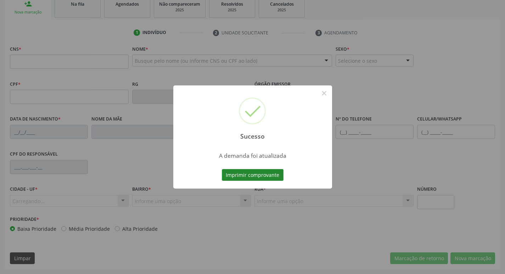
click at [264, 174] on button "Imprimir comprovante" at bounding box center [253, 175] width 62 height 12
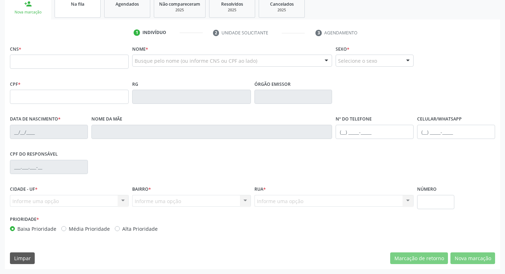
click at [86, 5] on div "Na fila" at bounding box center [77, 3] width 35 height 7
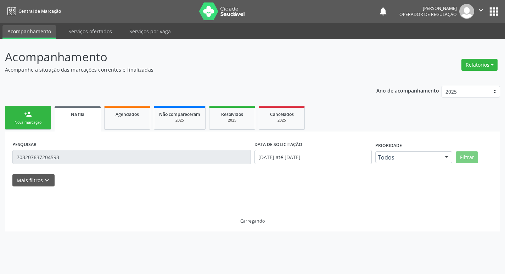
scroll to position [0, 0]
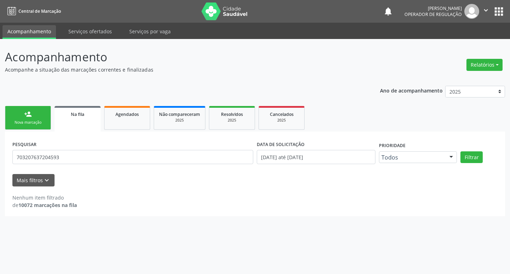
click at [51, 150] on div "PESQUISAR 703207637204593" at bounding box center [133, 154] width 245 height 30
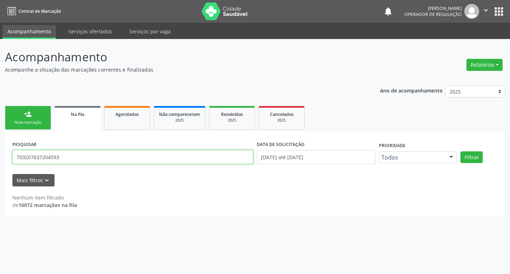
click at [51, 153] on input "703207637204593" at bounding box center [132, 157] width 241 height 14
type input "700006665631200"
click at [461, 151] on button "Filtrar" at bounding box center [472, 157] width 22 height 12
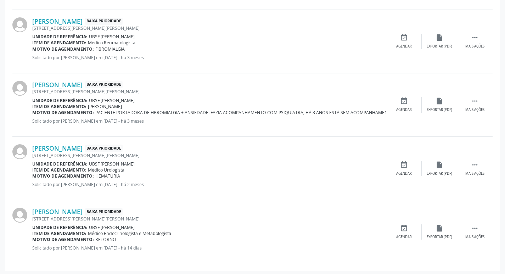
scroll to position [270, 0]
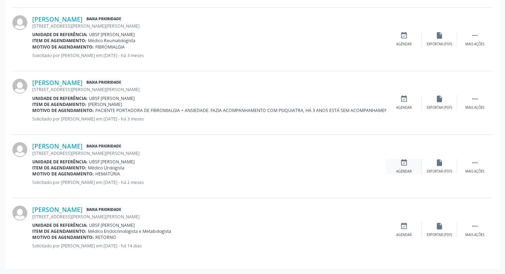
click at [402, 166] on icon "event_available" at bounding box center [404, 163] width 8 height 8
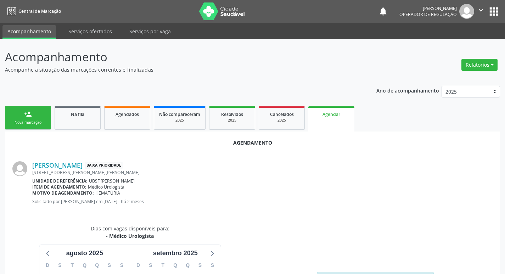
scroll to position [95, 0]
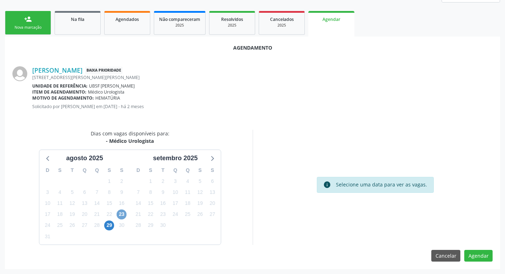
click at [126, 217] on span "23" at bounding box center [122, 214] width 10 height 10
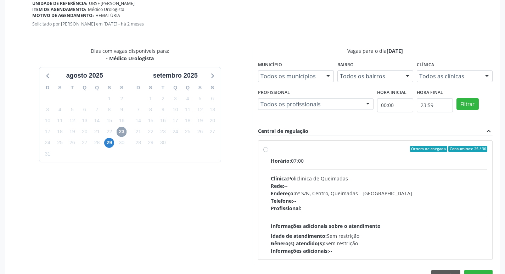
scroll to position [197, 0]
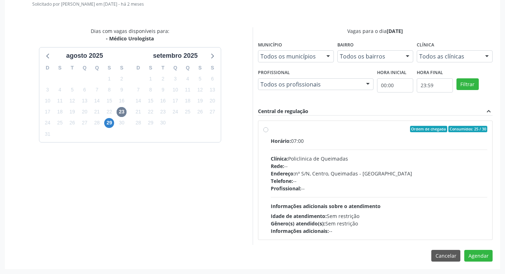
click at [390, 216] on div "Idade de atendimento: Sem restrição" at bounding box center [379, 215] width 217 height 7
click at [268, 132] on input "Ordem de chegada Consumidos: 25 / 30 Horário: 07:00 Clínica: Policlinica de Que…" at bounding box center [265, 129] width 5 height 6
radio input "true"
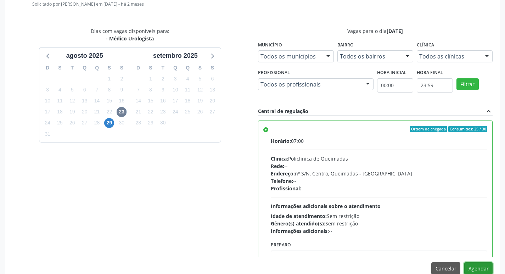
click at [477, 264] on button "Agendar" at bounding box center [478, 268] width 28 height 12
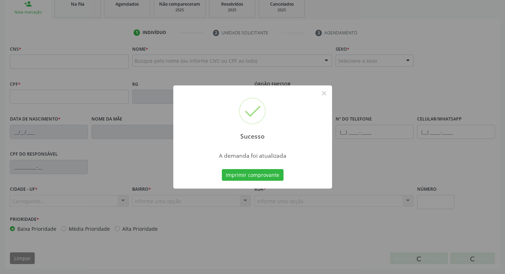
scroll to position [110, 0]
click at [256, 180] on button "Imprimir comprovante" at bounding box center [253, 175] width 62 height 12
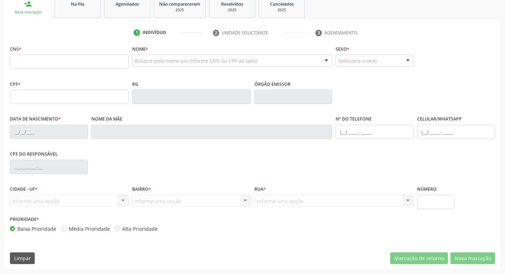
click at [73, 10] on div "Sucesso × A demanda foi atualizada Imprimir comprovante Cancel" at bounding box center [252, 137] width 505 height 274
click at [84, 9] on link "Na fila" at bounding box center [78, 7] width 46 height 22
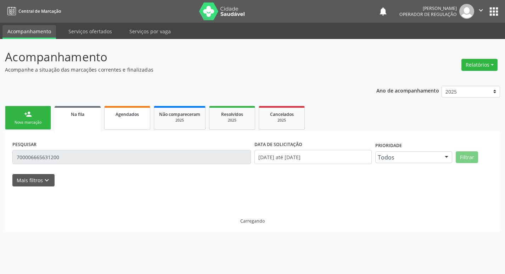
scroll to position [0, 0]
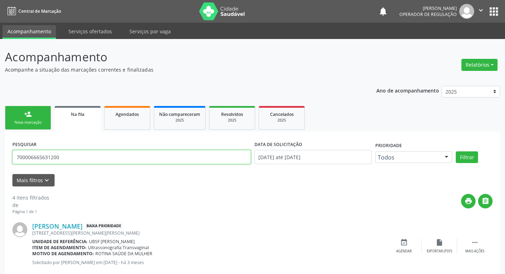
click at [69, 153] on input "700006665631200" at bounding box center [131, 157] width 238 height 14
type input "709608629428379"
click at [456, 151] on button "Filtrar" at bounding box center [467, 157] width 22 height 12
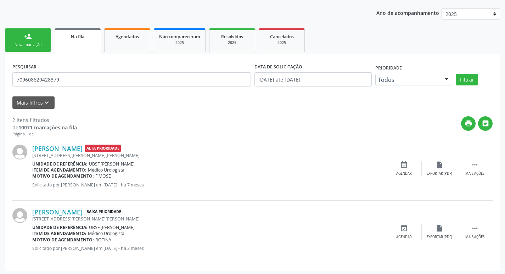
scroll to position [80, 0]
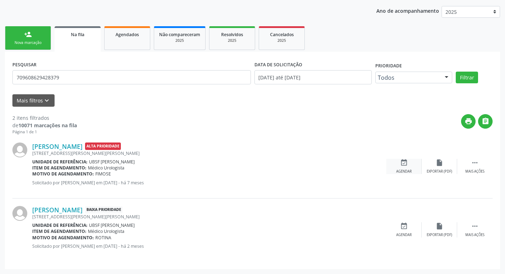
click at [412, 169] on div "event_available Agendar" at bounding box center [403, 166] width 35 height 15
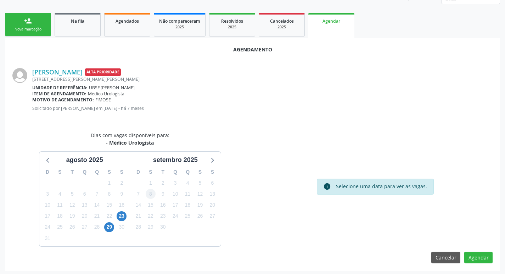
scroll to position [95, 0]
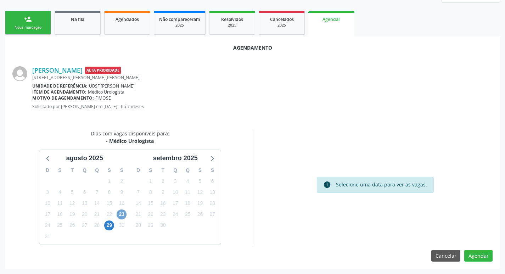
click at [125, 215] on span "23" at bounding box center [122, 214] width 10 height 10
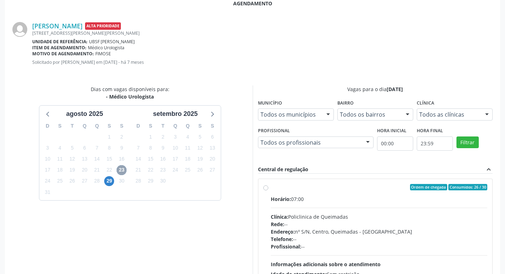
scroll to position [197, 0]
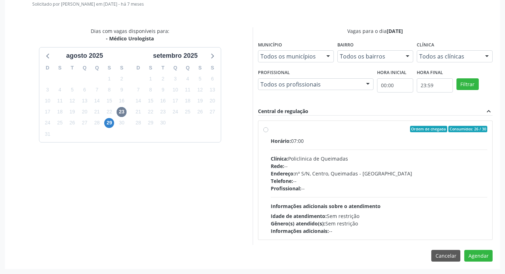
click at [432, 201] on div "Horário: 07:00 Clínica: Policlinica de Queimadas Rede: -- Endereço: nº S/N, Cen…" at bounding box center [379, 185] width 217 height 97
click at [268, 132] on input "Ordem de chegada Consumidos: 26 / 30 Horário: 07:00 Clínica: Policlinica de Que…" at bounding box center [265, 129] width 5 height 6
radio input "true"
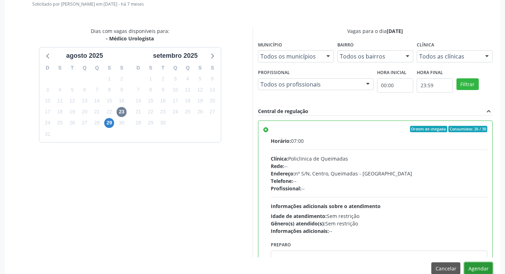
click at [476, 264] on button "Agendar" at bounding box center [478, 268] width 28 height 12
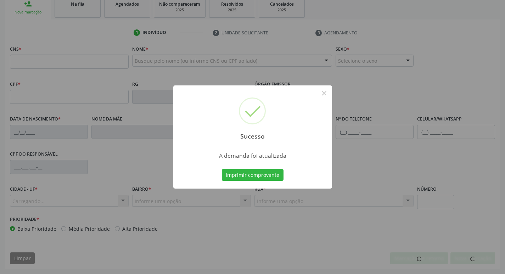
scroll to position [110, 0]
click at [269, 172] on button "Imprimir comprovante" at bounding box center [253, 175] width 62 height 12
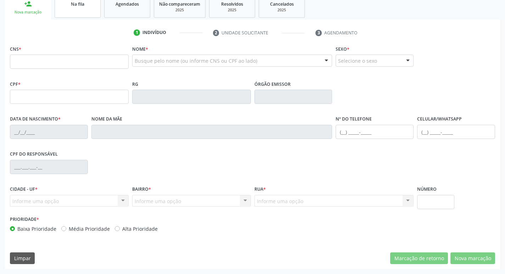
click at [90, 11] on link "Na fila" at bounding box center [78, 7] width 46 height 22
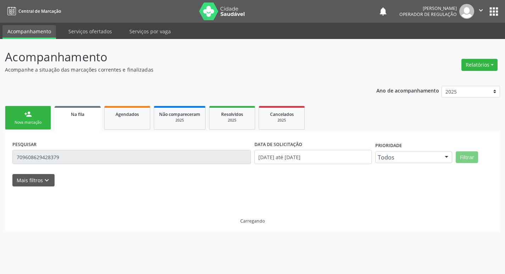
scroll to position [0, 0]
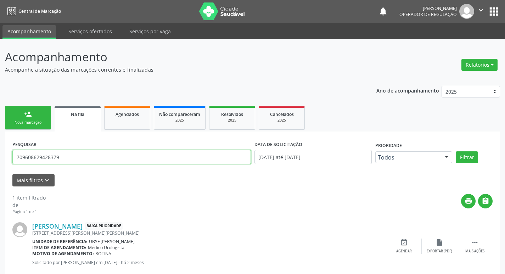
click at [101, 152] on input "709608629428379" at bounding box center [131, 157] width 238 height 14
type input "700000011609707"
click at [456, 151] on button "Filtrar" at bounding box center [467, 157] width 22 height 12
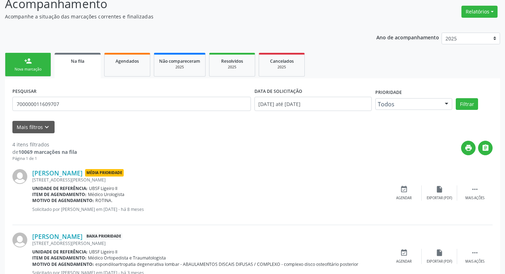
scroll to position [207, 0]
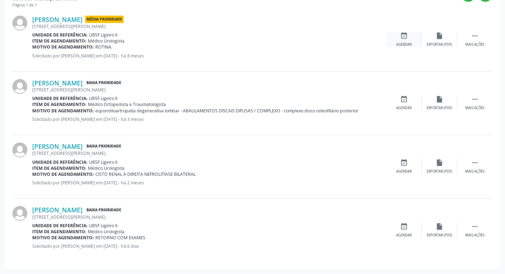
click at [409, 41] on div "event_available Agendar" at bounding box center [403, 39] width 35 height 15
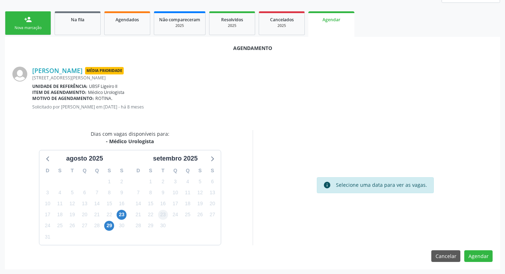
scroll to position [95, 0]
click at [123, 216] on span "23" at bounding box center [122, 214] width 10 height 10
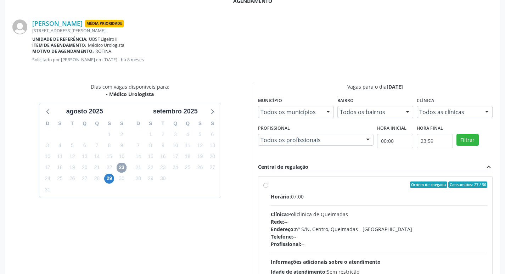
scroll to position [197, 0]
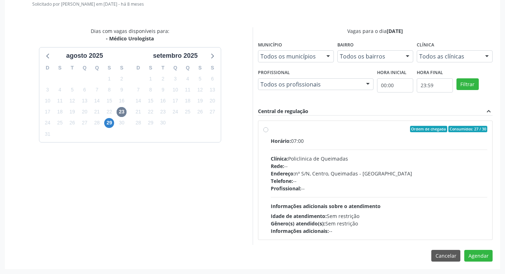
click at [369, 200] on div "Horário: 07:00 Clínica: Policlinica de Queimadas Rede: -- Endereço: nº S/N, Cen…" at bounding box center [379, 185] width 217 height 97
click at [268, 132] on input "Ordem de chegada Consumidos: 27 / 30 Horário: 07:00 Clínica: Policlinica de Que…" at bounding box center [265, 129] width 5 height 6
radio input "true"
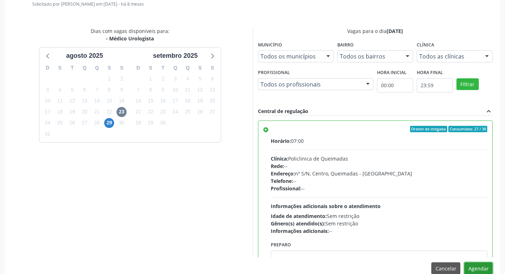
click at [476, 267] on button "Agendar" at bounding box center [478, 268] width 28 height 12
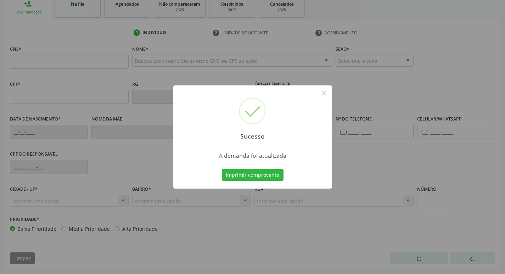
scroll to position [110, 0]
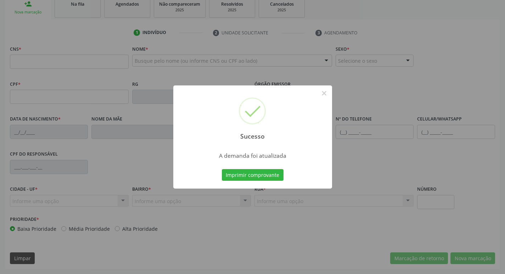
click at [235, 172] on button "Imprimir comprovante" at bounding box center [253, 175] width 62 height 12
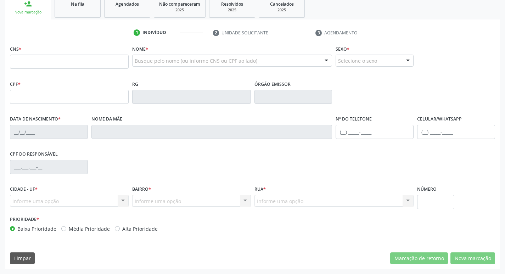
click at [89, 13] on div "Sucesso × A demanda foi atualizada Imprimir comprovante Cancel" at bounding box center [252, 137] width 505 height 274
click at [91, 18] on ul "person_add Nova marcação Na fila Agendados Não compareceram 2025 Resolvidos 202…" at bounding box center [252, 7] width 495 height 26
click at [94, 12] on link "Na fila" at bounding box center [78, 7] width 46 height 22
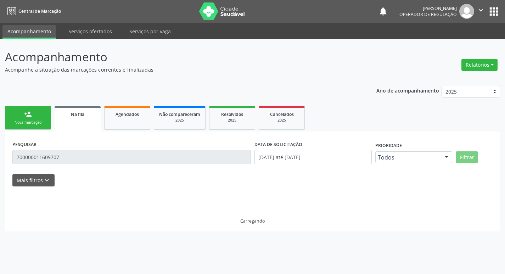
scroll to position [0, 0]
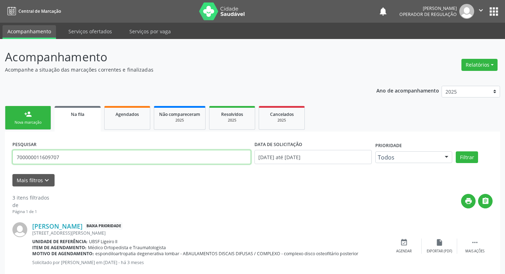
click at [81, 156] on input "700000011609707" at bounding box center [131, 157] width 238 height 14
drag, startPoint x: 81, startPoint y: 156, endPoint x: 89, endPoint y: 136, distance: 21.3
click at [82, 156] on input "700000011609707" at bounding box center [131, 157] width 238 height 14
type input "705405408488596"
click at [456, 151] on button "Filtrar" at bounding box center [467, 157] width 22 height 12
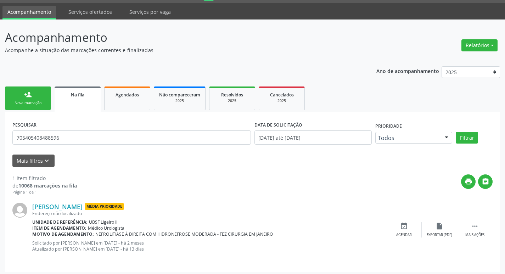
scroll to position [22, 0]
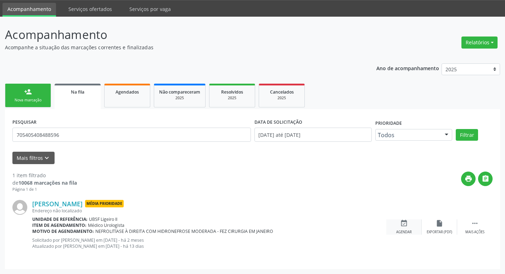
click at [411, 224] on div "event_available Agendar" at bounding box center [403, 226] width 35 height 15
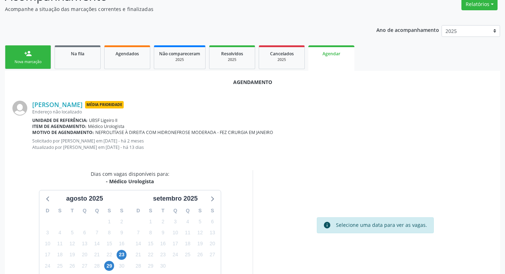
scroll to position [101, 0]
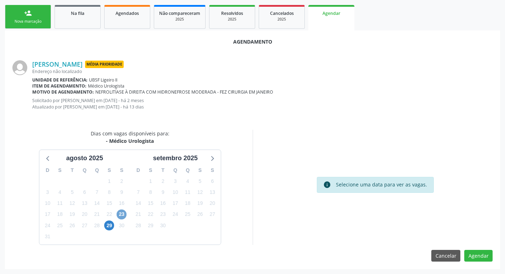
click at [125, 216] on span "23" at bounding box center [122, 214] width 10 height 10
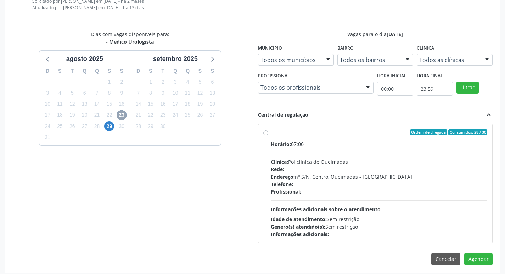
scroll to position [204, 0]
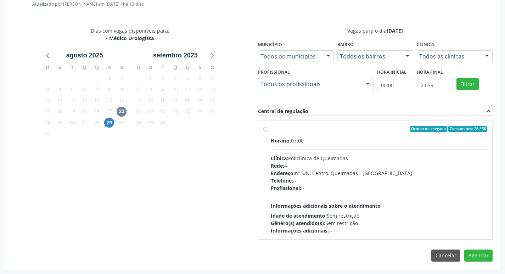
click at [440, 203] on div "Horário: 07:00 Clínica: Policlinica de Queimadas Rede: -- Endereço: nº S/N, Cen…" at bounding box center [379, 185] width 217 height 97
click at [268, 132] on input "Ordem de chegada Consumidos: 28 / 30 Horário: 07:00 Clínica: Policlinica de Que…" at bounding box center [265, 129] width 5 height 6
radio input "true"
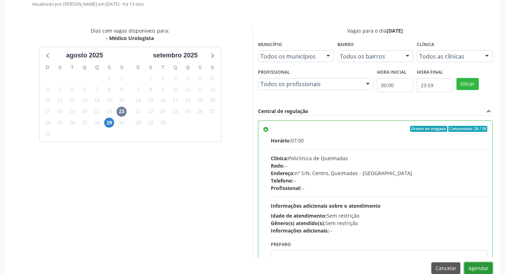
click at [472, 265] on button "Agendar" at bounding box center [478, 268] width 28 height 12
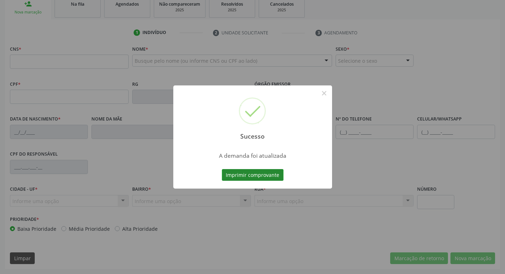
click at [253, 177] on button "Imprimir comprovante" at bounding box center [253, 175] width 62 height 12
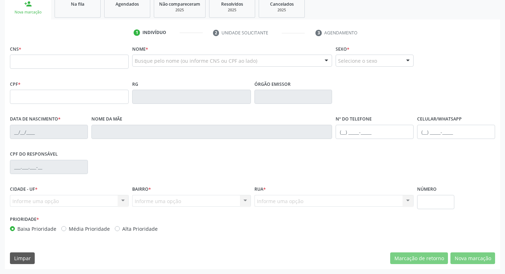
click at [83, 11] on div "Sucesso × A demanda foi atualizada Imprimir comprovante Cancel" at bounding box center [252, 137] width 505 height 274
click at [83, 2] on span "Na fila" at bounding box center [77, 4] width 13 height 6
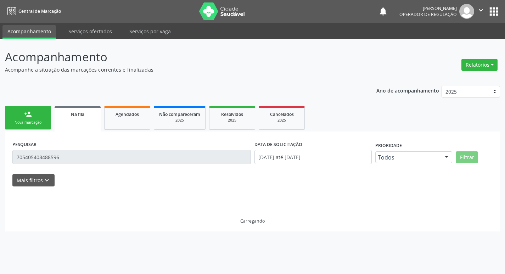
scroll to position [0, 0]
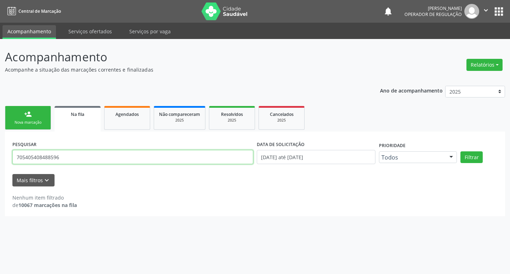
click at [71, 156] on input "705405408488596" at bounding box center [132, 157] width 241 height 14
type input "709602634789079"
click at [461, 151] on button "Filtrar" at bounding box center [472, 157] width 22 height 12
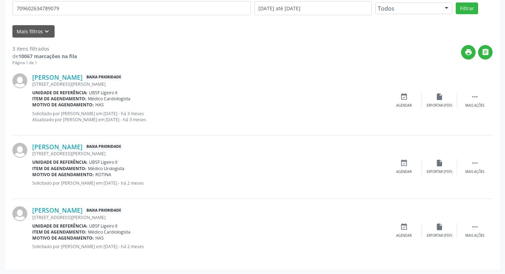
scroll to position [149, 0]
click at [404, 165] on icon "event_available" at bounding box center [404, 163] width 8 height 8
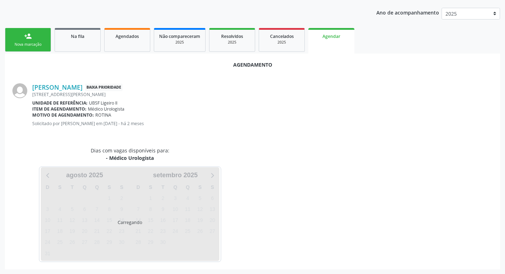
scroll to position [78, 0]
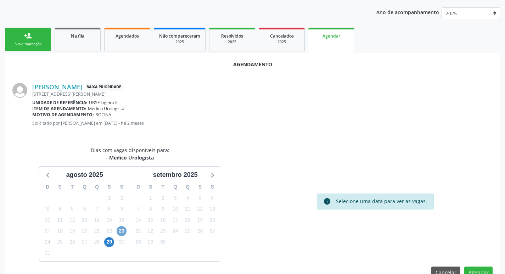
click at [121, 231] on span "23" at bounding box center [122, 231] width 10 height 10
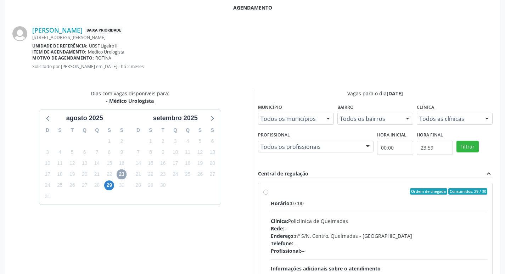
scroll to position [197, 0]
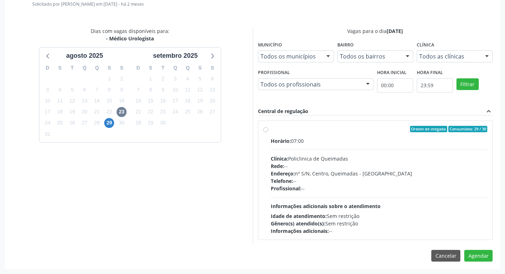
click at [425, 206] on div "Horário: 07:00 Clínica: Policlinica de Queimadas Rede: -- Endereço: nº S/N, Cen…" at bounding box center [379, 185] width 217 height 97
click at [268, 132] on input "Ordem de chegada Consumidos: 29 / 30 Horário: 07:00 Clínica: Policlinica de Que…" at bounding box center [265, 129] width 5 height 6
radio input "true"
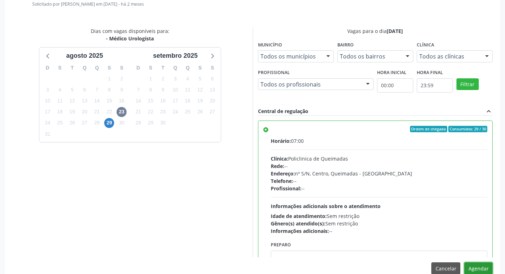
click at [481, 269] on button "Agendar" at bounding box center [478, 268] width 28 height 12
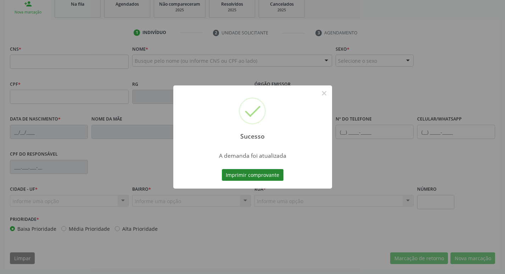
click at [271, 179] on div "Sucesso × A demanda foi atualizada Imprimir comprovante Cancel" at bounding box center [252, 137] width 505 height 274
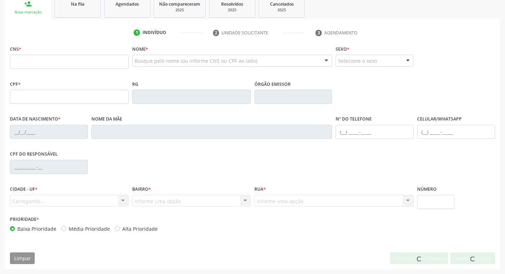
scroll to position [110, 0]
click at [273, 175] on div "Sucesso × A demanda foi atualizada Imprimir comprovante Cancel" at bounding box center [252, 137] width 505 height 274
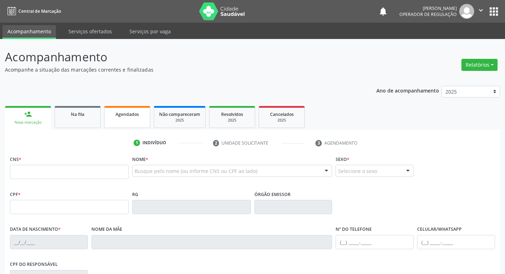
click at [129, 123] on link "Agendados" at bounding box center [127, 117] width 46 height 22
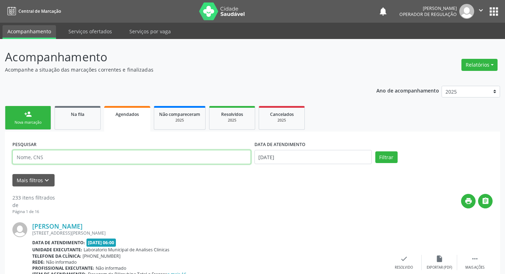
click at [146, 158] on input "text" at bounding box center [131, 157] width 238 height 14
click at [375, 151] on button "Filtrar" at bounding box center [386, 157] width 22 height 12
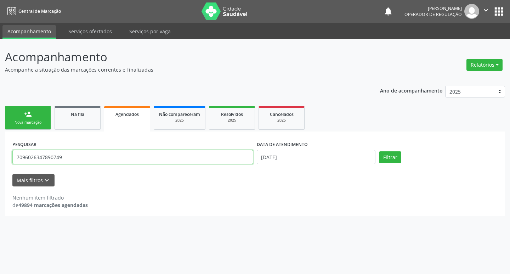
click at [130, 160] on input "7096026347890749" at bounding box center [132, 157] width 241 height 14
type input "709602634789079"
click at [379, 151] on button "Filtrar" at bounding box center [390, 157] width 22 height 12
click at [131, 158] on input "709602634789079" at bounding box center [132, 157] width 241 height 14
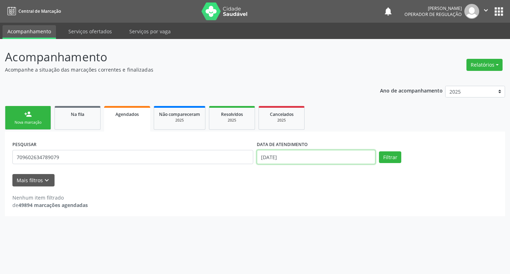
click at [291, 161] on input "13/08/2025" at bounding box center [316, 157] width 119 height 14
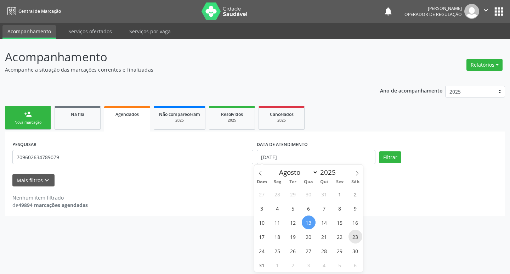
click at [358, 238] on span "23" at bounding box center [356, 237] width 14 height 14
type input "[DATE]"
click at [358, 238] on span "23" at bounding box center [356, 237] width 14 height 14
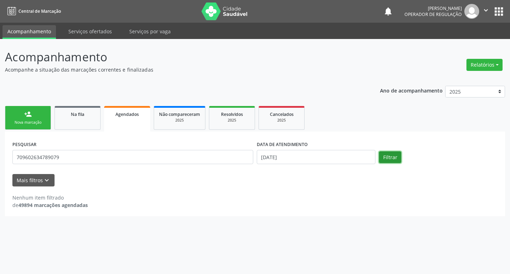
click at [394, 156] on button "Filtrar" at bounding box center [390, 157] width 22 height 12
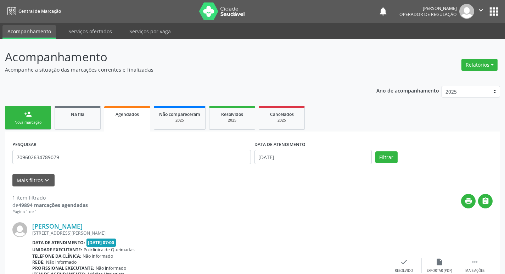
scroll to position [55, 0]
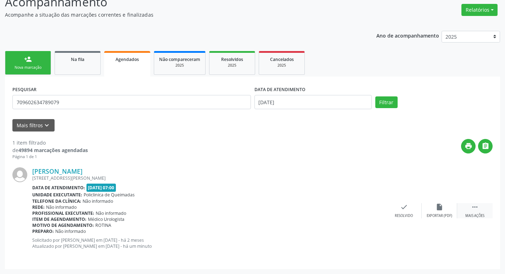
click at [480, 213] on div "Mais ações" at bounding box center [474, 215] width 19 height 5
click at [334, 215] on div "Imprimir" at bounding box center [333, 215] width 16 height 5
click at [91, 71] on link "Na fila" at bounding box center [78, 63] width 46 height 24
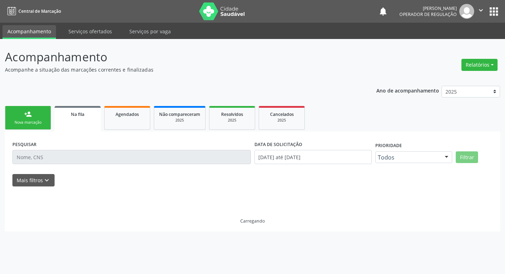
scroll to position [0, 0]
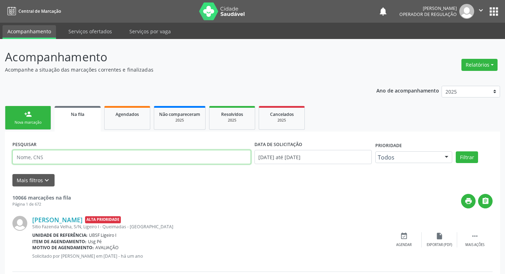
click at [66, 155] on input "text" at bounding box center [131, 157] width 238 height 14
type input "700004247364507"
click at [456, 151] on button "Filtrar" at bounding box center [467, 157] width 22 height 12
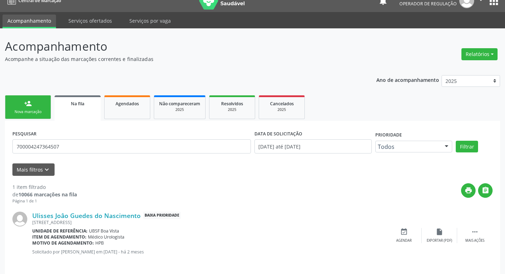
scroll to position [16, 0]
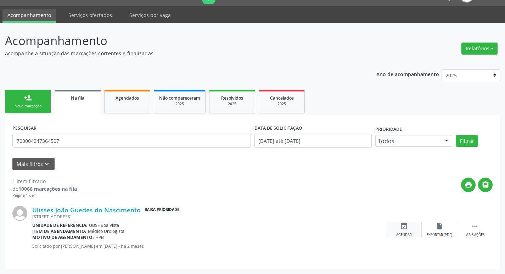
click at [401, 228] on icon "event_available" at bounding box center [404, 226] width 8 height 8
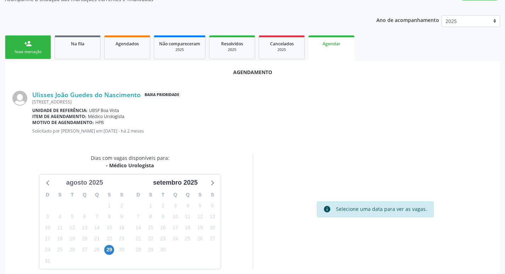
scroll to position [78, 0]
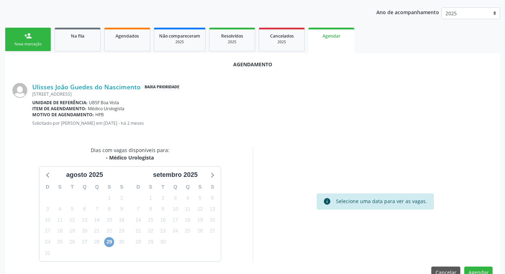
click at [110, 241] on span "29" at bounding box center [109, 242] width 10 height 10
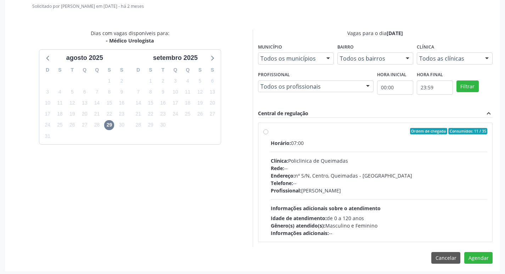
scroll to position [197, 0]
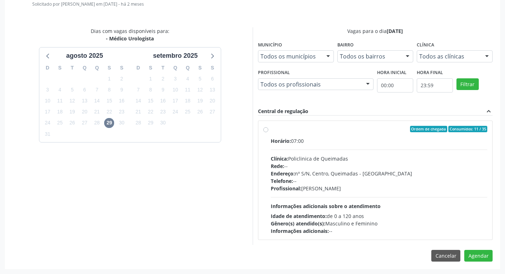
click at [431, 164] on div "Rede: --" at bounding box center [379, 165] width 217 height 7
click at [268, 132] on input "Ordem de chegada Consumidos: 11 / 35 Horário: 07:00 Clínica: Policlinica de Que…" at bounding box center [265, 129] width 5 height 6
radio input "true"
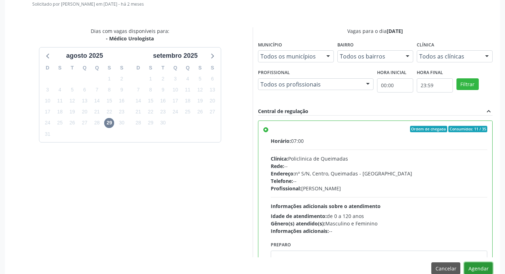
click at [487, 271] on button "Agendar" at bounding box center [478, 268] width 28 height 12
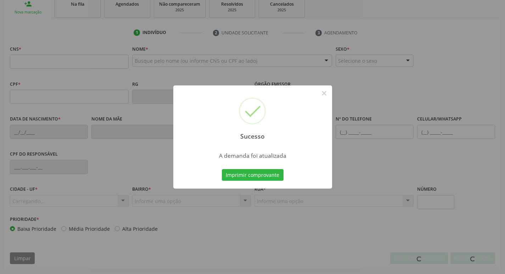
scroll to position [110, 0]
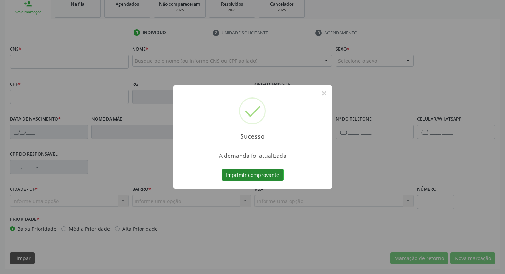
click at [237, 177] on button "Imprimir comprovante" at bounding box center [253, 175] width 62 height 12
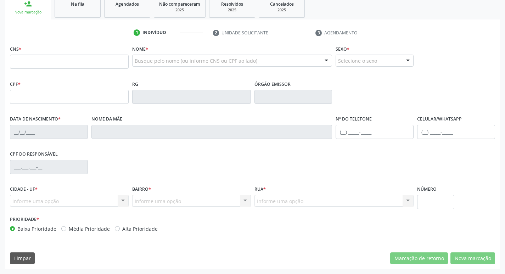
click at [89, 11] on link "Na fila" at bounding box center [78, 7] width 46 height 22
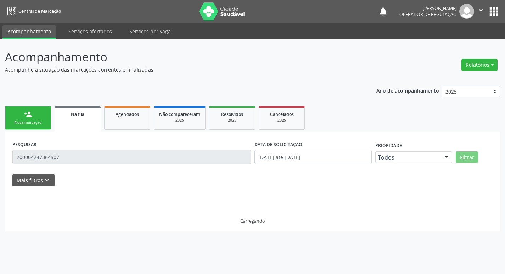
scroll to position [0, 0]
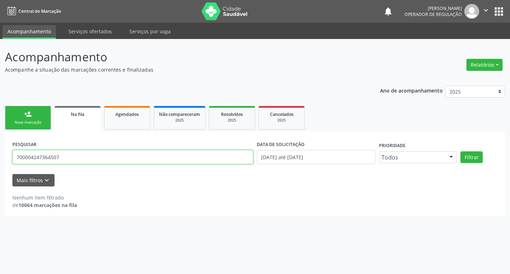
click at [70, 161] on input "700004247364507" at bounding box center [132, 157] width 241 height 14
type input "708403707313669"
click at [461, 151] on button "Filtrar" at bounding box center [472, 157] width 22 height 12
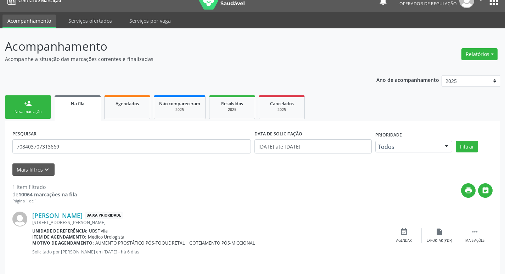
scroll to position [16, 0]
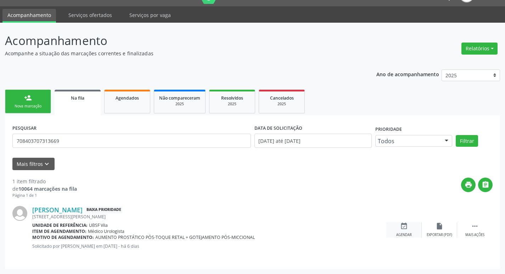
click at [399, 224] on div "event_available Agendar" at bounding box center [403, 229] width 35 height 15
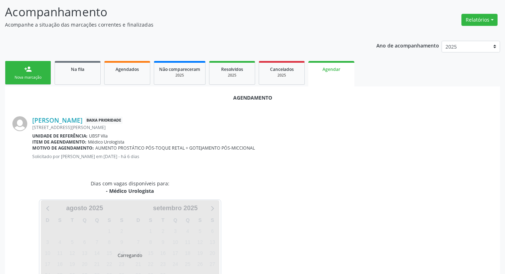
scroll to position [78, 0]
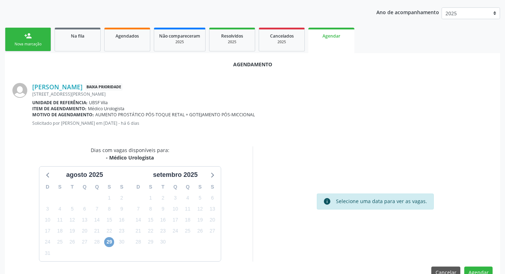
click at [110, 237] on span "29" at bounding box center [109, 242] width 10 height 10
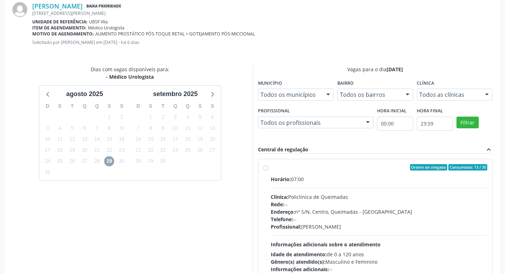
scroll to position [197, 0]
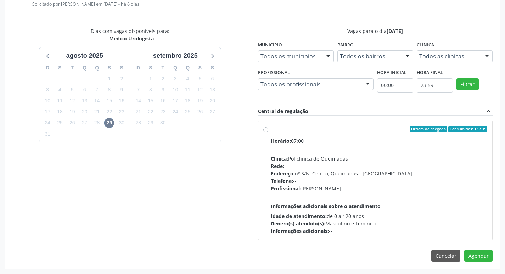
click at [420, 210] on div "Horário: 07:00 Clínica: Policlinica de Queimadas Rede: -- Endereço: nº S/N, Cen…" at bounding box center [379, 185] width 217 height 97
click at [268, 132] on input "Ordem de chegada Consumidos: 13 / 35 Horário: 07:00 Clínica: Policlinica de Que…" at bounding box center [265, 129] width 5 height 6
radio input "true"
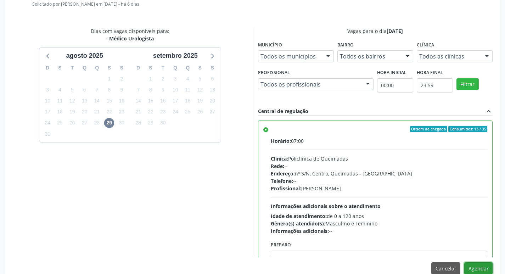
click at [484, 269] on button "Agendar" at bounding box center [478, 268] width 28 height 12
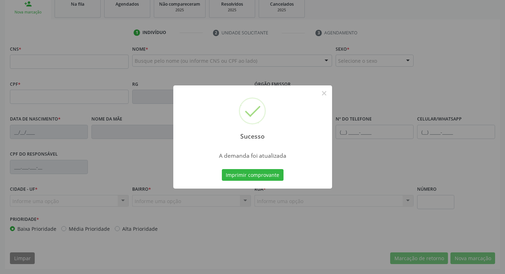
scroll to position [110, 0]
click at [263, 174] on button "Imprimir comprovante" at bounding box center [253, 175] width 62 height 12
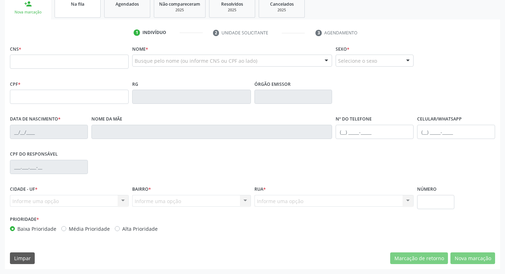
click at [92, 17] on link "Na fila" at bounding box center [78, 7] width 46 height 22
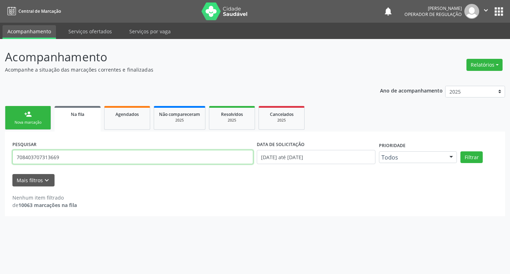
click at [63, 151] on input "708403707313669" at bounding box center [132, 157] width 241 height 14
type input "700002761674302"
click at [461, 151] on button "Filtrar" at bounding box center [472, 157] width 22 height 12
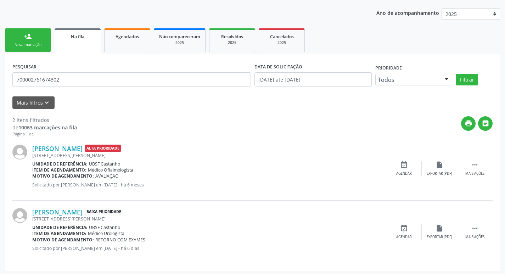
scroll to position [80, 0]
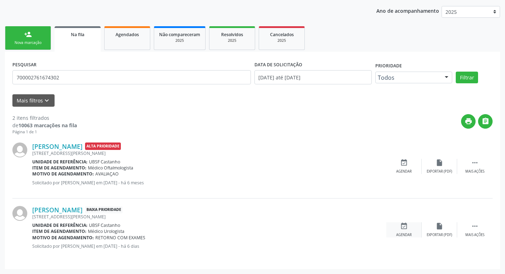
click at [408, 231] on div "event_available Agendar" at bounding box center [403, 229] width 35 height 15
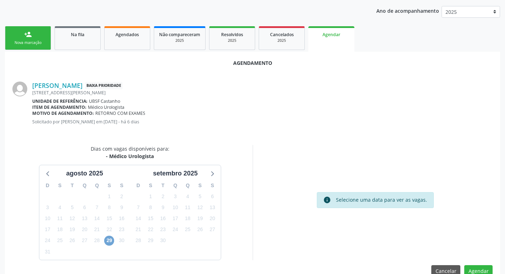
click at [107, 239] on span "29" at bounding box center [109, 241] width 10 height 10
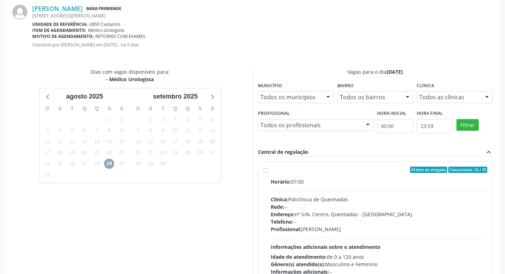
scroll to position [197, 0]
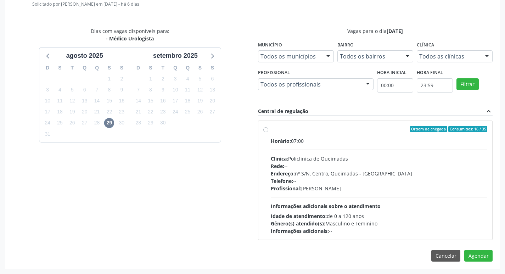
click at [465, 188] on div "Profissional: Ivanclecio de Souza Rodrigues" at bounding box center [379, 188] width 217 height 7
click at [268, 132] on input "Ordem de chegada Consumidos: 16 / 35 Horário: 07:00 Clínica: Policlinica de Que…" at bounding box center [265, 129] width 5 height 6
radio input "true"
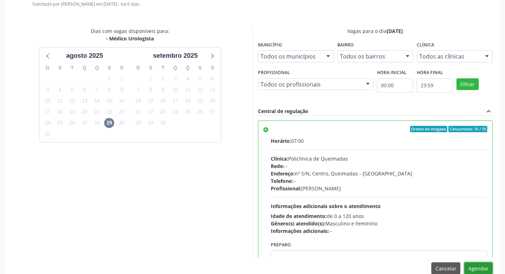
click at [479, 264] on button "Agendar" at bounding box center [478, 268] width 28 height 12
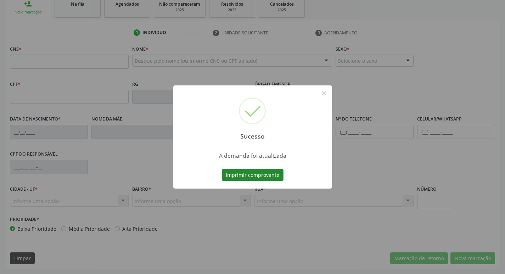
click at [234, 180] on button "Imprimir comprovante" at bounding box center [253, 175] width 62 height 12
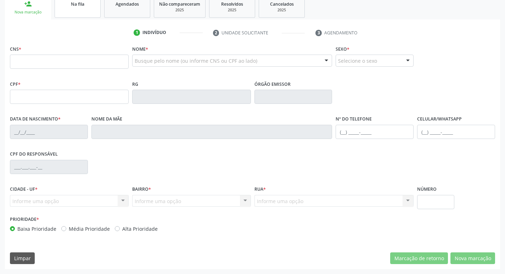
click at [81, 13] on link "Na fila" at bounding box center [78, 7] width 46 height 22
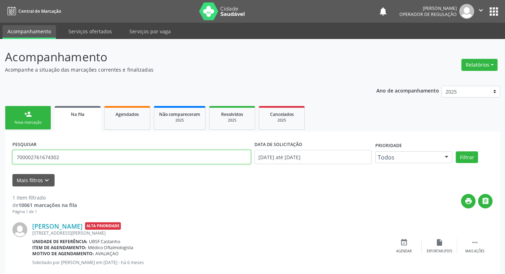
click at [94, 158] on input "700002761674302" at bounding box center [131, 157] width 238 height 14
type input "705006663046956"
click at [456, 151] on button "Filtrar" at bounding box center [467, 157] width 22 height 12
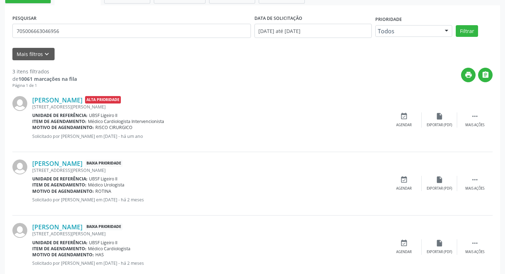
scroll to position [143, 0]
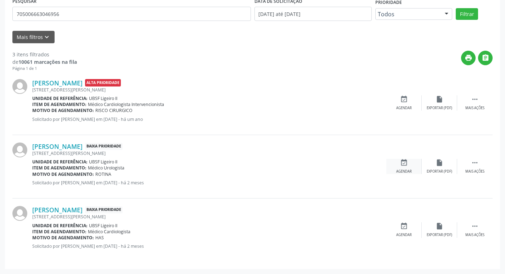
click at [407, 168] on div "event_available Agendar" at bounding box center [403, 166] width 35 height 15
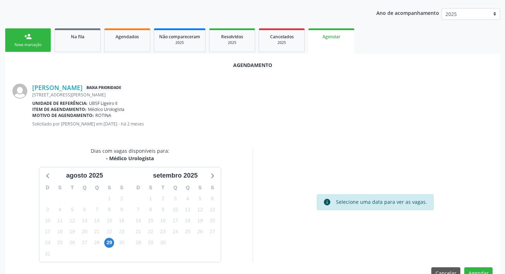
scroll to position [78, 0]
click at [111, 244] on span "29" at bounding box center [109, 242] width 10 height 10
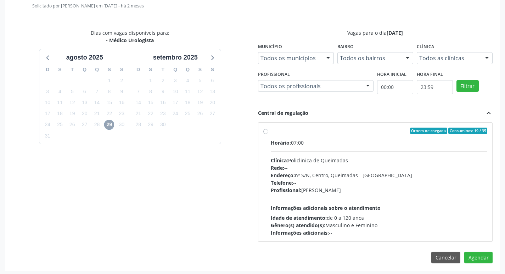
scroll to position [197, 0]
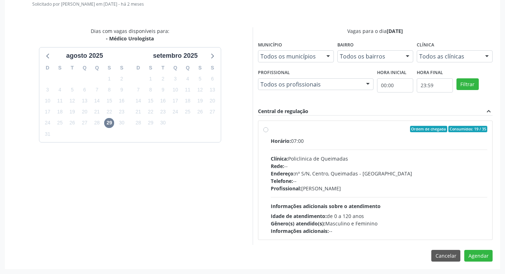
click at [438, 198] on div "Horário: 07:00 Clínica: Policlinica de Queimadas Rede: -- Endereço: nº S/N, Cen…" at bounding box center [379, 185] width 217 height 97
click at [268, 132] on input "Ordem de chegada Consumidos: 19 / 35 Horário: 07:00 Clínica: Policlinica de Que…" at bounding box center [265, 129] width 5 height 6
radio input "true"
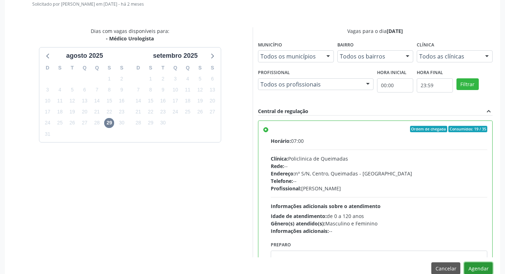
click at [473, 268] on button "Agendar" at bounding box center [478, 268] width 28 height 12
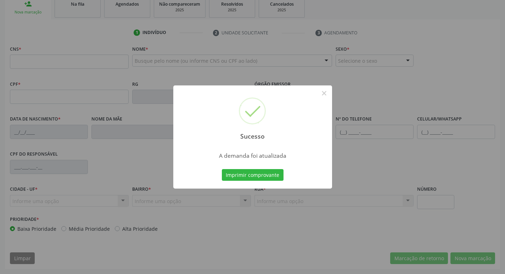
scroll to position [110, 0]
click at [267, 174] on button "Imprimir comprovante" at bounding box center [253, 175] width 62 height 12
